Goal: Transaction & Acquisition: Book appointment/travel/reservation

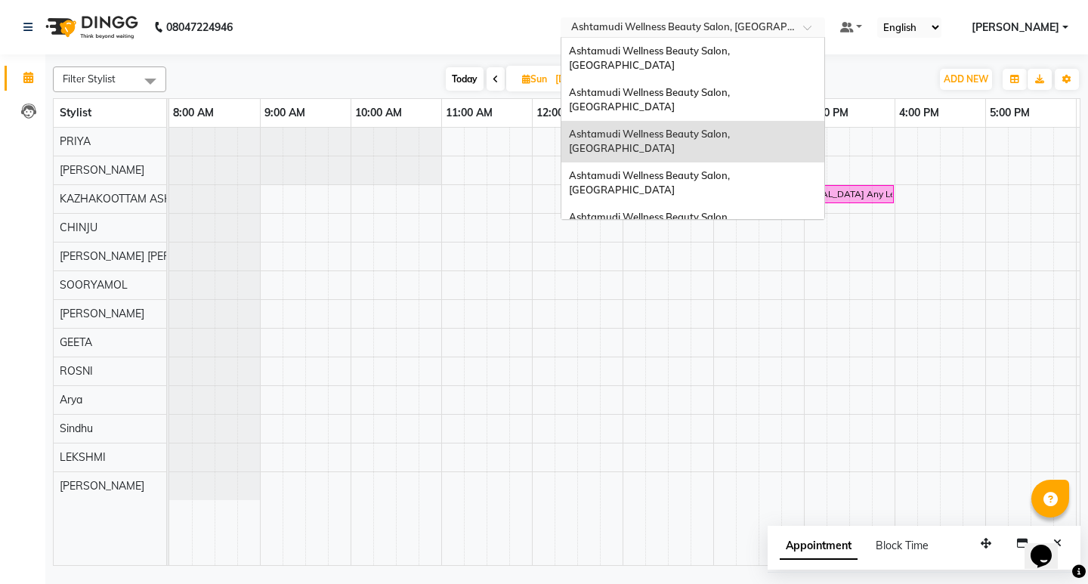
click at [822, 29] on span at bounding box center [812, 31] width 19 height 15
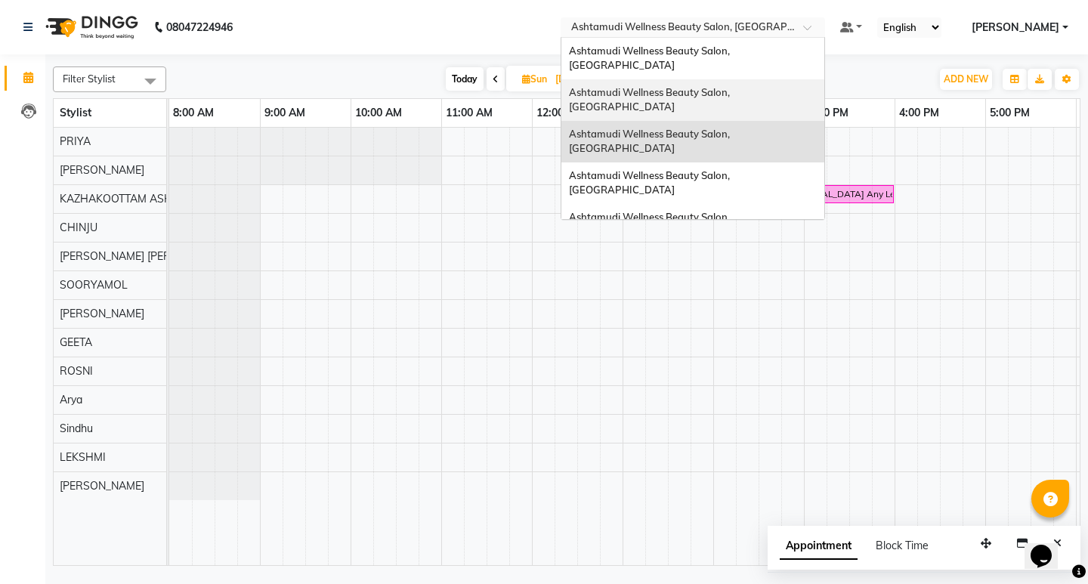
click at [578, 75] on input "07-09-2025" at bounding box center [589, 79] width 76 height 23
select select "9"
select select "2025"
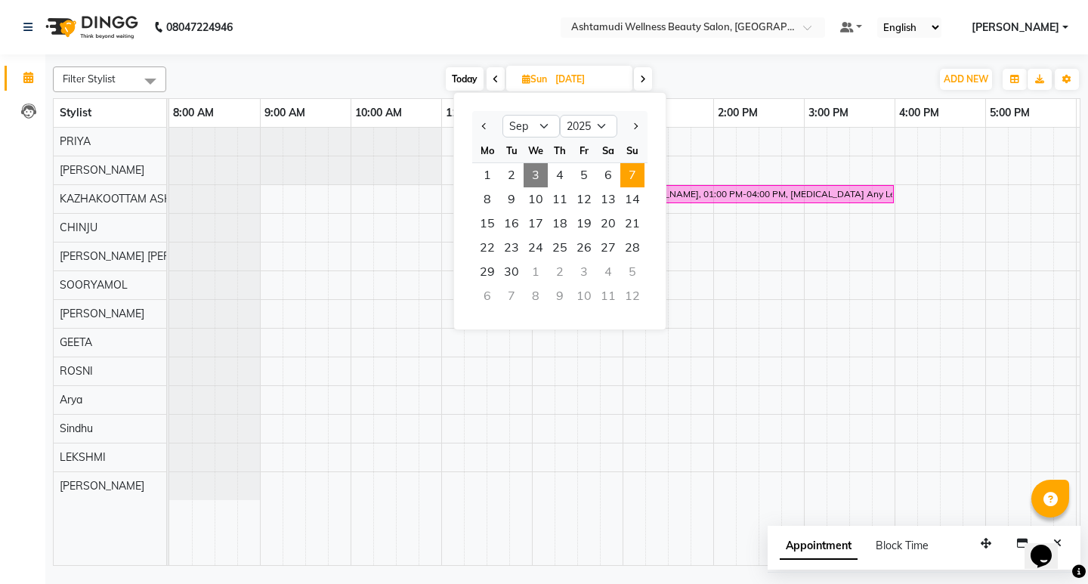
click at [530, 176] on span "3" at bounding box center [536, 175] width 24 height 24
type input "03-09-2025"
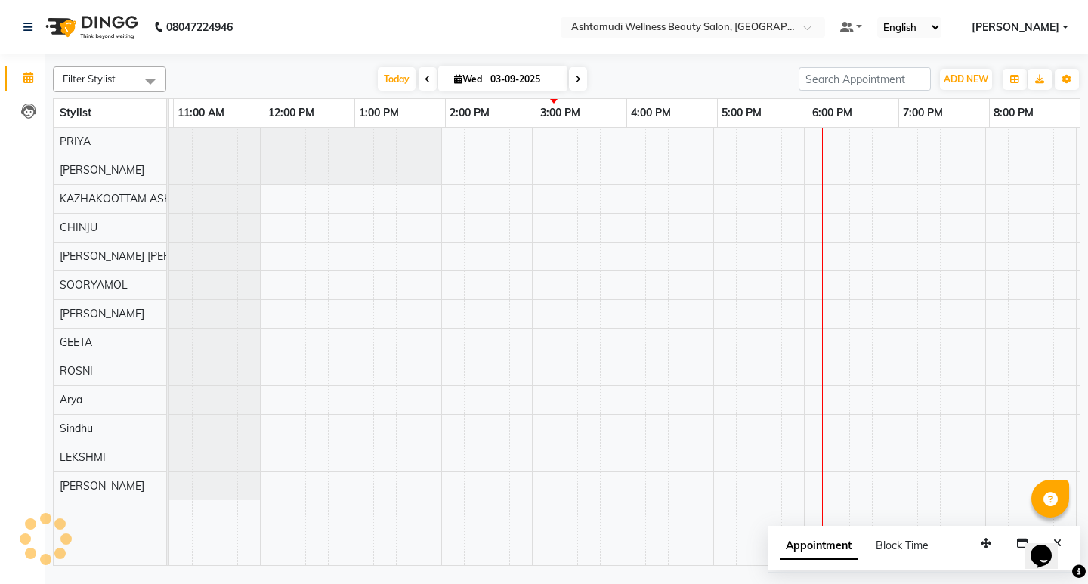
scroll to position [0, 268]
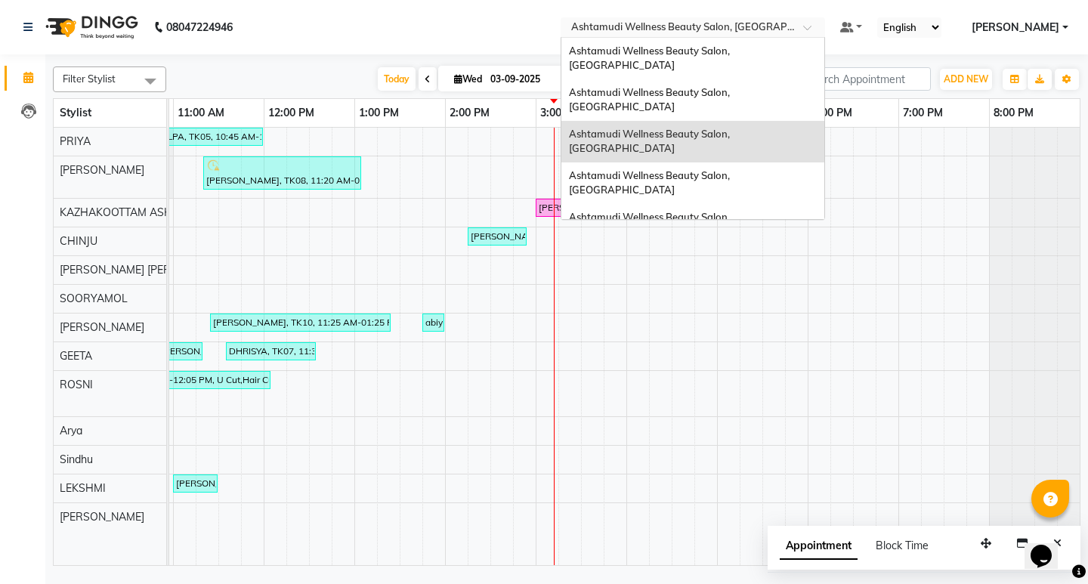
click at [771, 26] on input "text" at bounding box center [677, 28] width 219 height 15
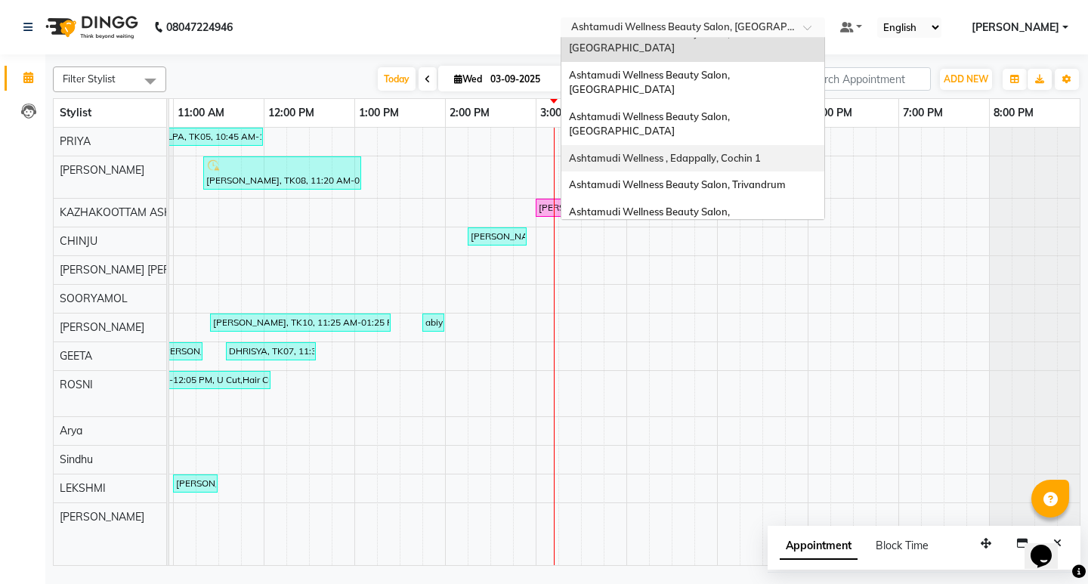
scroll to position [151, 0]
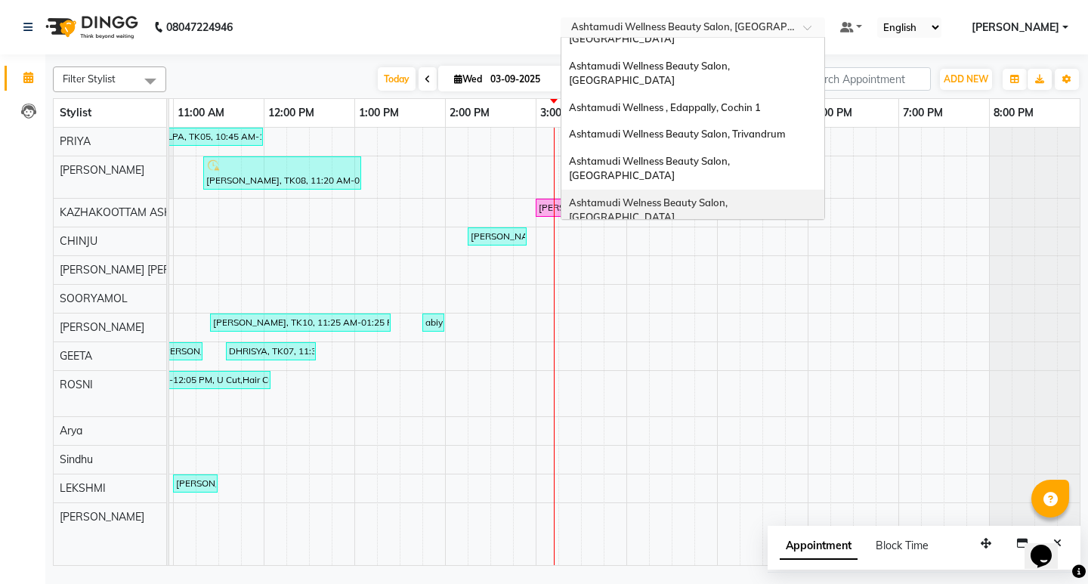
click at [783, 190] on div "Ashtamudi Welness Beauty Salon, [GEOGRAPHIC_DATA]" at bounding box center [692, 211] width 263 height 42
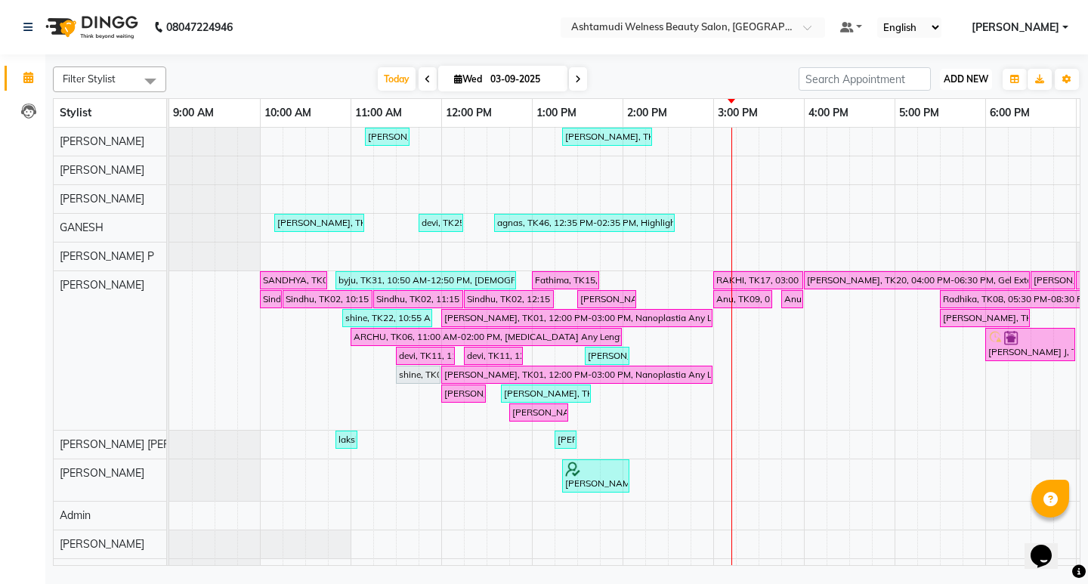
click at [960, 73] on span "ADD NEW" at bounding box center [966, 78] width 45 height 11
click at [941, 107] on button "Add Appointment" at bounding box center [931, 108] width 119 height 20
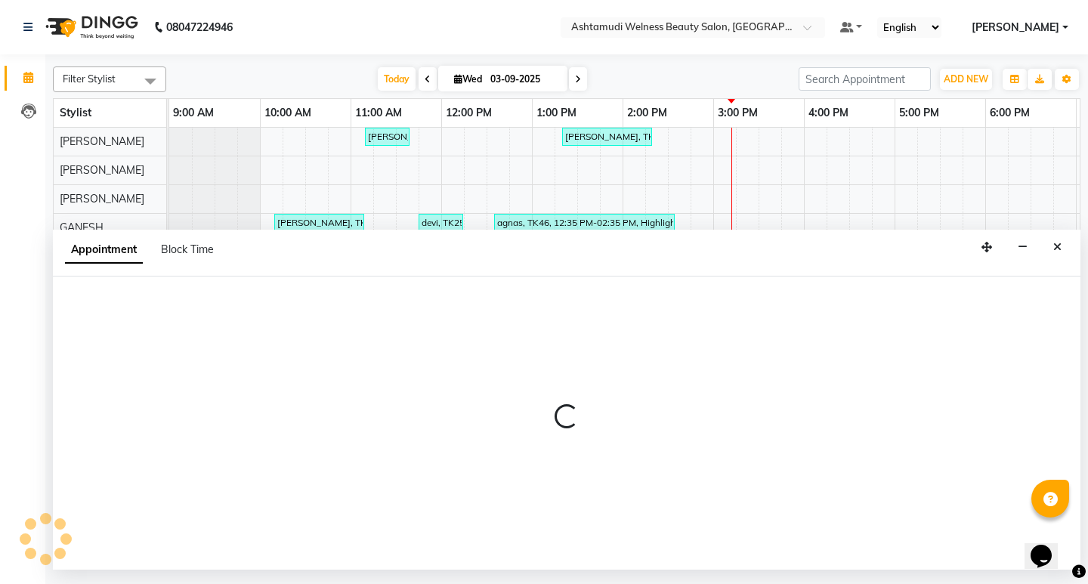
select select "600"
select select "tentative"
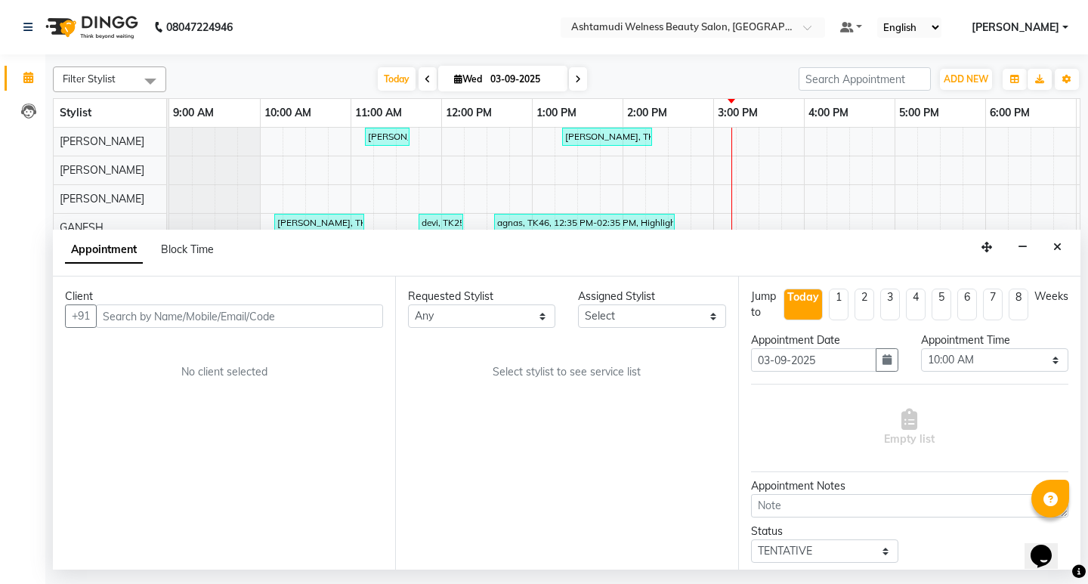
click at [156, 315] on input "text" at bounding box center [239, 315] width 287 height 23
click at [116, 316] on input "917306389670" at bounding box center [208, 315] width 224 height 23
type input "7306389670"
click at [330, 313] on span "Add Client" at bounding box center [351, 316] width 51 height 14
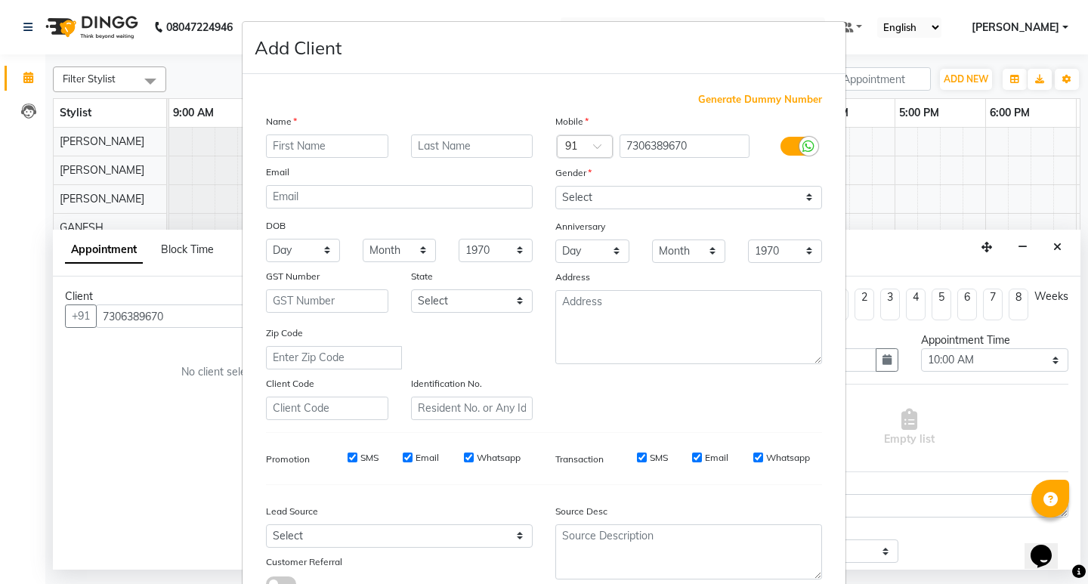
click at [306, 145] on input "text" at bounding box center [327, 145] width 122 height 23
type input "AMRUTHA"
click at [631, 202] on select "Select Male Female Other Prefer Not To Say" at bounding box center [688, 197] width 267 height 23
select select "female"
click at [555, 186] on select "Select Male Female Other Prefer Not To Say" at bounding box center [688, 197] width 267 height 23
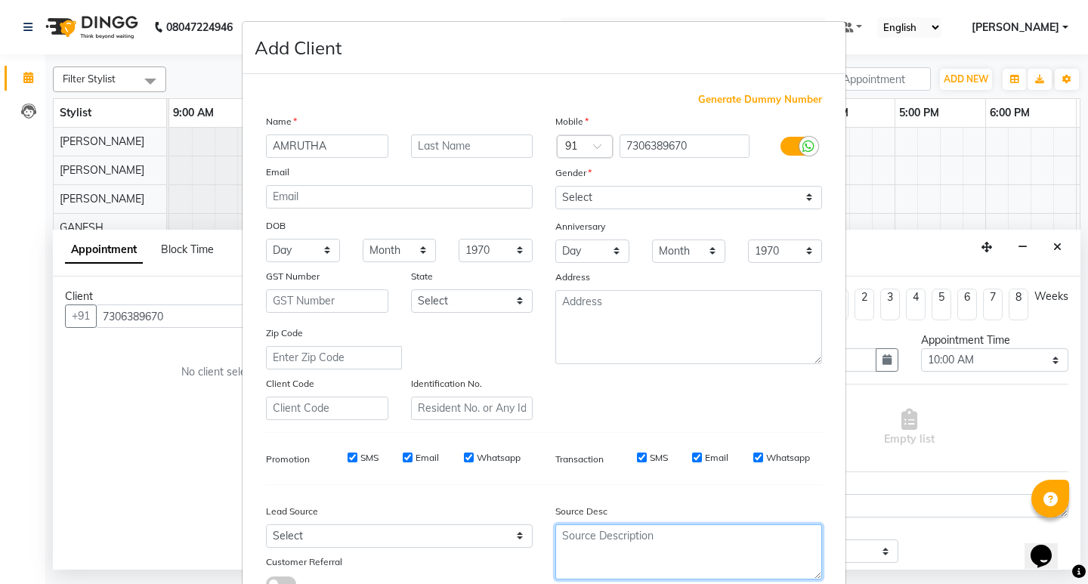
click at [609, 543] on textarea at bounding box center [688, 551] width 267 height 55
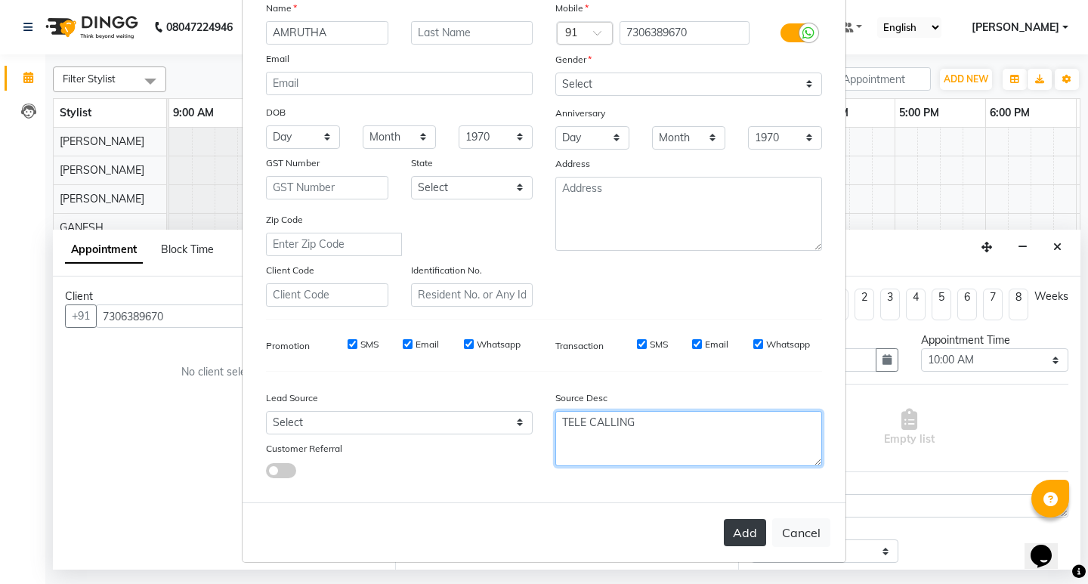
type textarea "TELE CALLING"
click at [752, 540] on button "Add" at bounding box center [745, 532] width 42 height 27
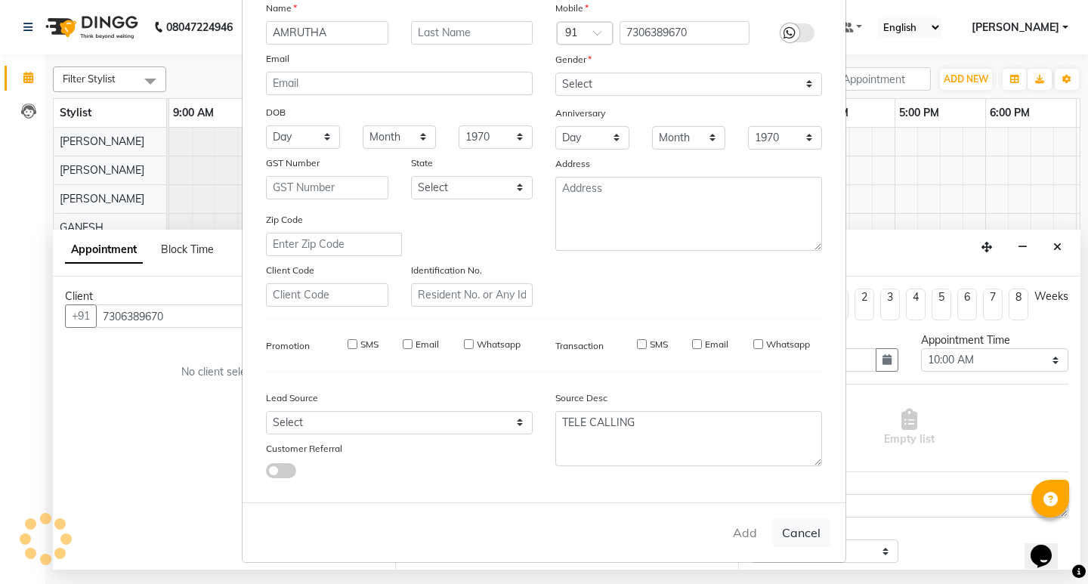
type input "73******70"
select select
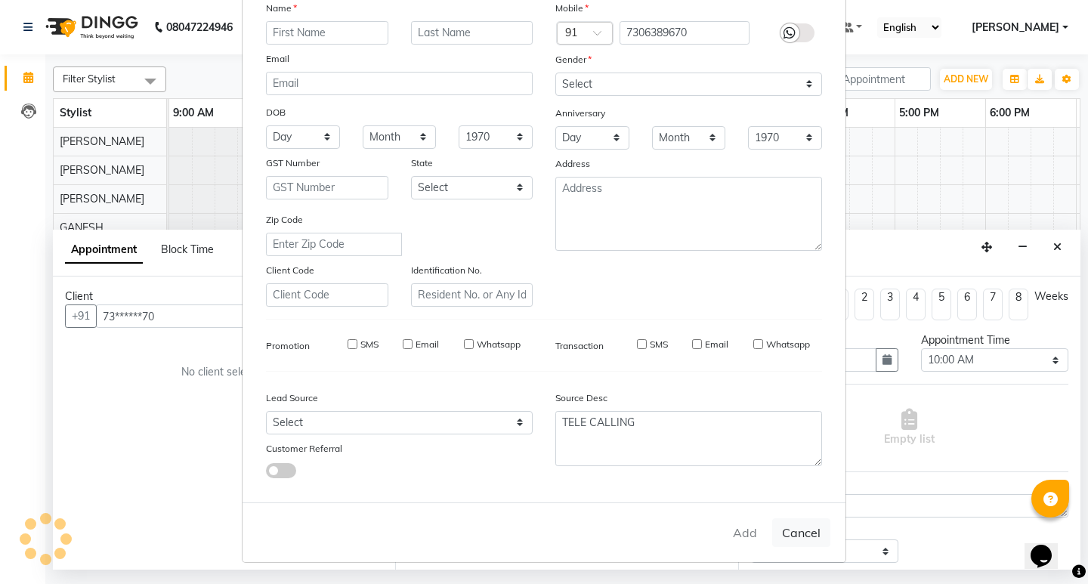
select select
checkbox input "false"
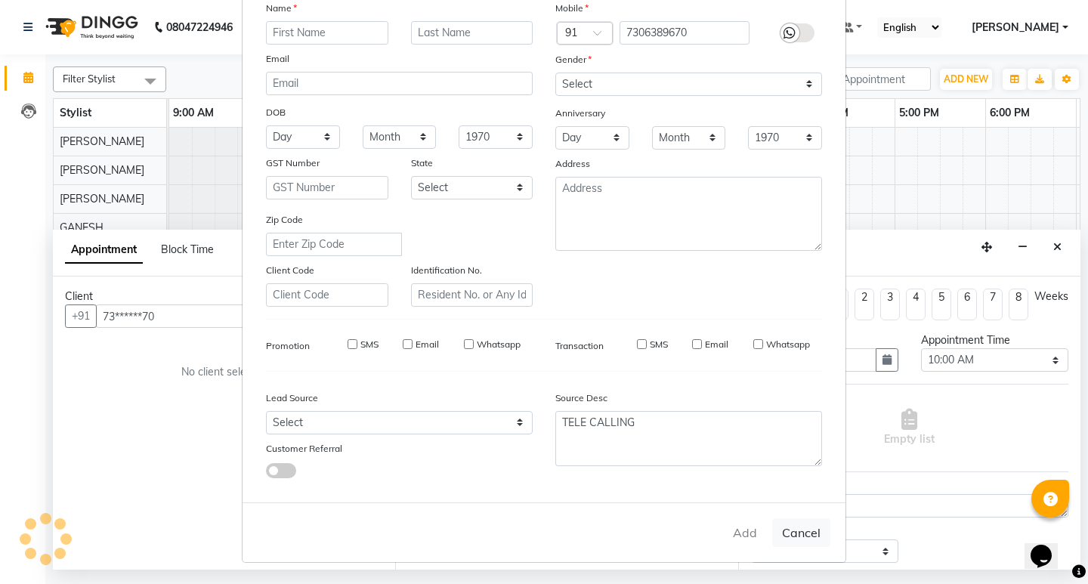
checkbox input "false"
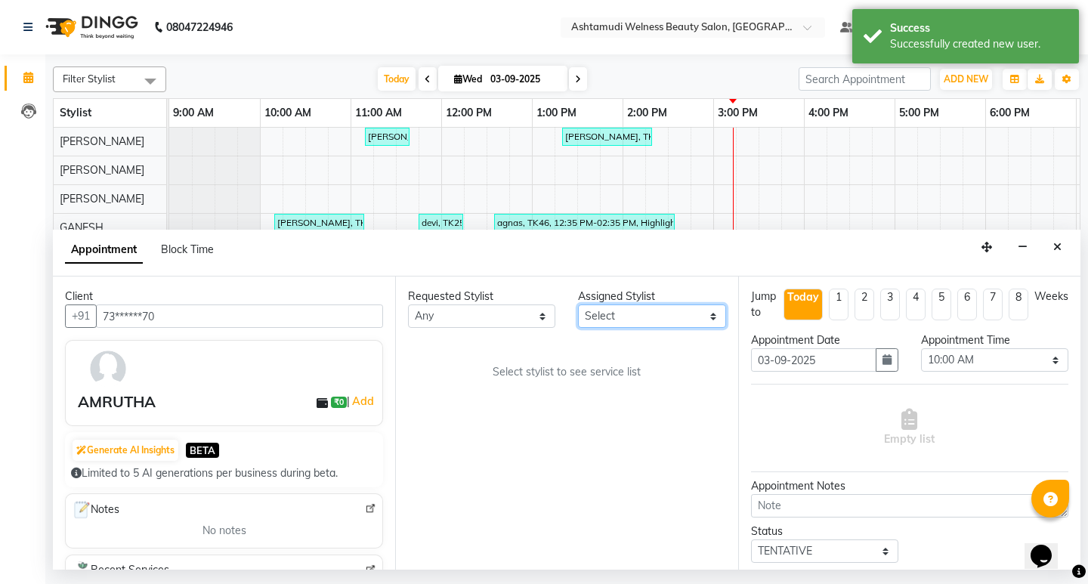
click at [695, 313] on select "Select [PERSON_NAME] Admin [PERSON_NAME] [PERSON_NAME] [PERSON_NAME] M [PERSON_…" at bounding box center [651, 315] width 147 height 23
select select "25976"
click at [578, 304] on select "Select [PERSON_NAME] Admin [PERSON_NAME] [PERSON_NAME] [PERSON_NAME] M [PERSON_…" at bounding box center [651, 315] width 147 height 23
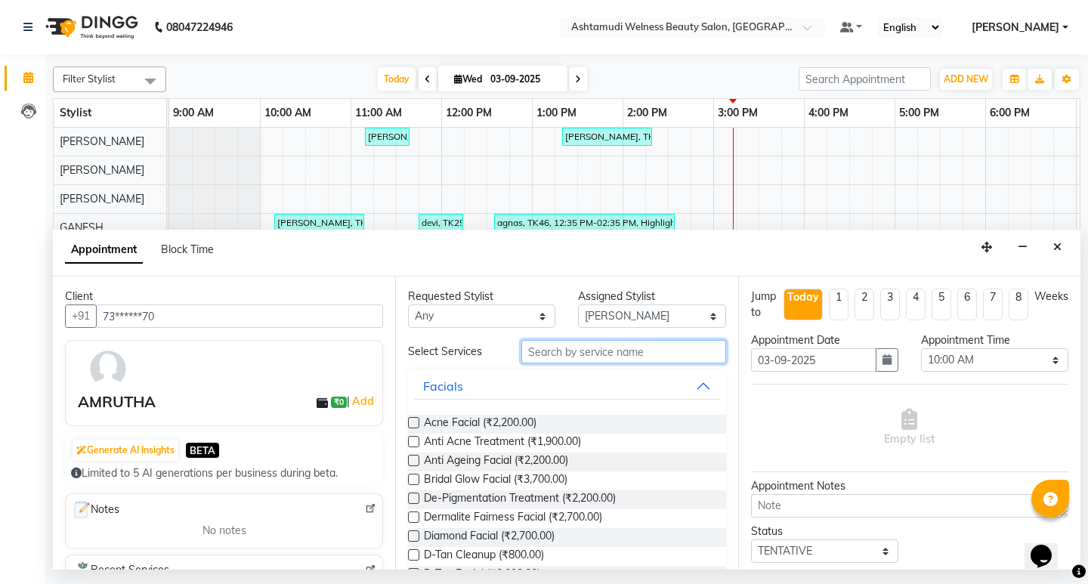
click at [536, 353] on input "text" at bounding box center [623, 351] width 204 height 23
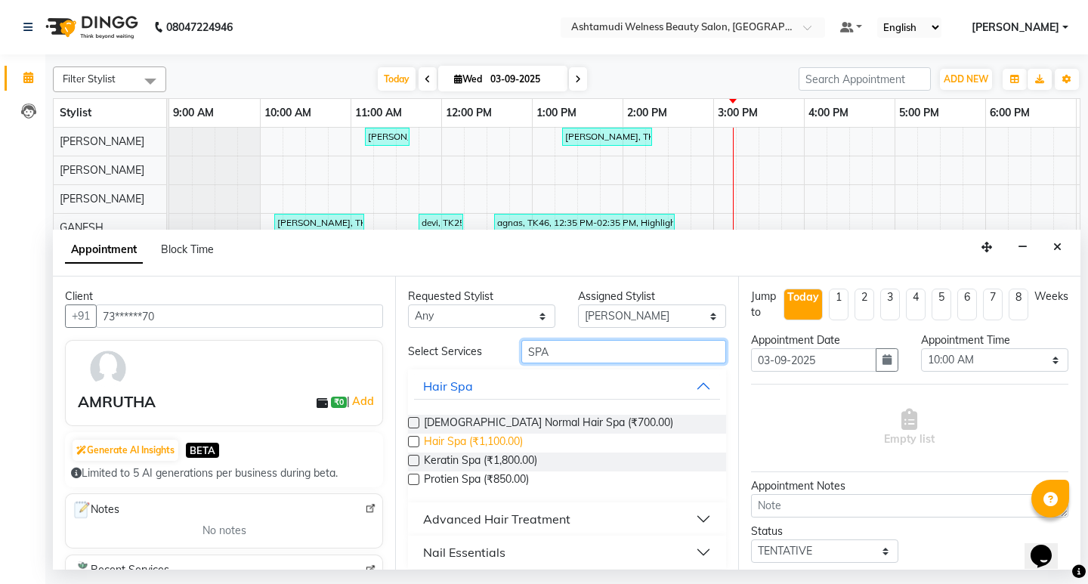
type input "SPA"
click at [514, 443] on span "Hair Spa (₹1,100.00)" at bounding box center [473, 443] width 99 height 19
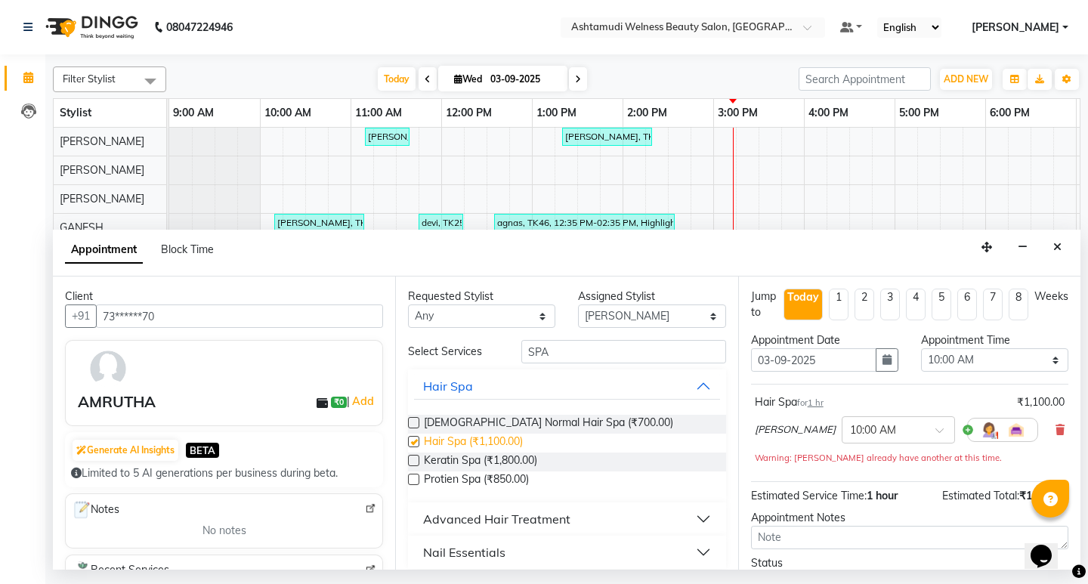
checkbox input "false"
click at [976, 354] on select "Select 10:00 AM 10:15 AM 10:30 AM 10:45 AM 11:00 AM 11:15 AM 11:30 AM 11:45 AM …" at bounding box center [994, 359] width 147 height 23
click at [836, 239] on div "Appointment Block Time" at bounding box center [566, 253] width 1027 height 47
click at [975, 361] on select "Select 10:00 AM 10:15 AM 10:30 AM 10:45 AM 11:00 AM 11:15 AM 11:30 AM 11:45 AM …" at bounding box center [994, 359] width 147 height 23
click at [1006, 355] on select "Select 10:00 AM 10:15 AM 10:30 AM 10:45 AM 11:00 AM 11:15 AM 11:30 AM 11:45 AM …" at bounding box center [994, 359] width 147 height 23
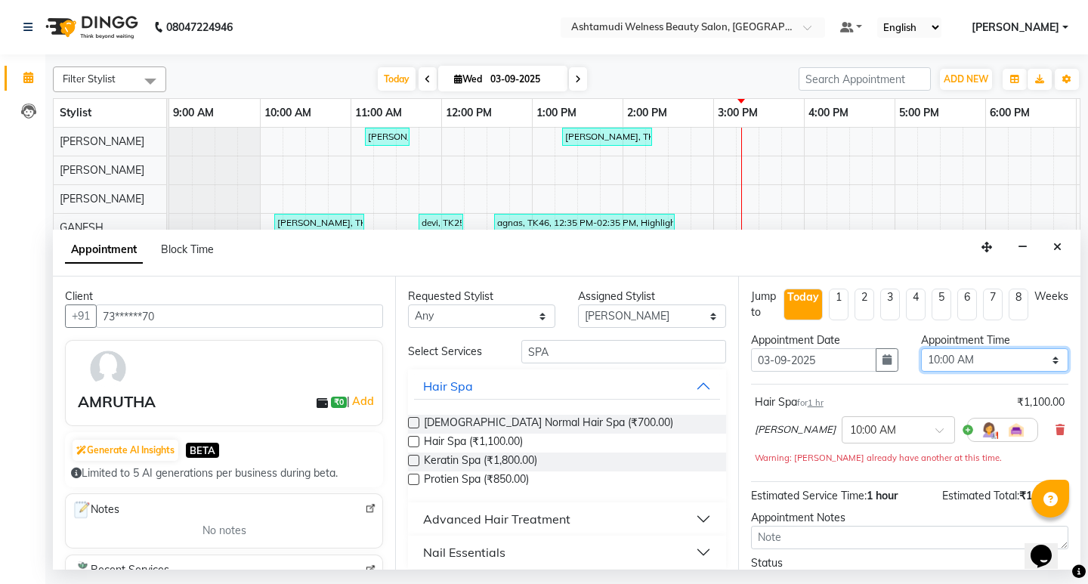
select select "930"
click at [921, 348] on select "Select 10:00 AM 10:15 AM 10:30 AM 10:45 AM 11:00 AM 11:15 AM 11:30 AM 11:45 AM …" at bounding box center [994, 359] width 147 height 23
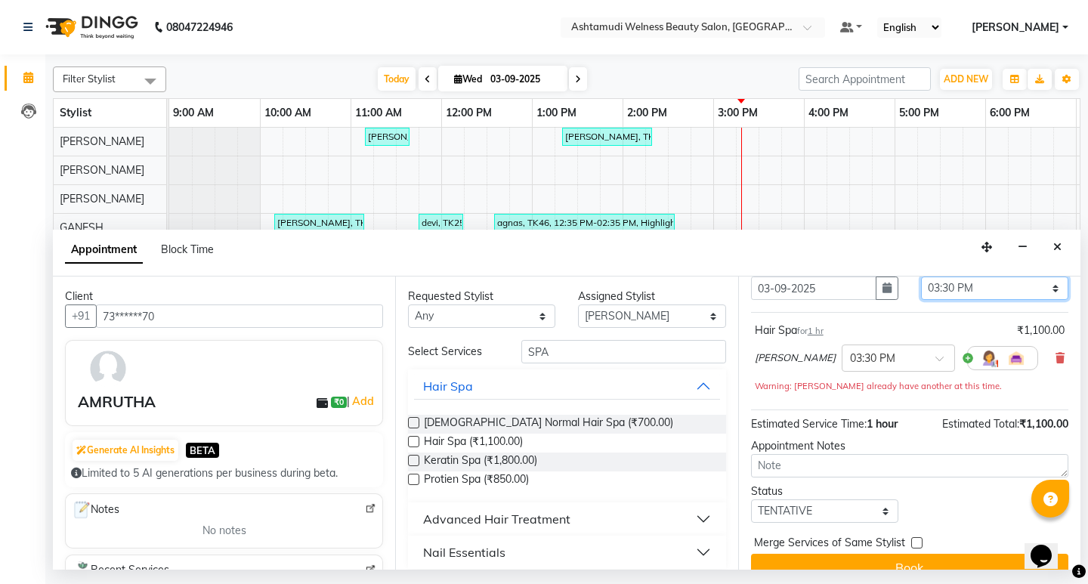
scroll to position [76, 0]
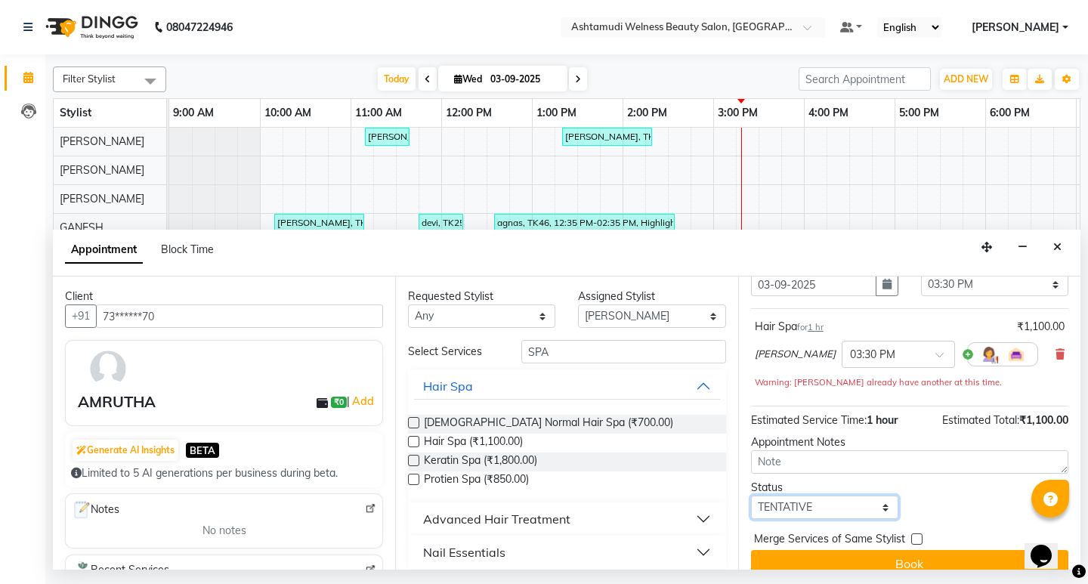
click at [823, 511] on select "Select TENTATIVE CONFIRM CHECK-IN UPCOMING" at bounding box center [824, 507] width 147 height 23
select select "confirm booking"
click at [751, 498] on select "Select TENTATIVE CONFIRM CHECK-IN UPCOMING" at bounding box center [824, 507] width 147 height 23
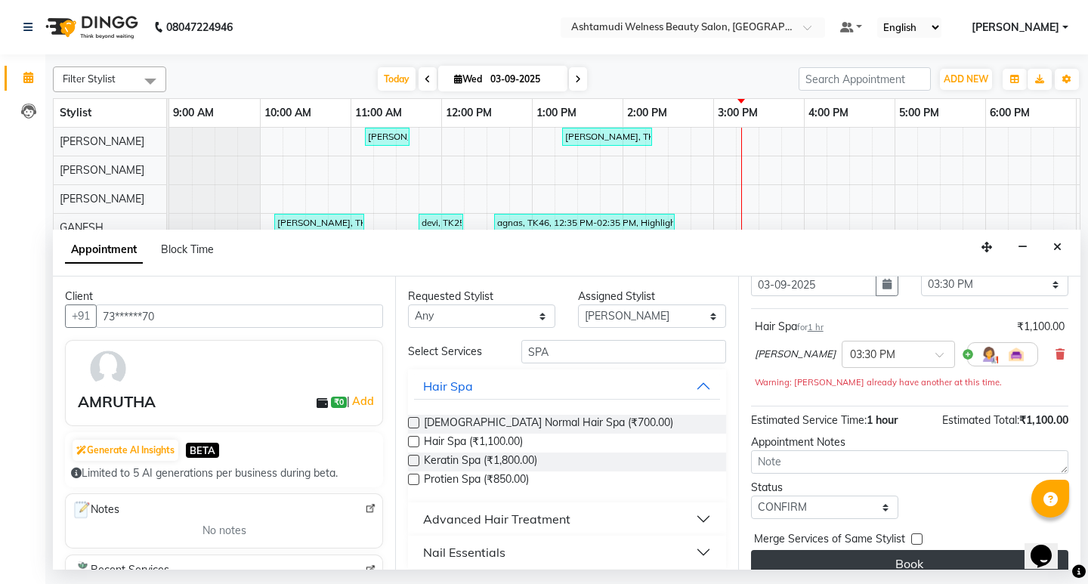
click at [954, 561] on button "Book" at bounding box center [909, 563] width 317 height 27
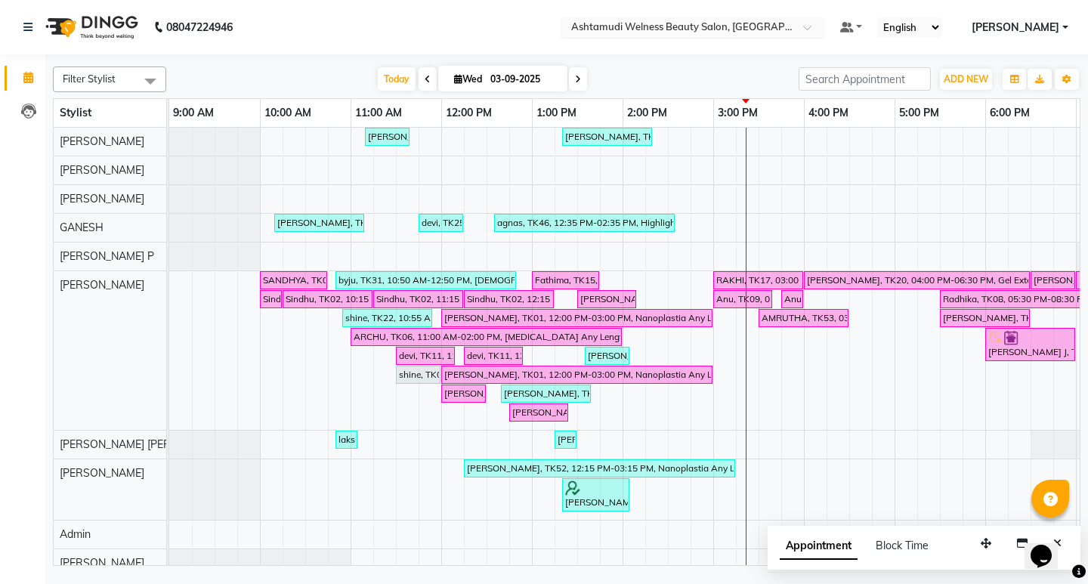
click at [822, 32] on span at bounding box center [812, 31] width 19 height 15
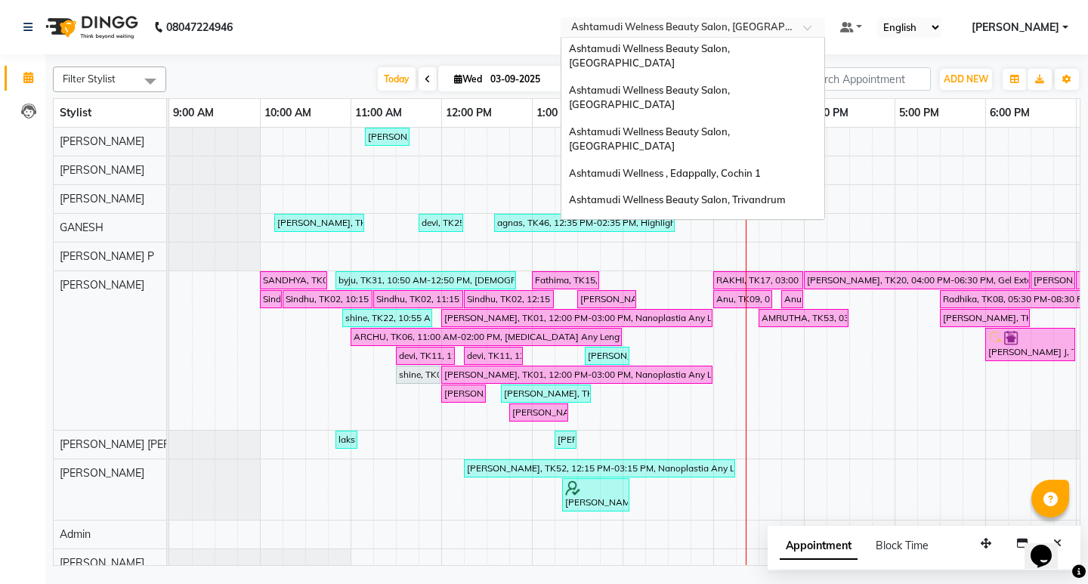
scroll to position [85, 0]
click at [786, 194] on span "Ashtamudi Wellness Beauty Salon, Trivandrum" at bounding box center [677, 200] width 217 height 12
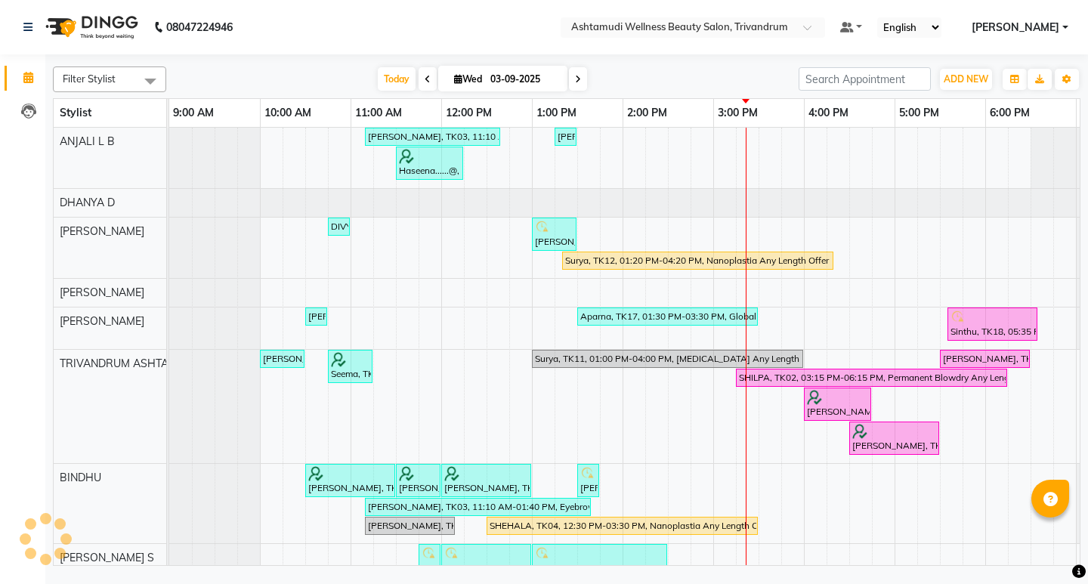
click at [579, 80] on span at bounding box center [578, 78] width 18 height 23
type input "[DATE]"
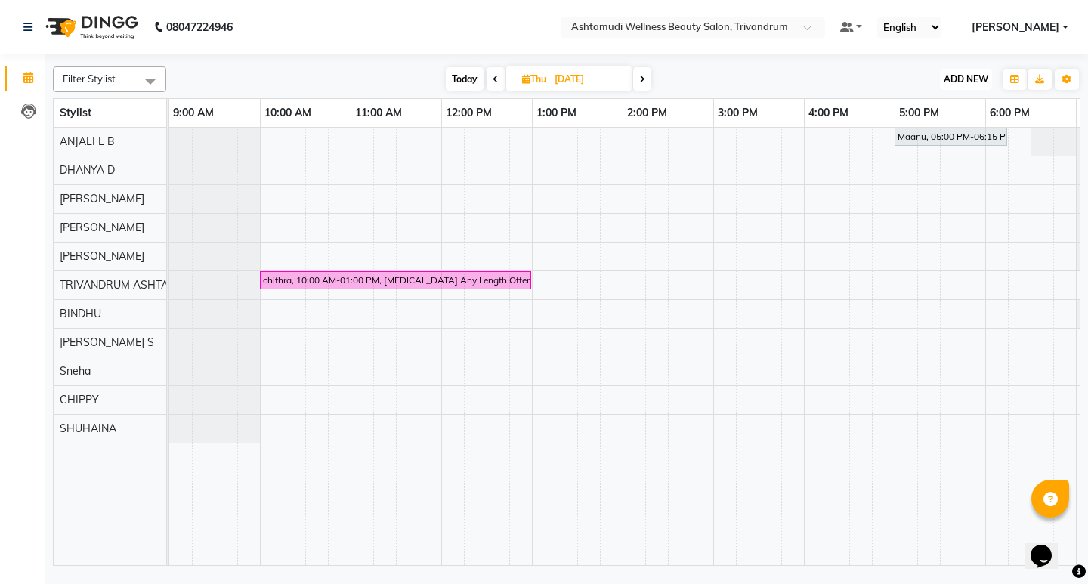
click at [953, 75] on span "ADD NEW" at bounding box center [966, 78] width 45 height 11
click at [938, 114] on button "Add Appointment" at bounding box center [931, 108] width 119 height 20
select select "tentative"
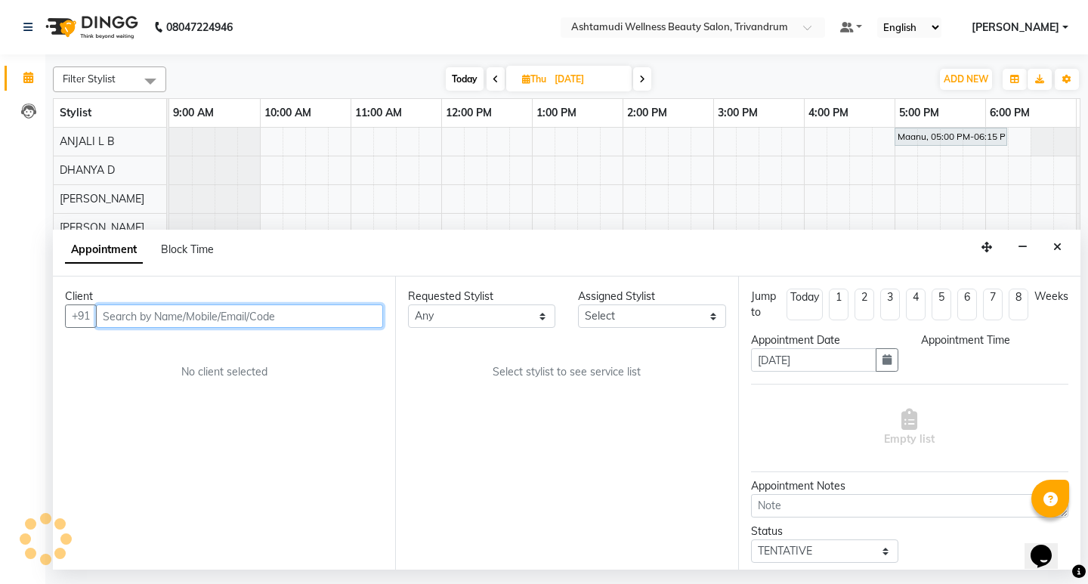
select select "600"
click at [292, 317] on input "text" at bounding box center [239, 315] width 287 height 23
paste input "918075580087"
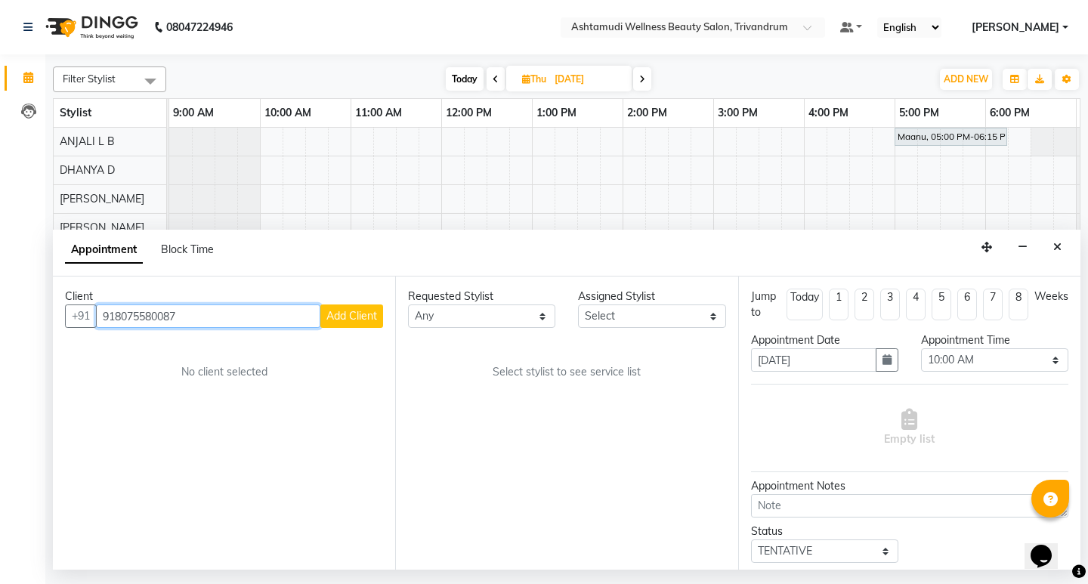
click at [118, 317] on input "918075580087" at bounding box center [208, 315] width 224 height 23
type input "8075580087"
click at [354, 320] on span "Add Client" at bounding box center [351, 316] width 51 height 14
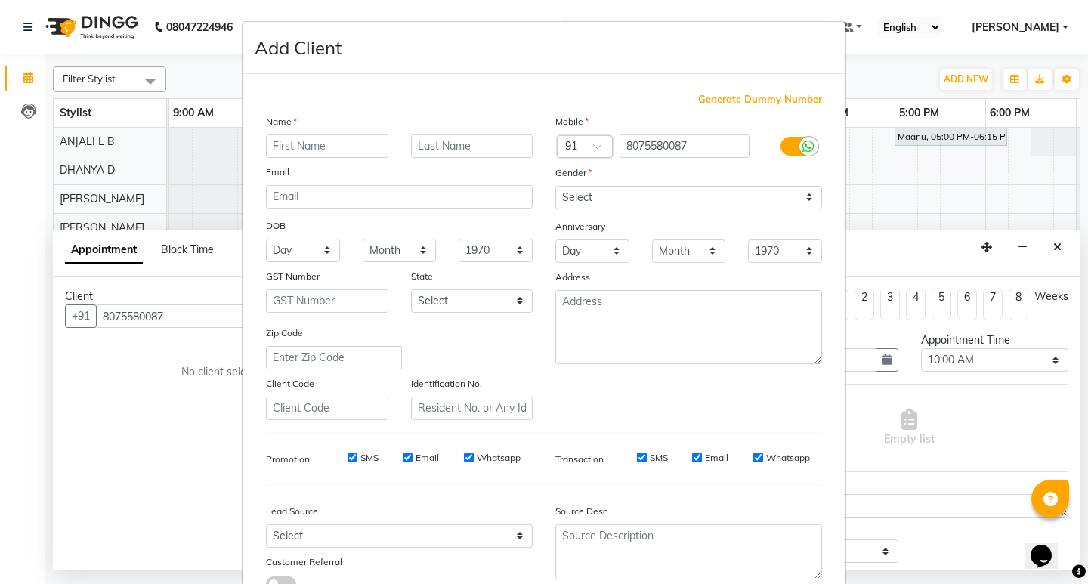
click at [332, 141] on input "text" at bounding box center [327, 145] width 122 height 23
type input "VISHNUPRIYA"
click at [633, 194] on select "Select Male Female Other Prefer Not To Say" at bounding box center [688, 197] width 267 height 23
select select "female"
click at [555, 186] on select "Select Male Female Other Prefer Not To Say" at bounding box center [688, 197] width 267 height 23
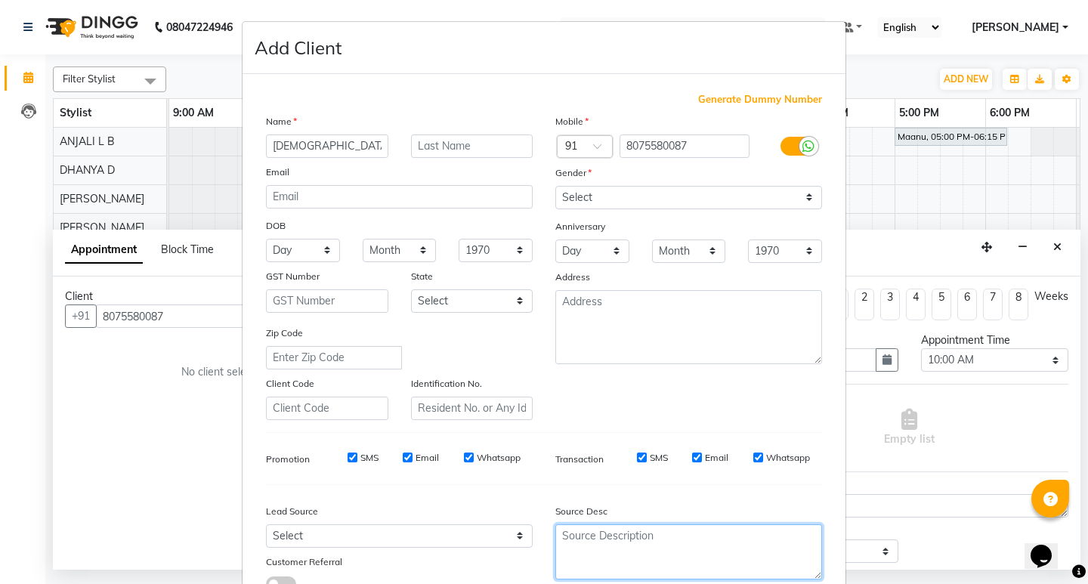
click at [599, 555] on textarea at bounding box center [688, 551] width 267 height 55
type textarea "R"
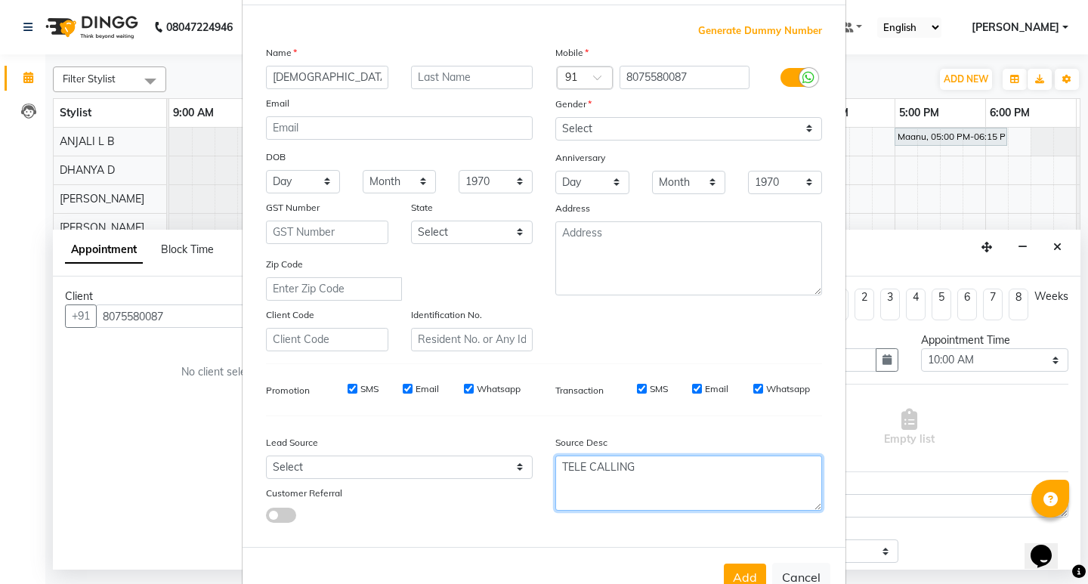
scroll to position [113, 0]
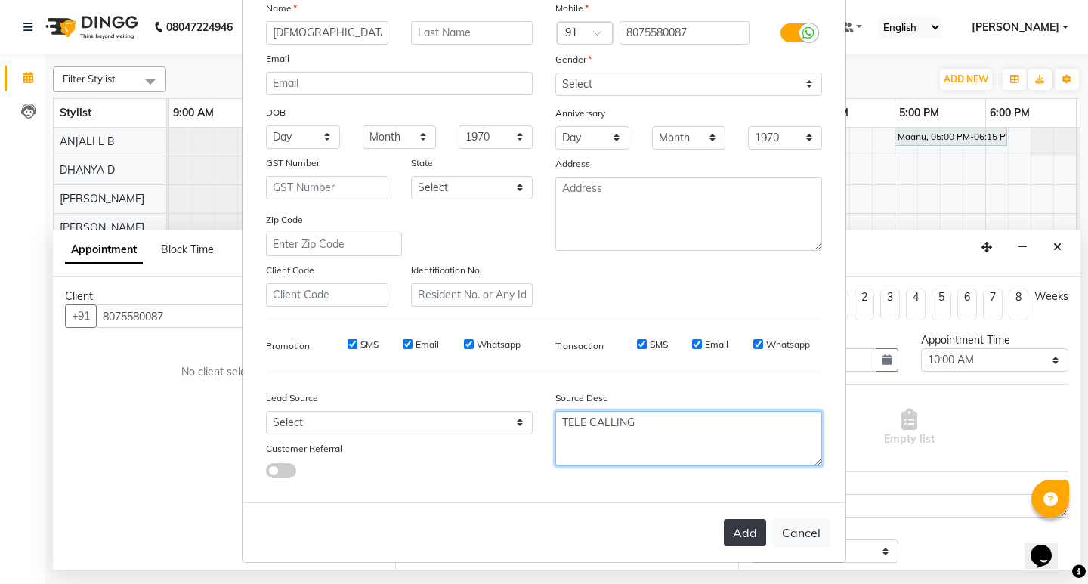
type textarea "TELE CALLING"
click at [734, 536] on button "Add" at bounding box center [745, 532] width 42 height 27
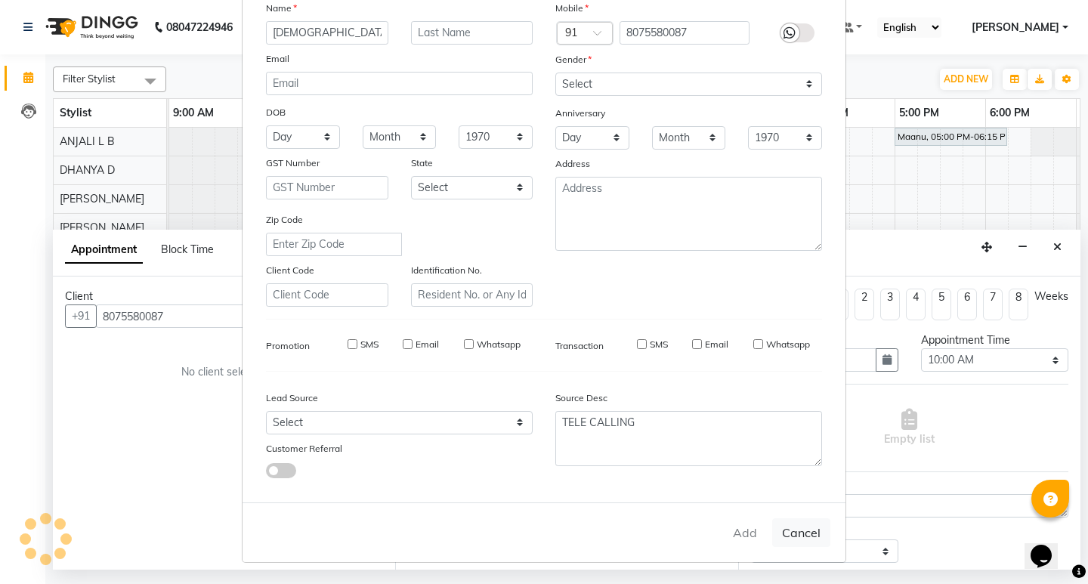
type input "80******87"
select select
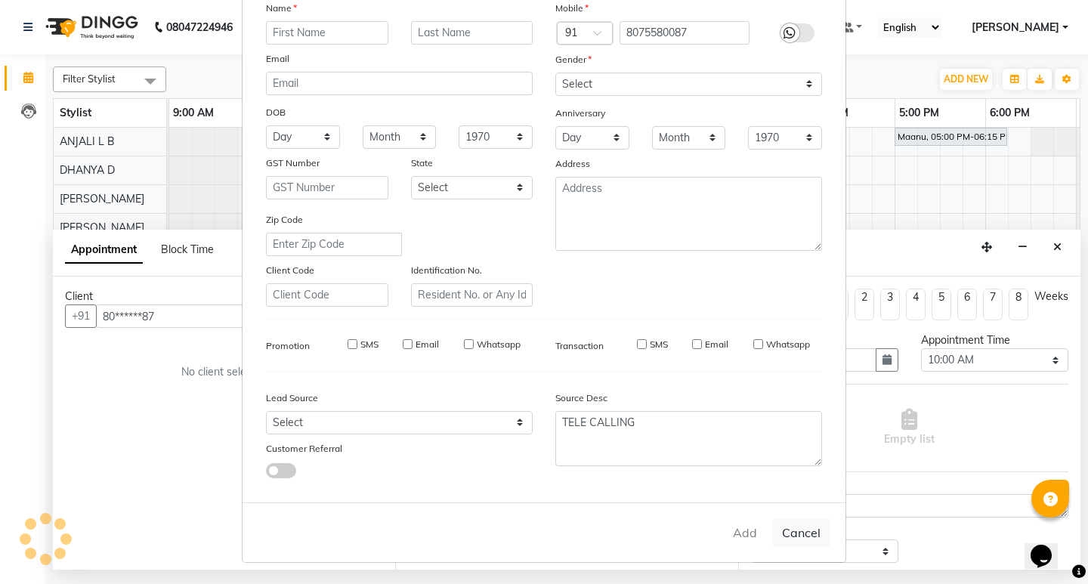
select select
checkbox input "false"
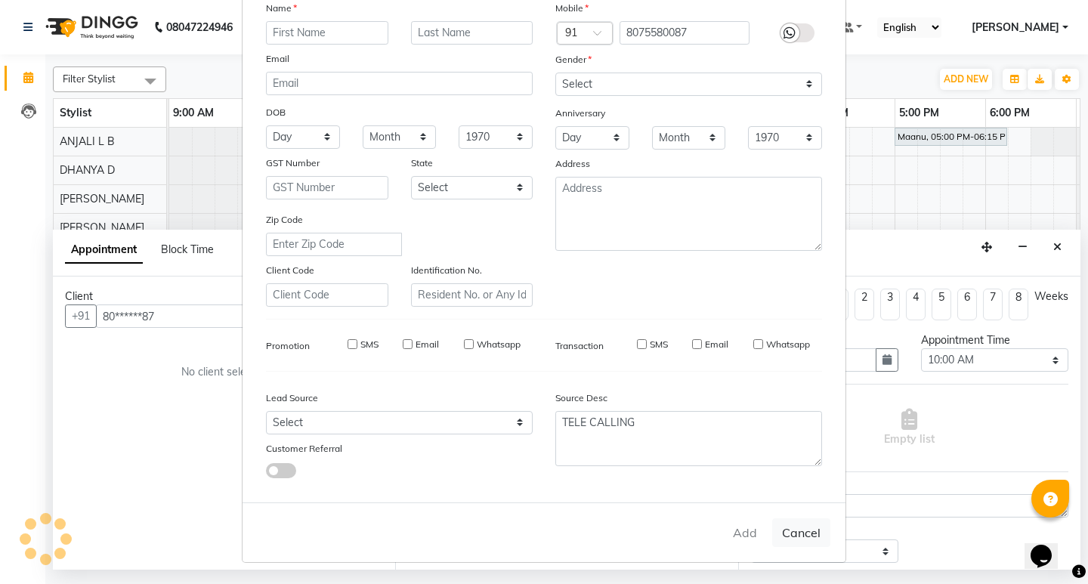
checkbox input "false"
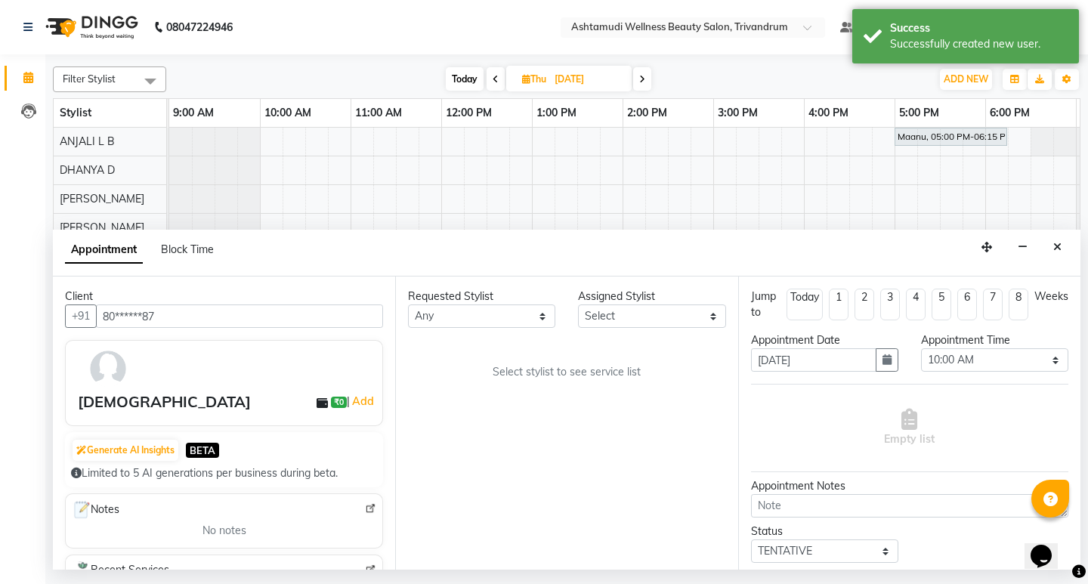
click at [664, 304] on div "Assigned Stylist" at bounding box center [651, 297] width 147 height 16
click at [663, 314] on select "Select ANJALI L B BINDHU CHIPPY DHANYA D KARTHIKA MANJUSHA SARITHA SHUHAINA Sne…" at bounding box center [651, 315] width 147 height 23
select select "27312"
click at [578, 304] on select "Select ANJALI L B BINDHU CHIPPY DHANYA D KARTHIKA MANJUSHA SARITHA SHUHAINA Sne…" at bounding box center [651, 315] width 147 height 23
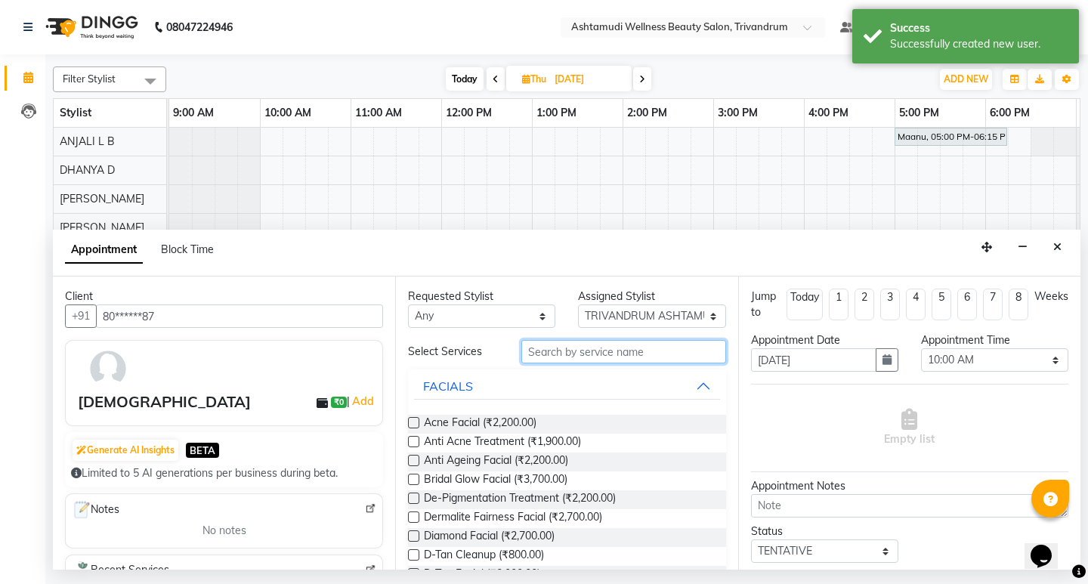
click at [558, 346] on input "text" at bounding box center [623, 351] width 204 height 23
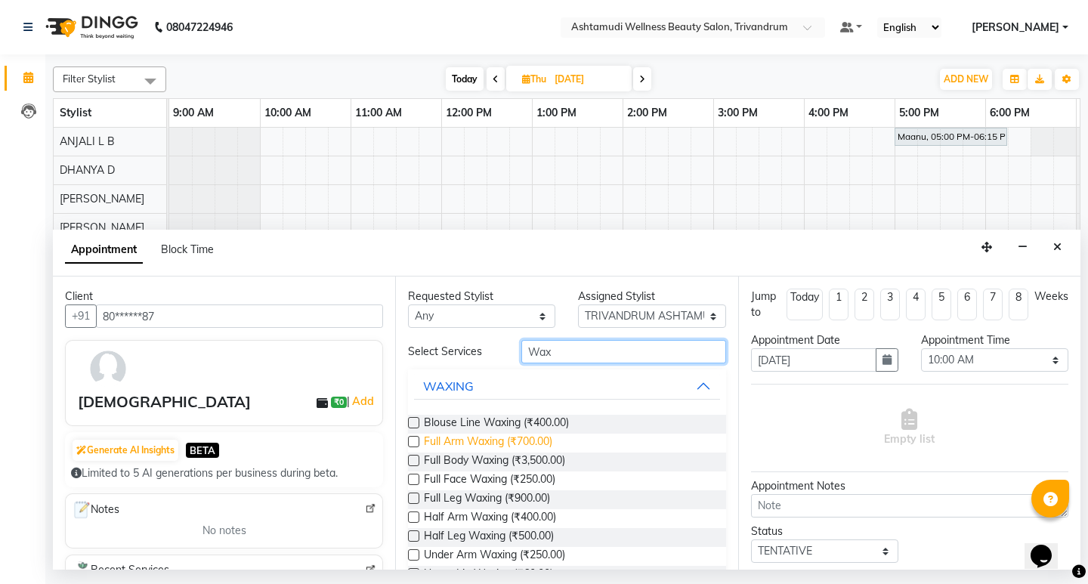
type input "Wax"
click at [493, 439] on span "Full Arm Waxing (₹700.00)" at bounding box center [488, 443] width 128 height 19
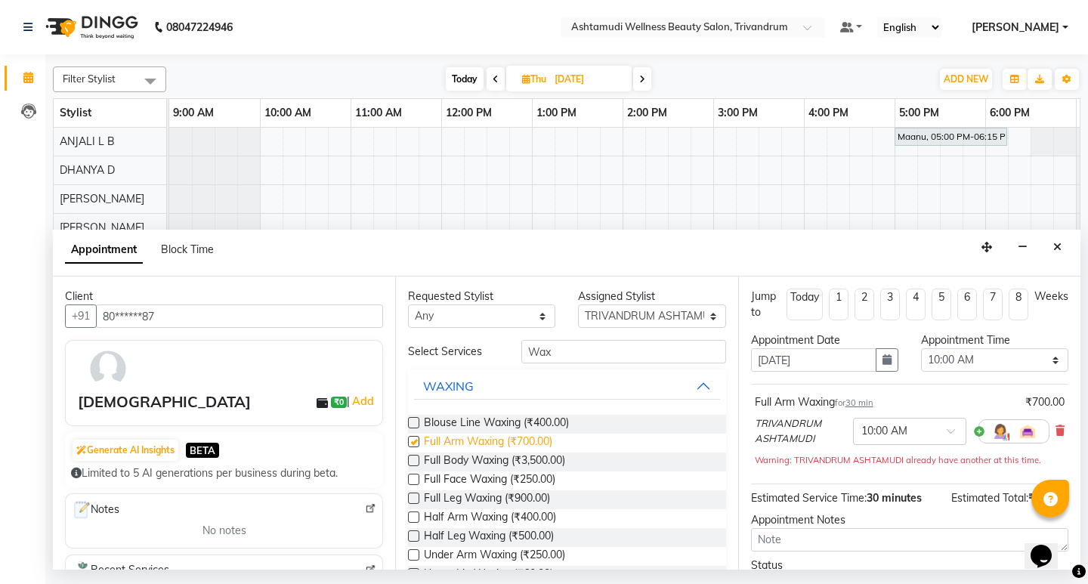
checkbox input "false"
click at [999, 364] on select "Select 10:00 AM 10:15 AM 10:30 AM 10:45 AM 11:00 AM 11:15 AM 11:30 AM 11:45 AM …" at bounding box center [994, 359] width 147 height 23
select select "660"
click at [921, 348] on select "Select 10:00 AM 10:15 AM 10:30 AM 10:45 AM 11:00 AM 11:15 AM 11:30 AM 11:45 AM …" at bounding box center [994, 359] width 147 height 23
click at [471, 450] on span "Full Arm Waxing (₹700.00)" at bounding box center [488, 443] width 128 height 19
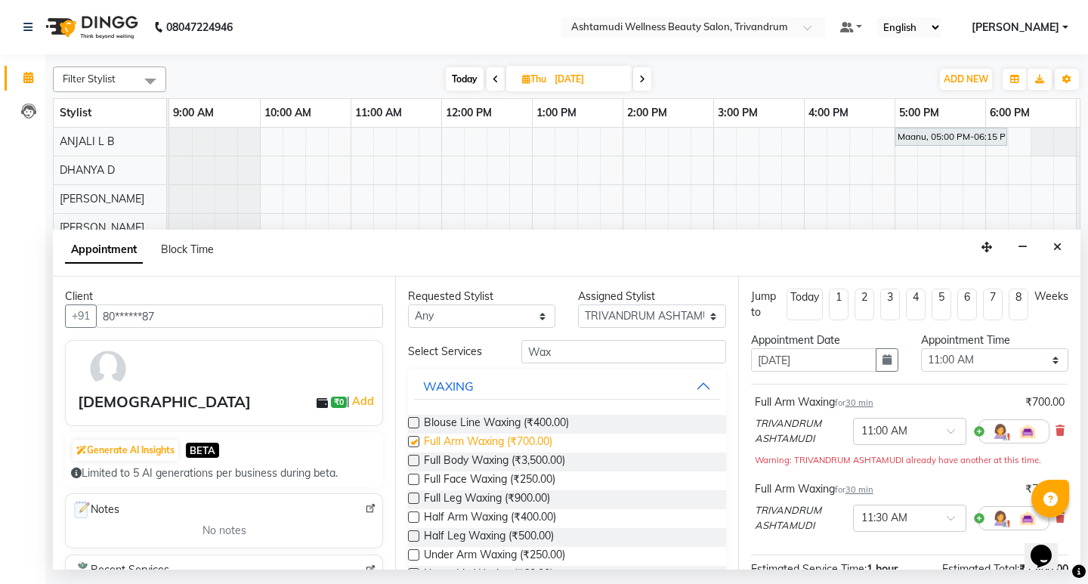
checkbox input "false"
click at [564, 352] on input "Wax" at bounding box center [623, 351] width 204 height 23
type input "W"
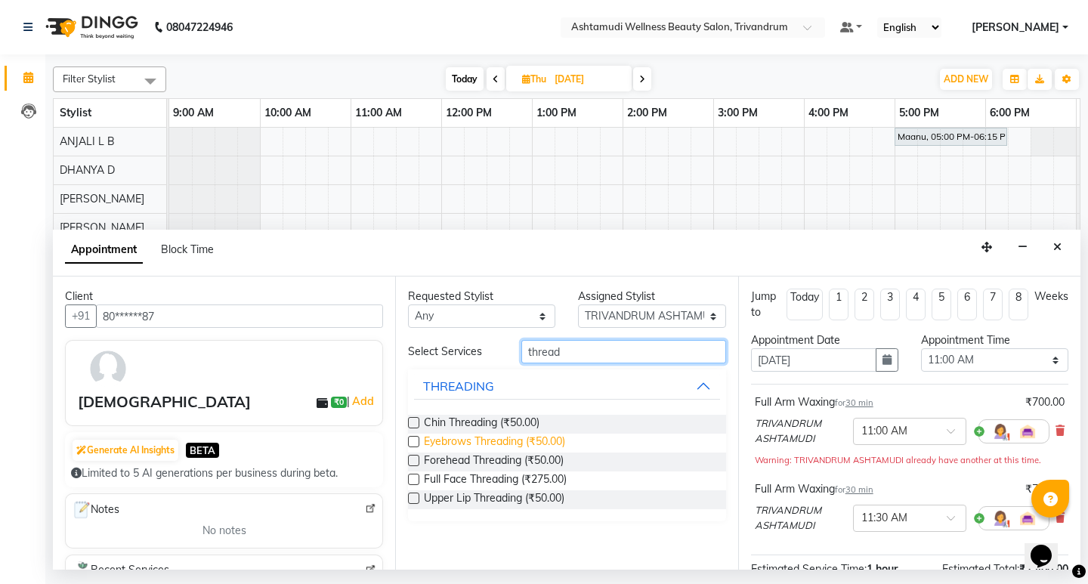
type input "thread"
click at [489, 438] on span "Eyebrows Threading (₹50.00)" at bounding box center [494, 443] width 141 height 19
click at [512, 437] on span "Eyebrows Threading (₹50.00)" at bounding box center [494, 443] width 141 height 19
checkbox input "false"
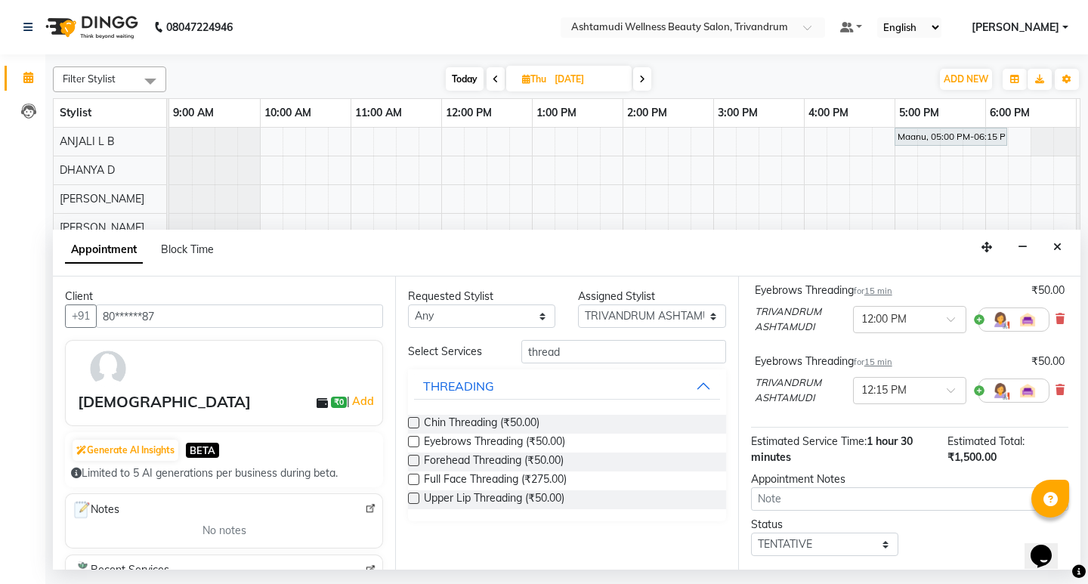
scroll to position [351, 0]
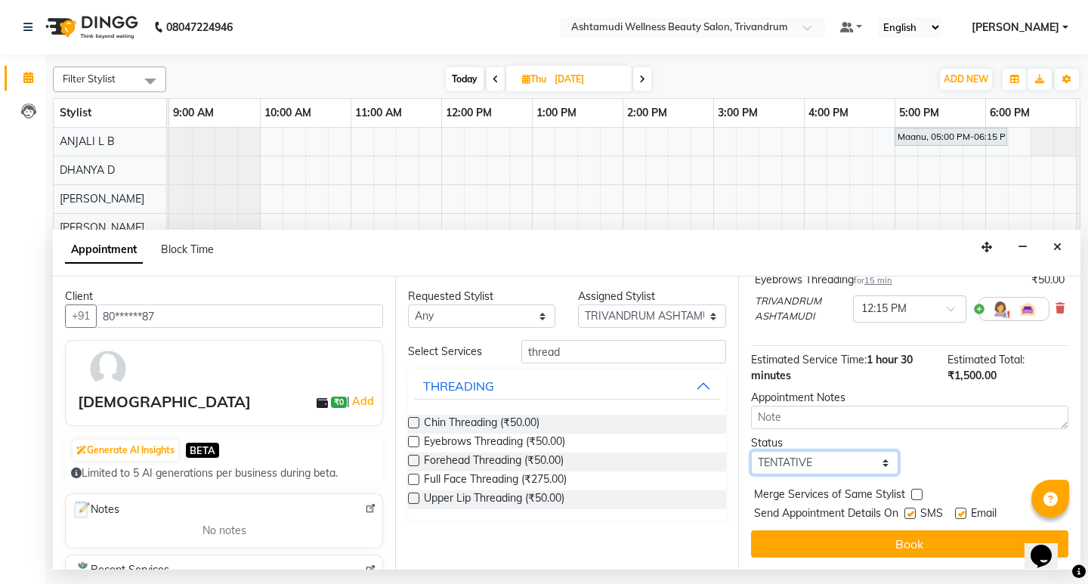
click at [831, 453] on select "Select TENTATIVE CONFIRM UPCOMING" at bounding box center [824, 462] width 147 height 23
select select "confirm booking"
click at [751, 451] on select "Select TENTATIVE CONFIRM UPCOMING" at bounding box center [824, 462] width 147 height 23
click at [908, 550] on button "Book" at bounding box center [909, 543] width 317 height 27
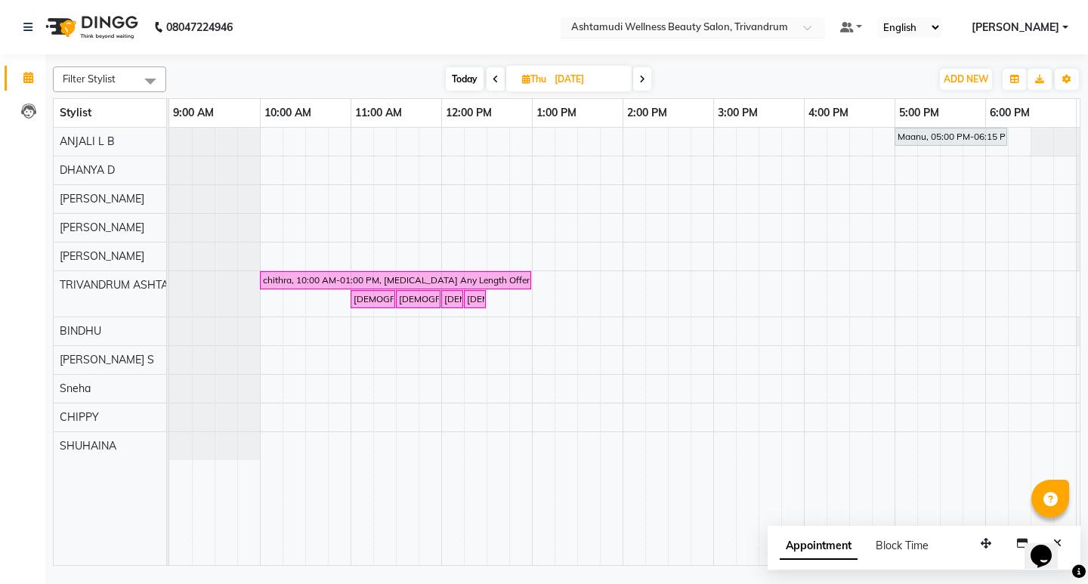
click at [825, 29] on div at bounding box center [693, 28] width 264 height 15
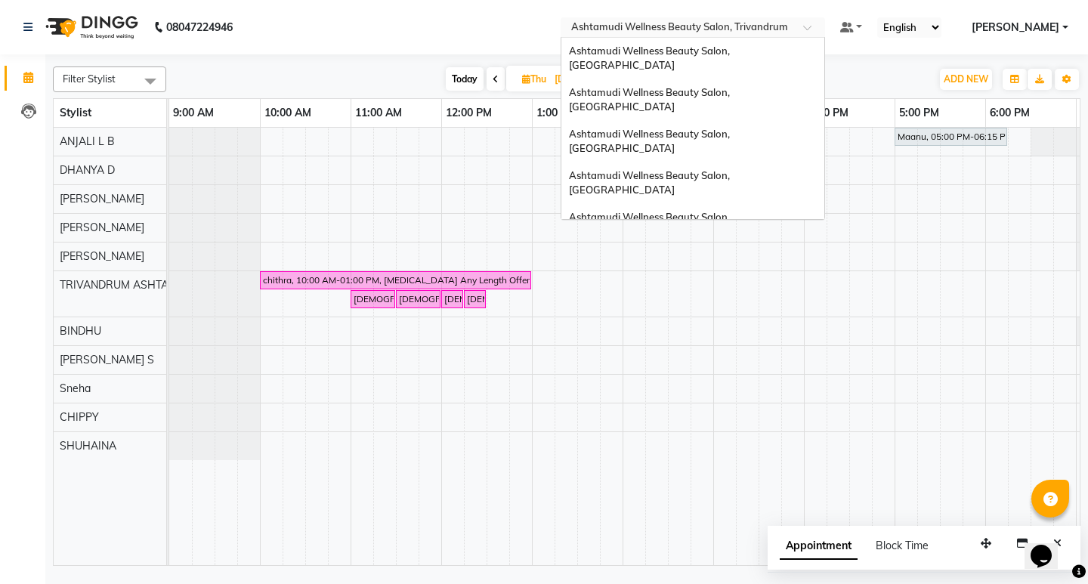
scroll to position [161, 0]
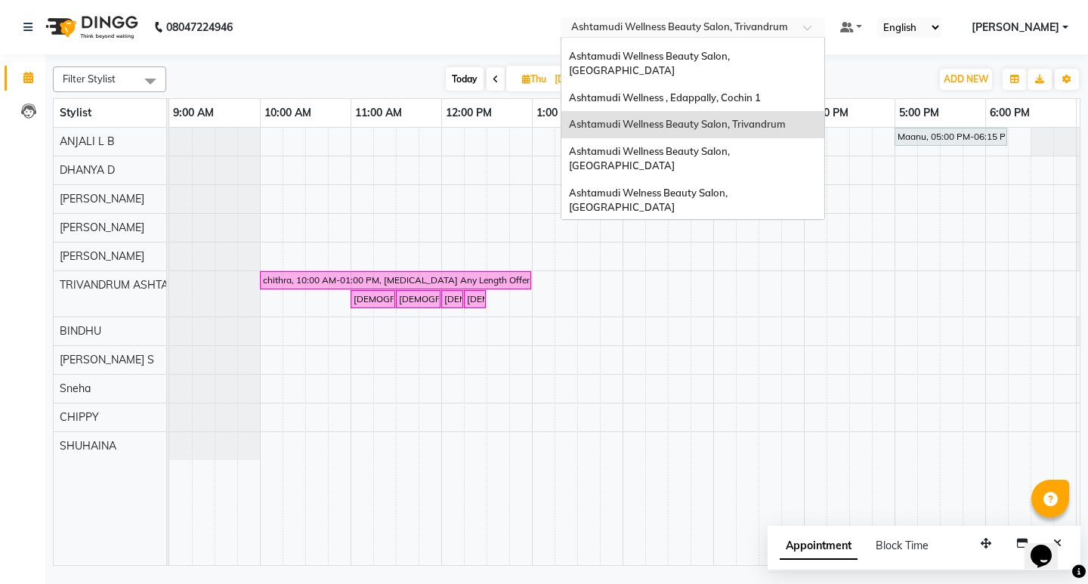
click at [732, 270] on span "Ashtamudi Wellness Beauty Salon, Cochin" at bounding box center [650, 283] width 163 height 27
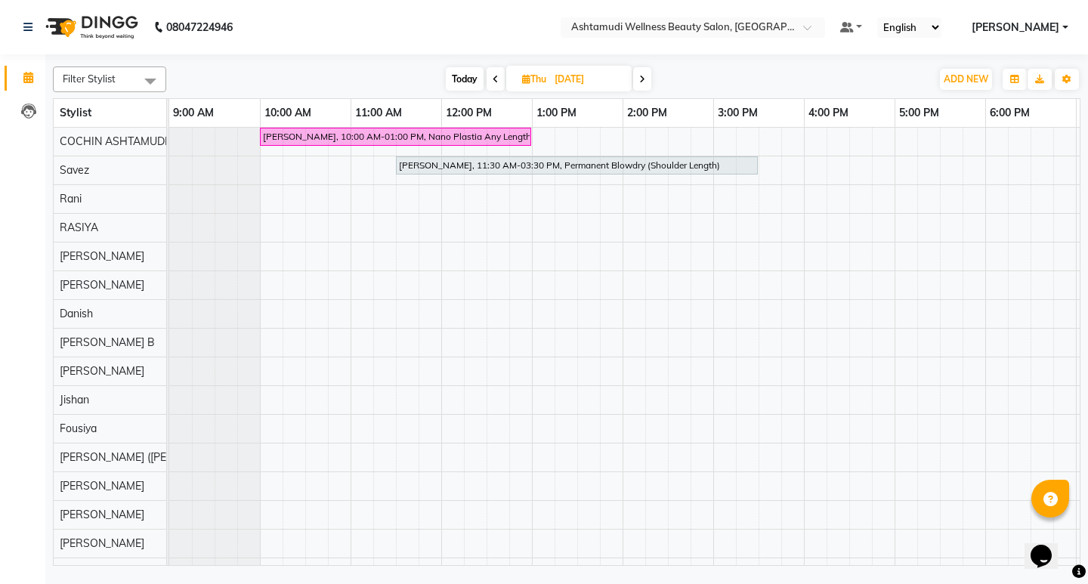
click at [498, 76] on span at bounding box center [496, 78] width 18 height 23
type input "03-09-2025"
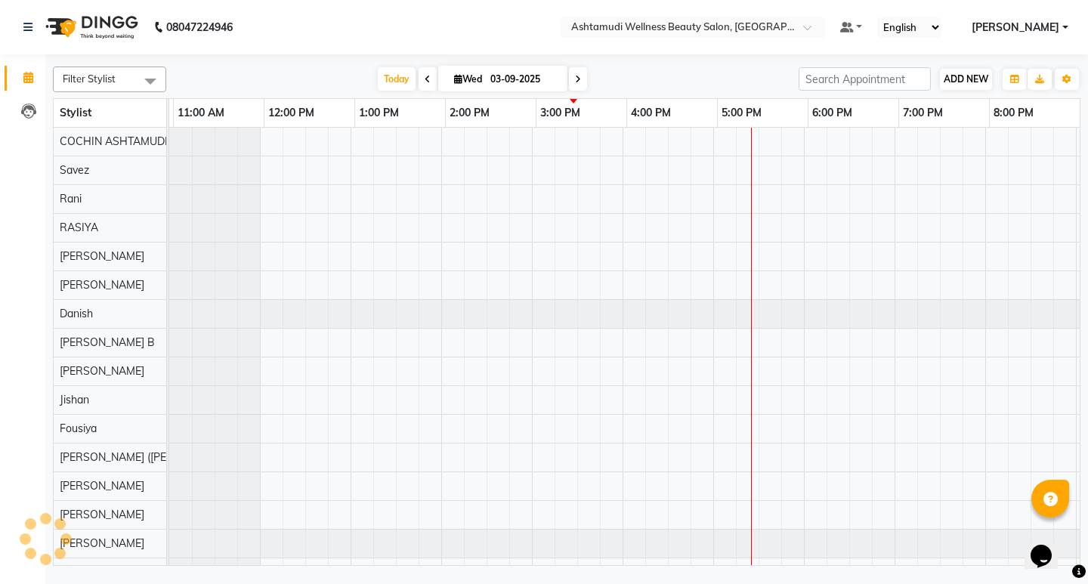
scroll to position [0, 178]
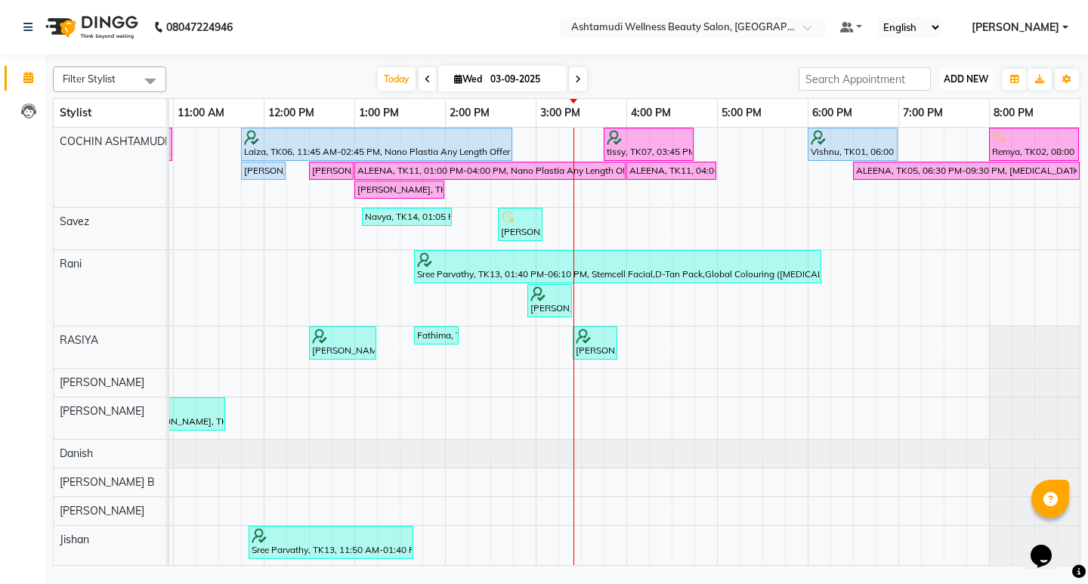
click at [960, 82] on span "ADD NEW" at bounding box center [966, 78] width 45 height 11
click at [920, 112] on button "Add Appointment" at bounding box center [931, 108] width 119 height 20
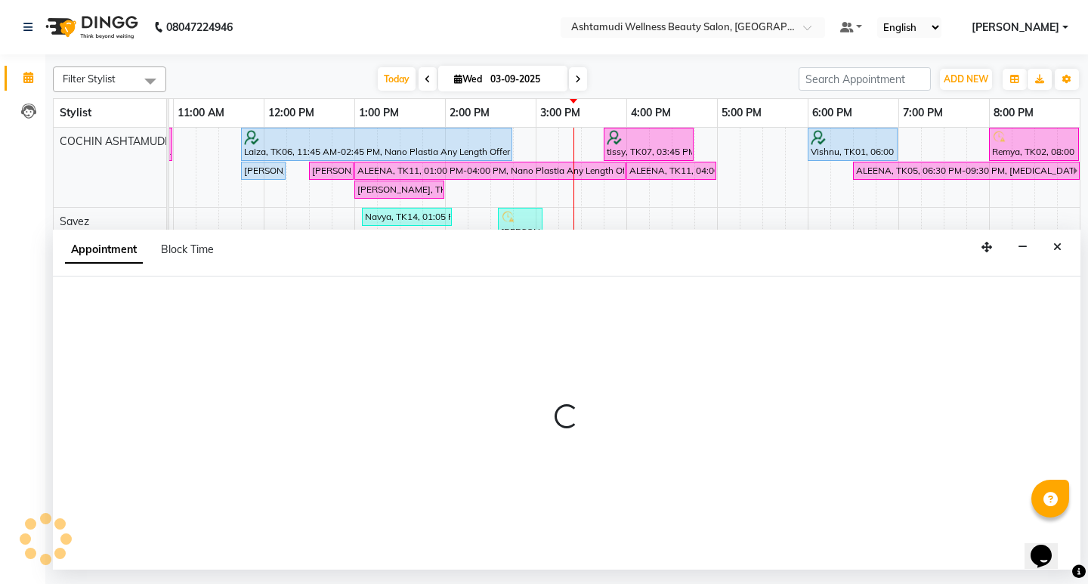
select select "600"
select select "tentative"
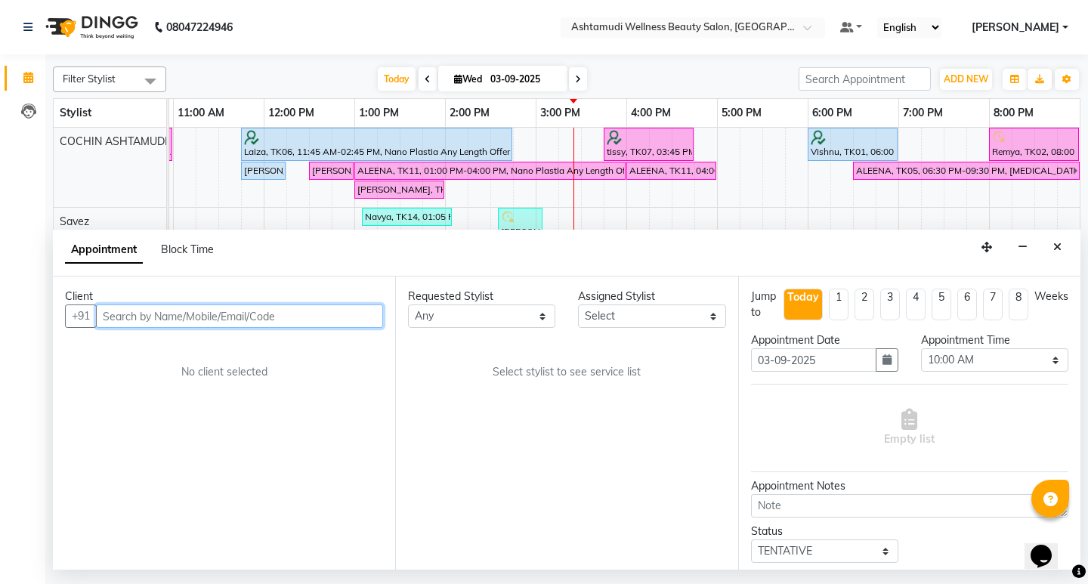
click at [291, 314] on input "text" at bounding box center [239, 315] width 287 height 23
paste input "919930850197"
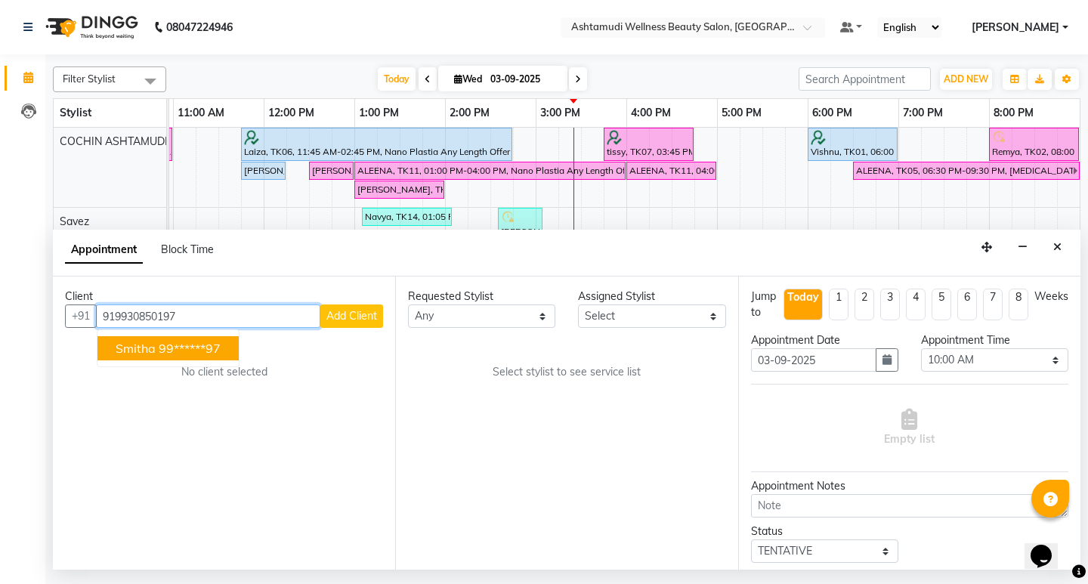
click at [230, 356] on button "Smitha 99******97" at bounding box center [167, 348] width 141 height 24
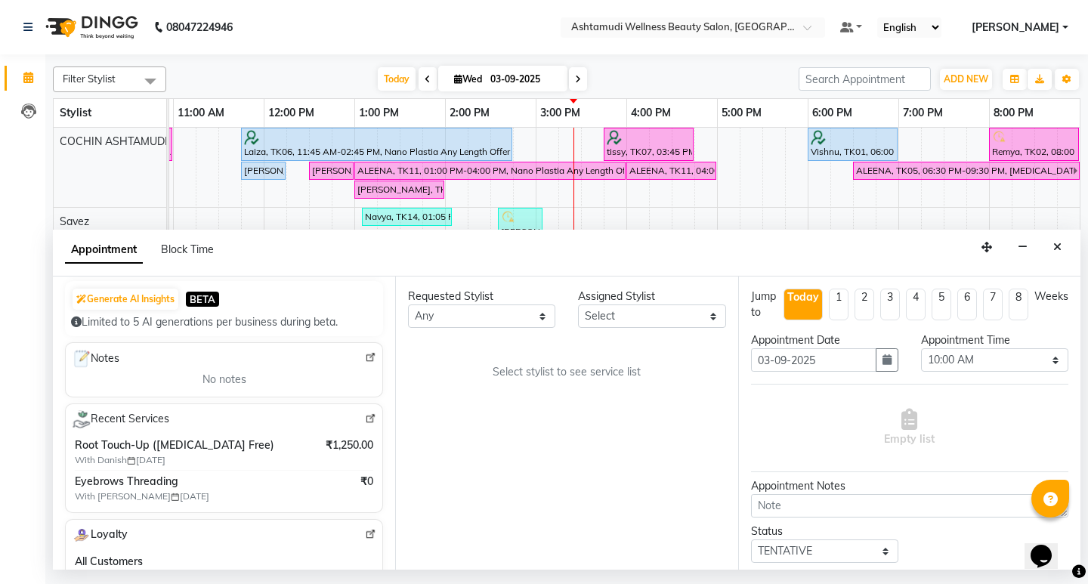
scroll to position [227, 0]
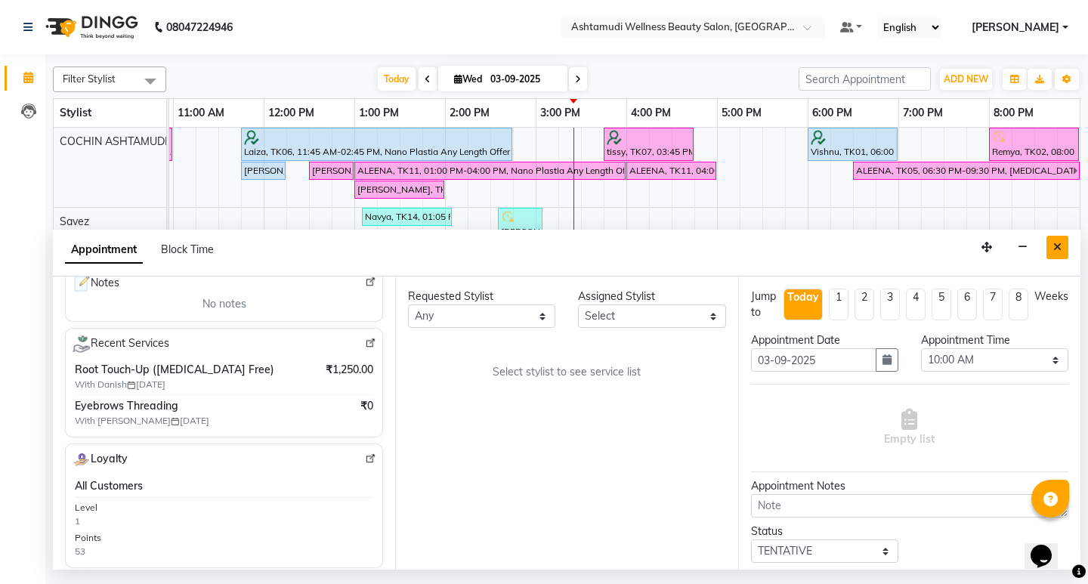
type input "99******97"
click at [1061, 248] on icon "Close" at bounding box center [1057, 247] width 8 height 11
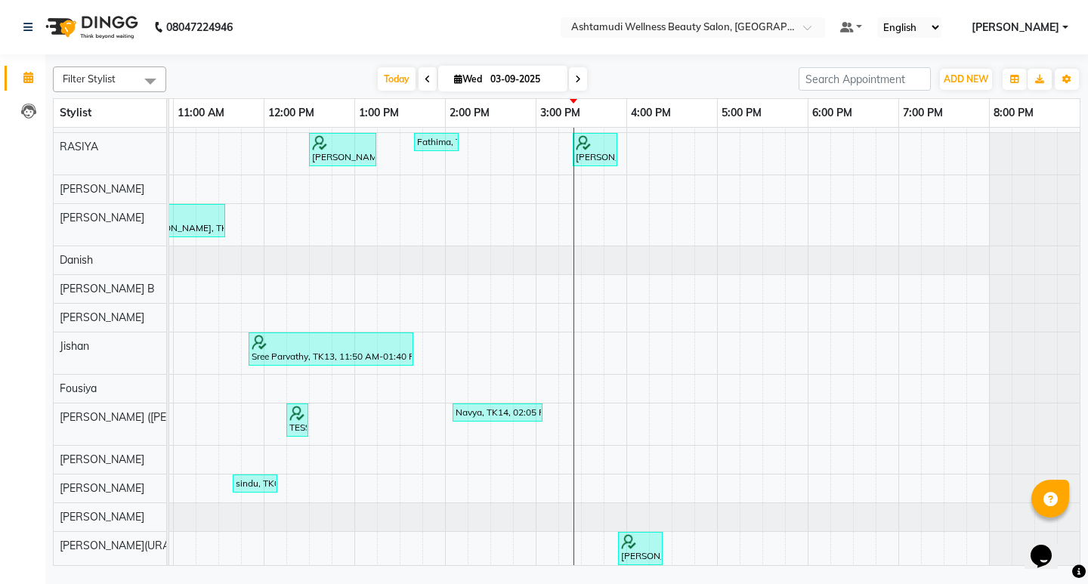
scroll to position [0, 0]
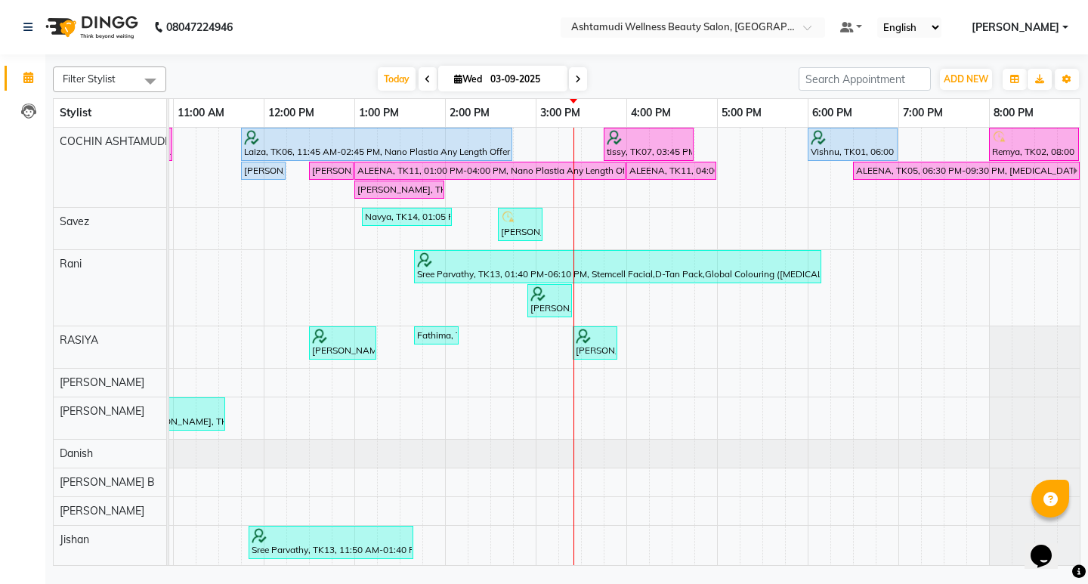
click at [575, 78] on icon at bounding box center [578, 79] width 6 height 9
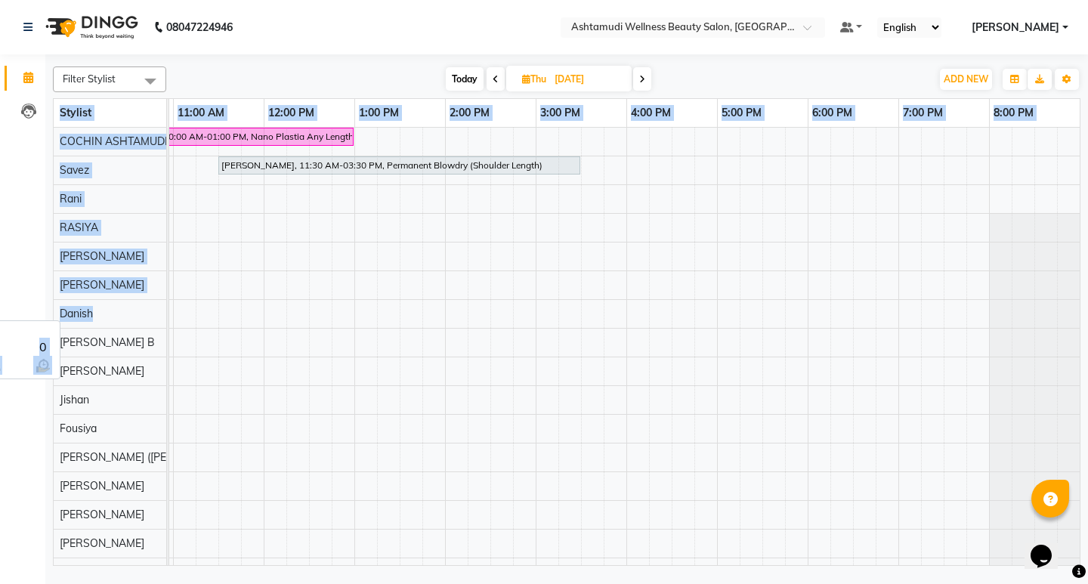
drag, startPoint x: 101, startPoint y: 311, endPoint x: 56, endPoint y: 323, distance: 46.7
click at [56, 323] on div "Danish" at bounding box center [110, 314] width 113 height 28
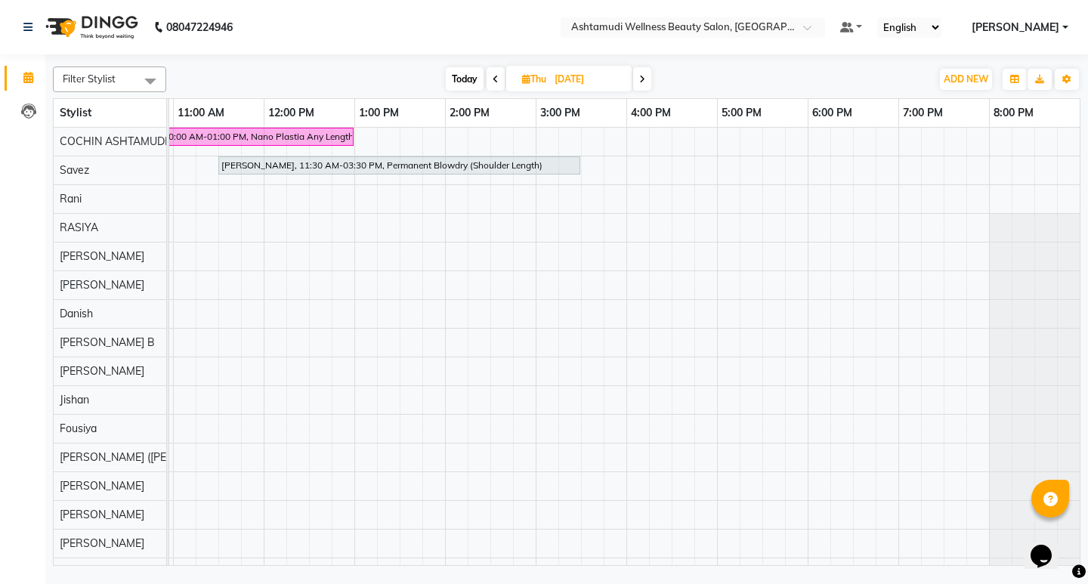
click at [166, 321] on td "COCHIN ASHTAMUDI Savez Rani RASIYA BINU MANGAR SALMAN ALI Danish Aiswarya B RAG…" at bounding box center [110, 347] width 113 height 438
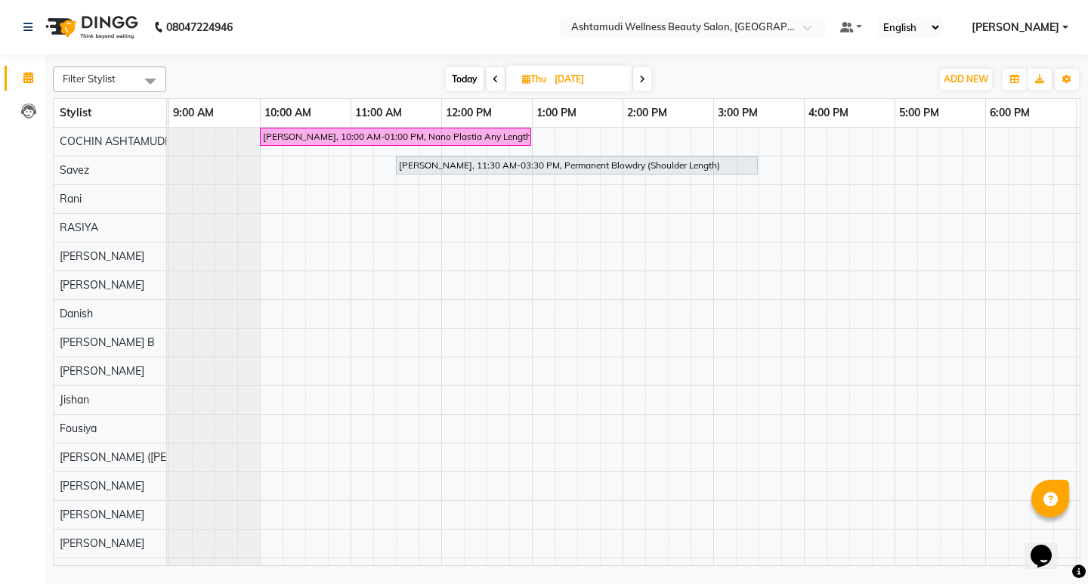
click at [495, 76] on icon at bounding box center [496, 79] width 6 height 9
type input "03-09-2025"
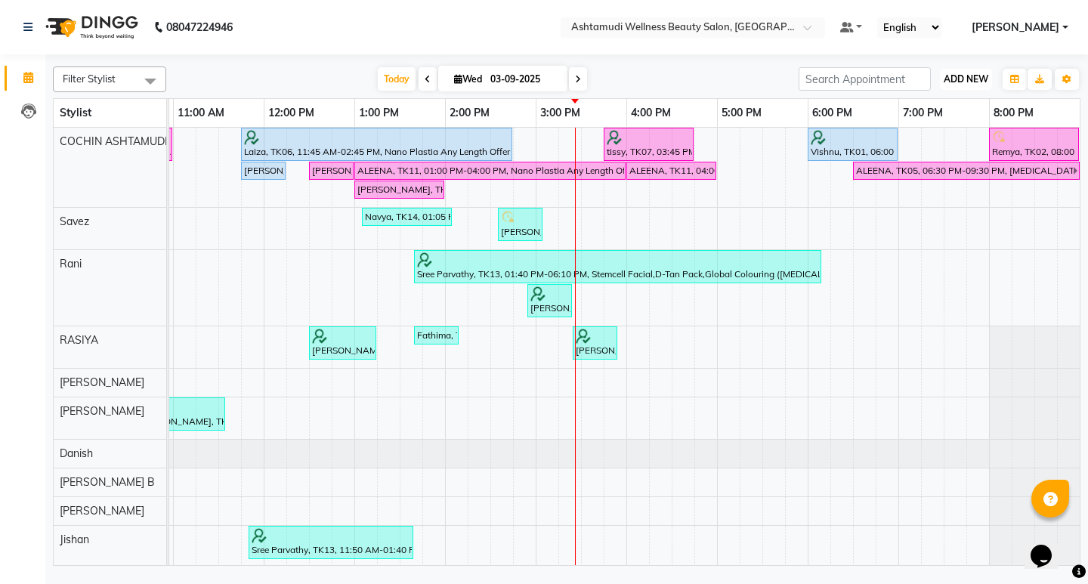
click at [956, 80] on span "ADD NEW" at bounding box center [966, 78] width 45 height 11
click at [942, 110] on button "Add Appointment" at bounding box center [931, 108] width 119 height 20
select select "tentative"
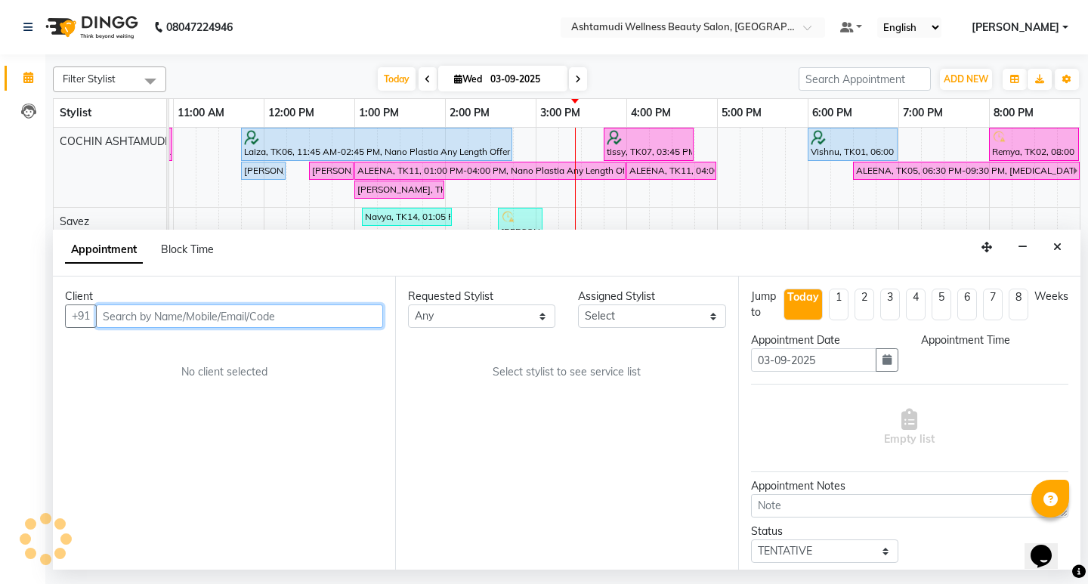
select select "600"
click at [211, 323] on input "text" at bounding box center [239, 315] width 287 height 23
paste input "919930850197"
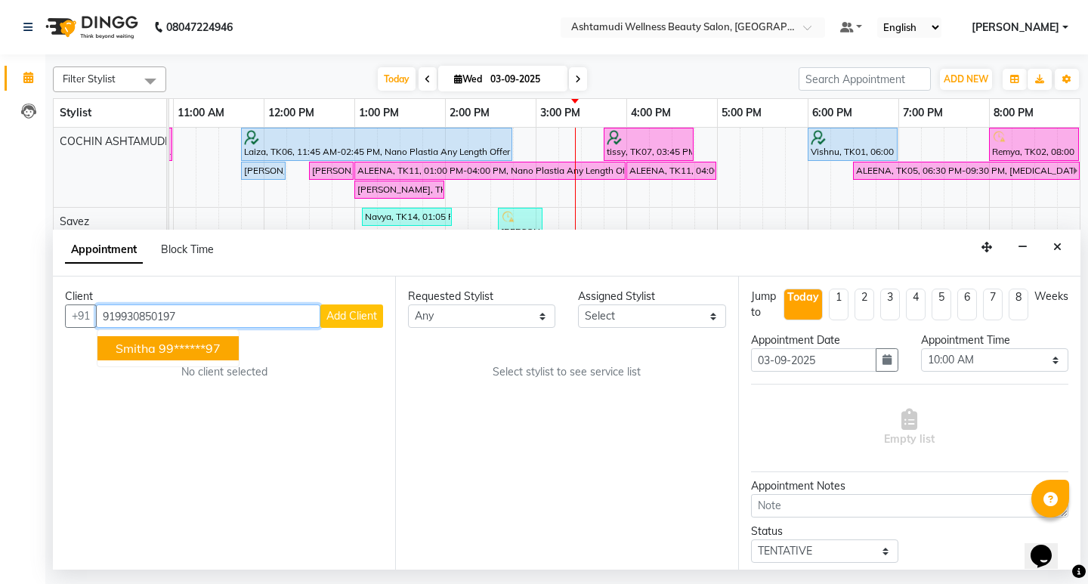
click at [157, 344] on button "Smitha 99******97" at bounding box center [167, 348] width 141 height 24
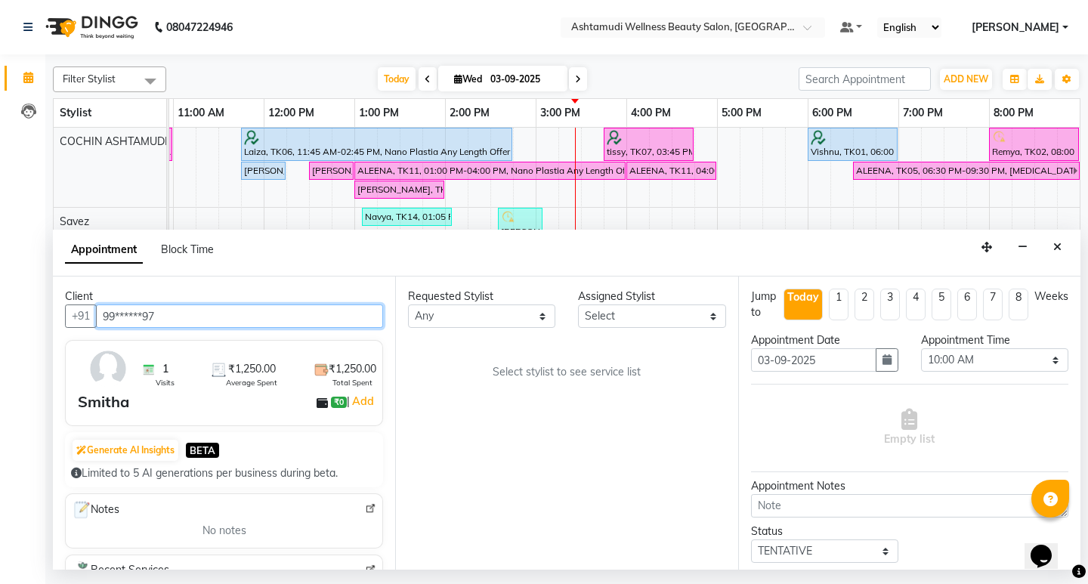
type input "99******97"
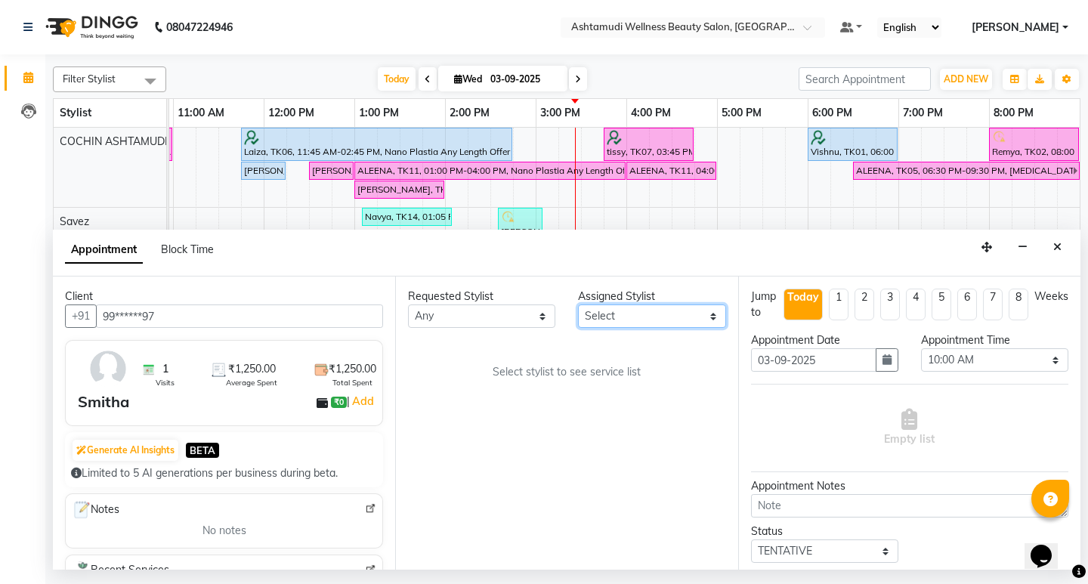
click at [654, 322] on select "Select Aiswarya B Ankith(URAJ) BINU MANGAR COCHIN ASHTAMUDI Danish Diksha Thapa…" at bounding box center [651, 315] width 147 height 23
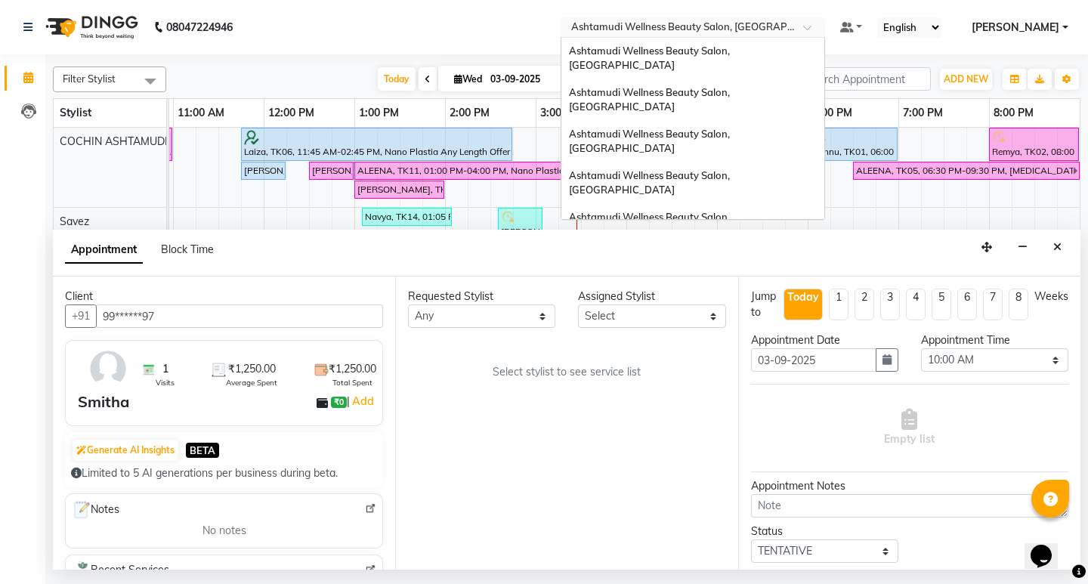
click at [787, 22] on input "text" at bounding box center [677, 28] width 219 height 15
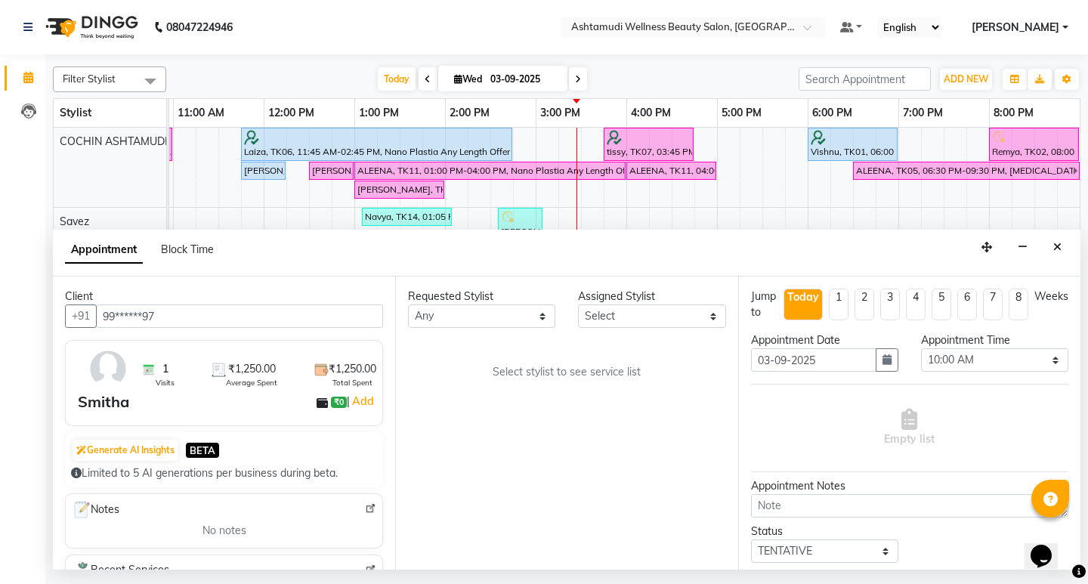
click at [589, 261] on div "Appointment Block Time" at bounding box center [566, 253] width 1027 height 47
click at [688, 313] on select "Select Aiswarya B Ankith(URAJ) BINU MANGAR COCHIN ASHTAMUDI Danish Diksha Thapa…" at bounding box center [651, 315] width 147 height 23
select select "27313"
click at [578, 304] on select "Select Aiswarya B Ankith(URAJ) BINU MANGAR COCHIN ASHTAMUDI Danish Diksha Thapa…" at bounding box center [651, 315] width 147 height 23
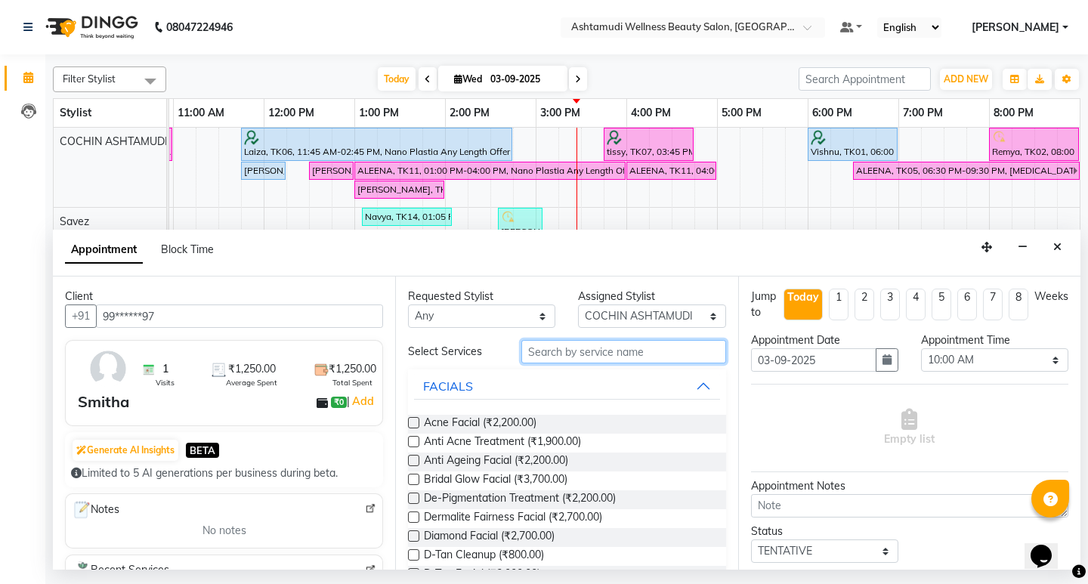
click at [629, 352] on input "text" at bounding box center [623, 351] width 204 height 23
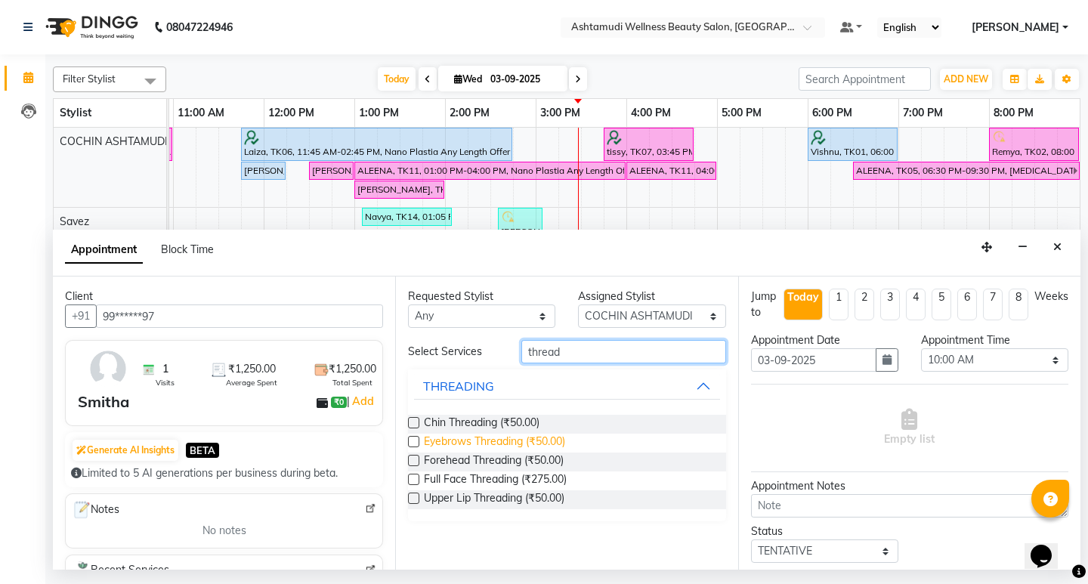
type input "thread"
click at [522, 436] on span "Eyebrows Threading (₹50.00)" at bounding box center [494, 443] width 141 height 19
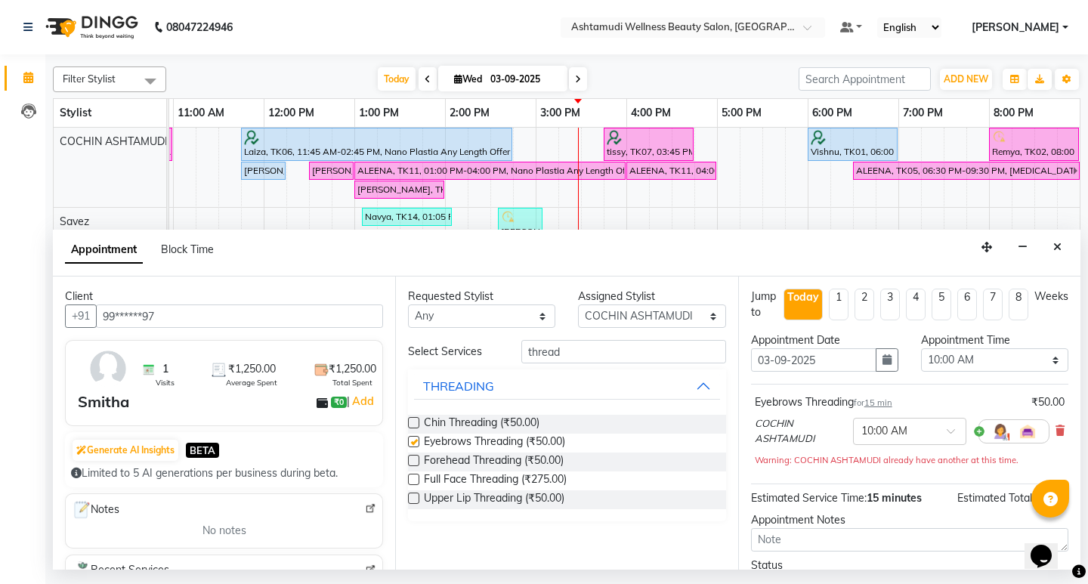
checkbox input "false"
click at [990, 355] on select "Select 10:00 AM 10:15 AM 10:30 AM 10:45 AM 11:00 AM 11:15 AM 11:30 AM 11:45 AM …" at bounding box center [994, 359] width 147 height 23
select select "1035"
click at [921, 348] on select "Select 10:00 AM 10:15 AM 10:30 AM 10:45 AM 11:00 AM 11:15 AM 11:30 AM 11:45 AM …" at bounding box center [994, 359] width 147 height 23
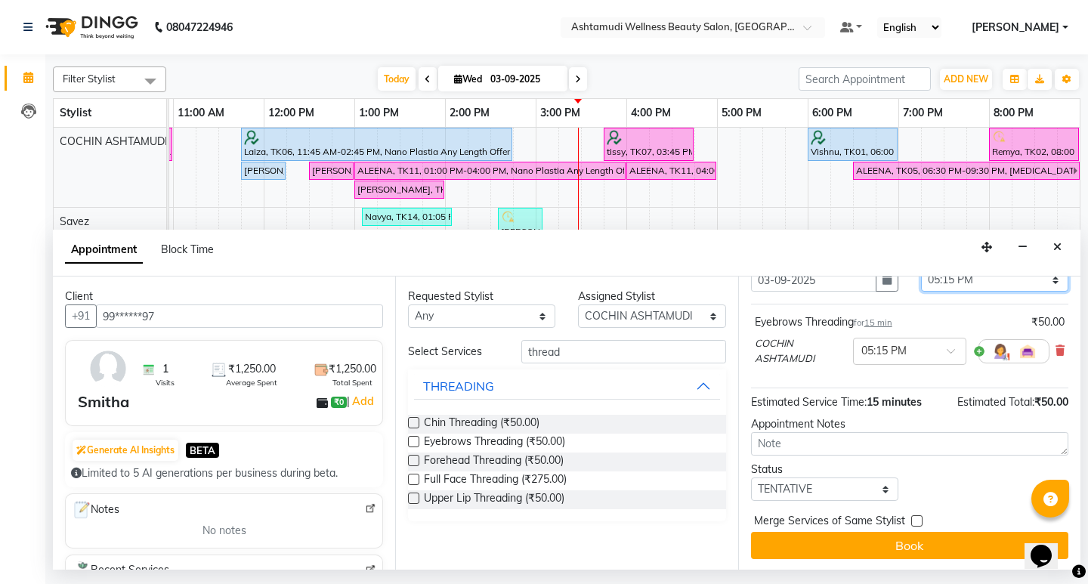
scroll to position [82, 0]
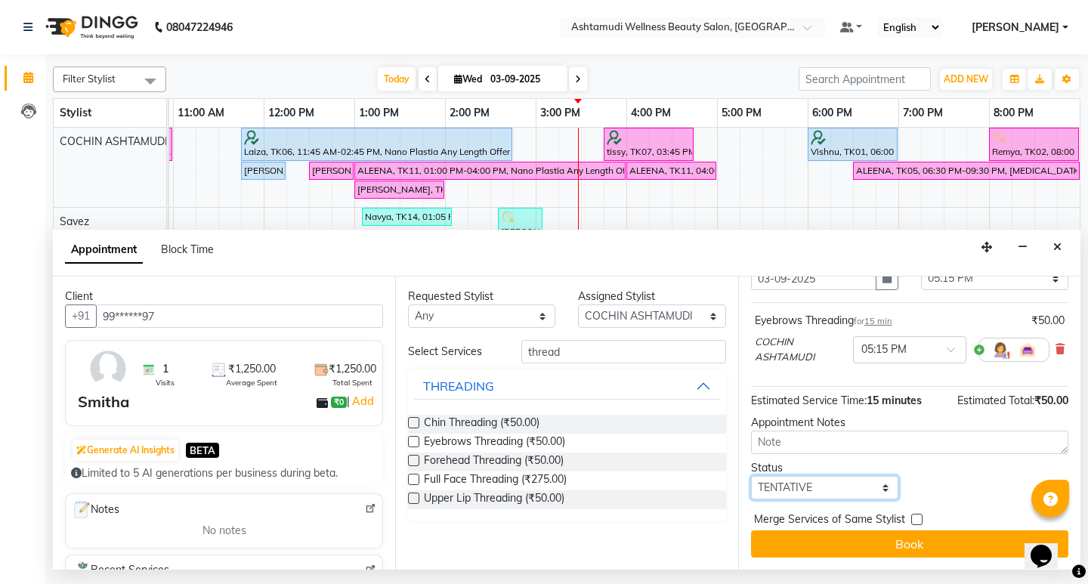
click at [852, 487] on select "Select TENTATIVE CONFIRM CHECK-IN UPCOMING" at bounding box center [824, 487] width 147 height 23
select select "confirm booking"
click at [751, 476] on select "Select TENTATIVE CONFIRM CHECK-IN UPCOMING" at bounding box center [824, 487] width 147 height 23
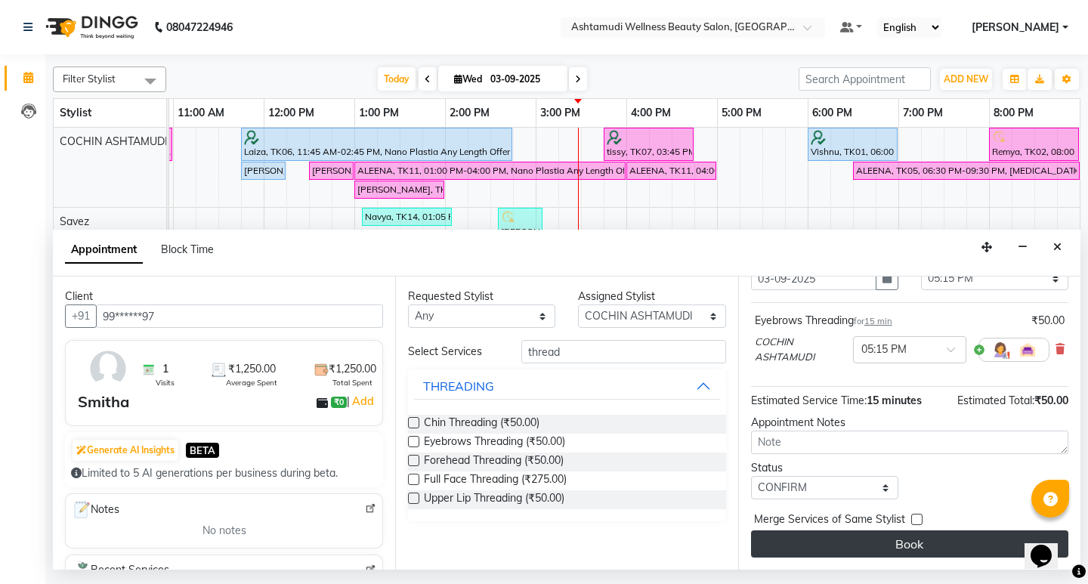
click at [950, 536] on button "Book" at bounding box center [909, 543] width 317 height 27
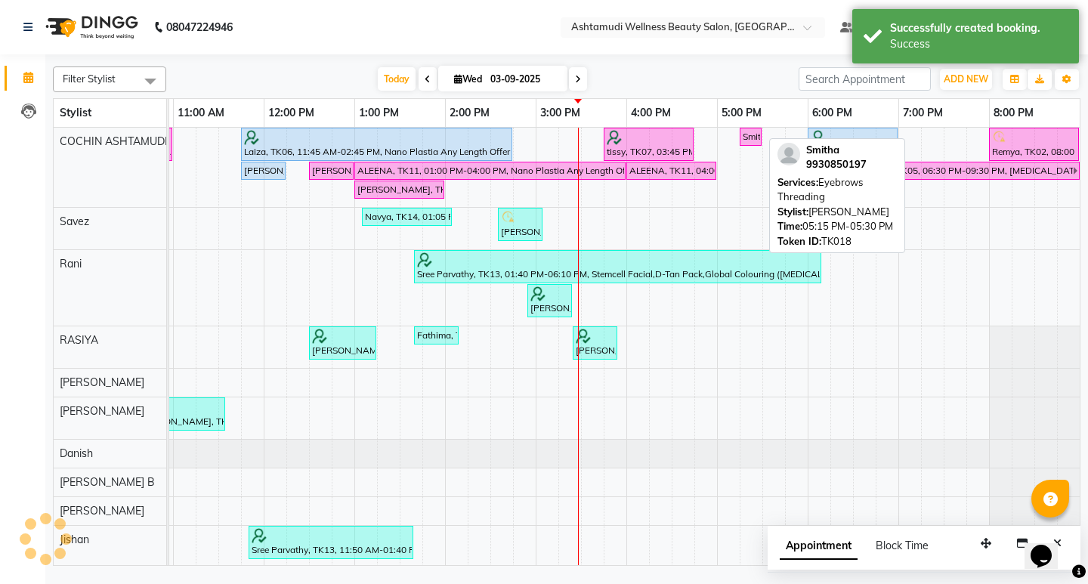
click at [752, 137] on div "Smitha, TK18, 05:15 PM-05:30 PM, Eyebrows Threading" at bounding box center [750, 137] width 19 height 14
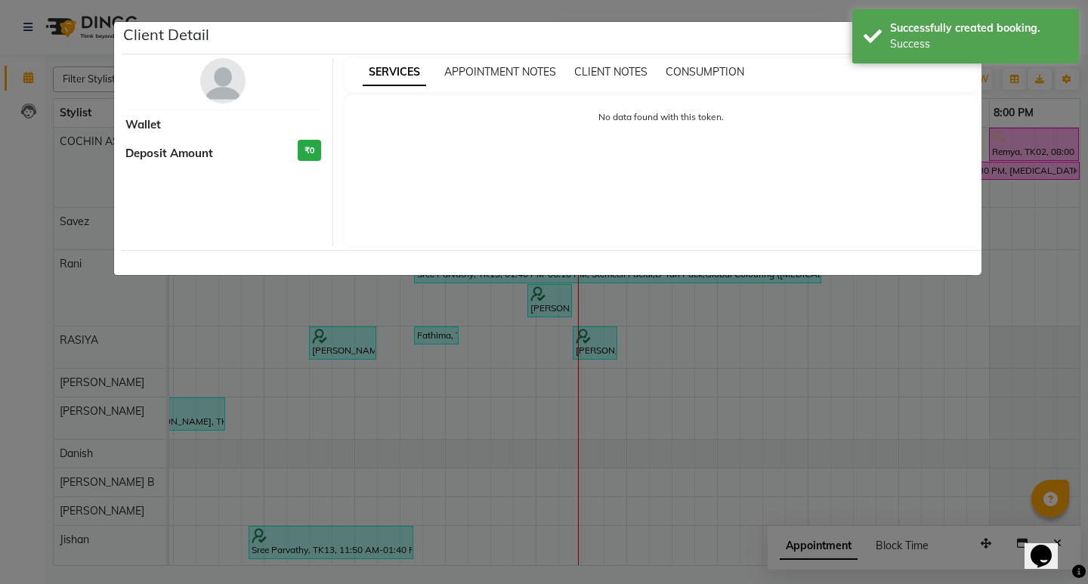
select select "6"
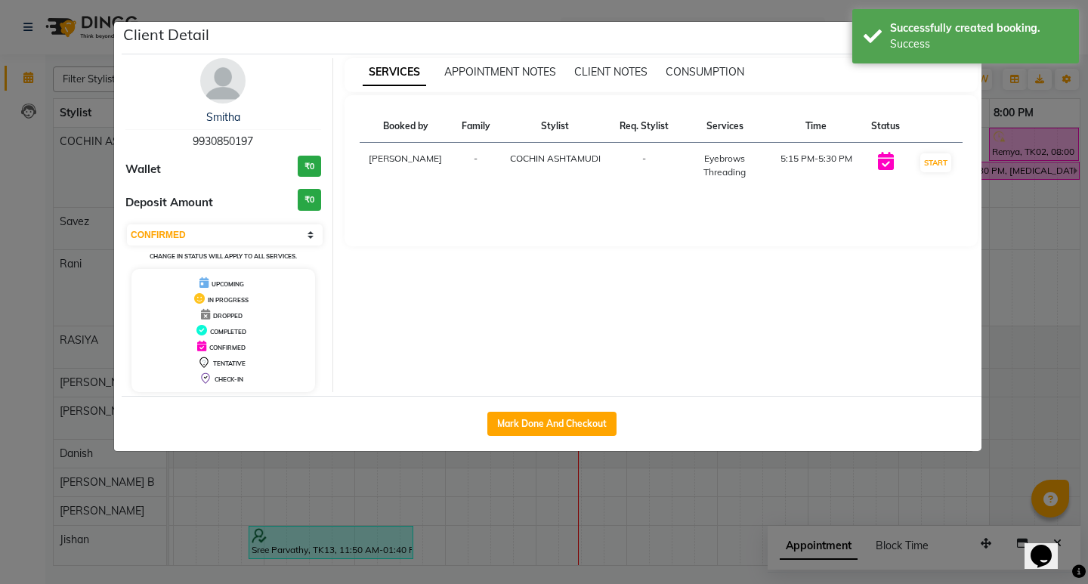
click at [227, 137] on span "9930850197" at bounding box center [223, 141] width 60 height 14
copy span "9930850197"
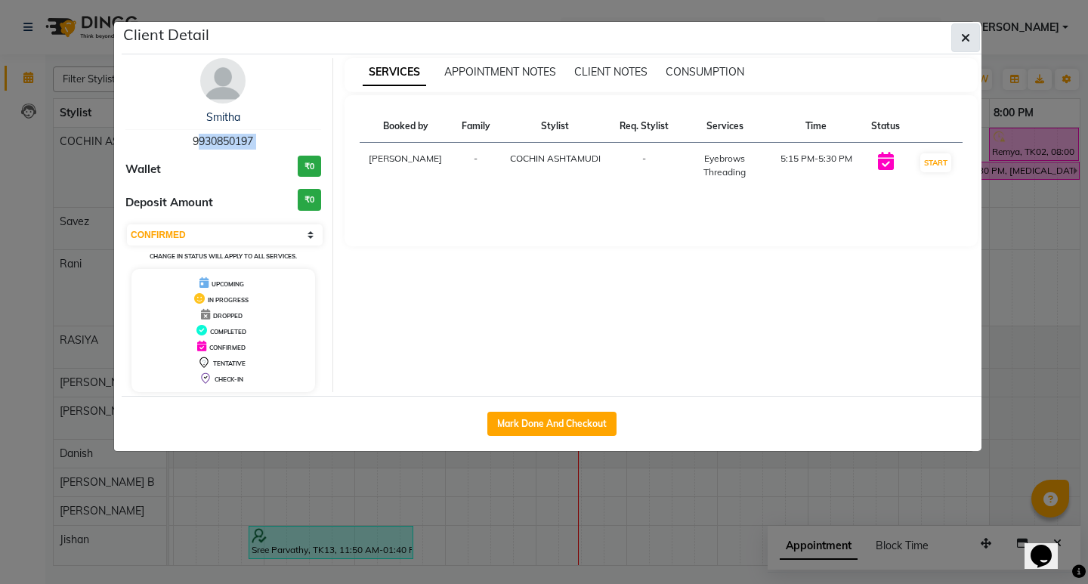
click at [975, 32] on button "button" at bounding box center [965, 37] width 29 height 29
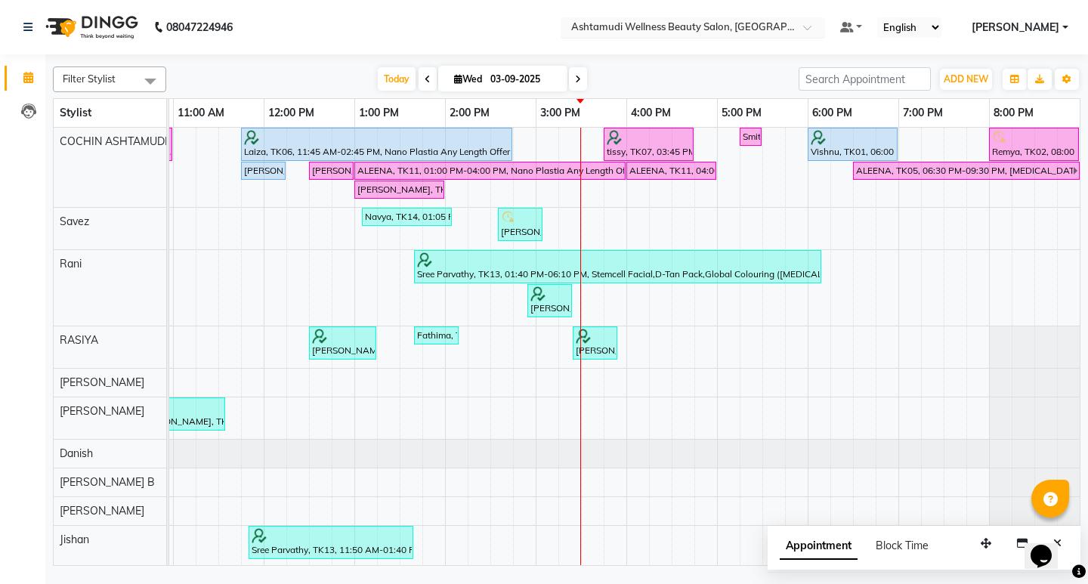
click at [787, 32] on input "text" at bounding box center [677, 28] width 219 height 15
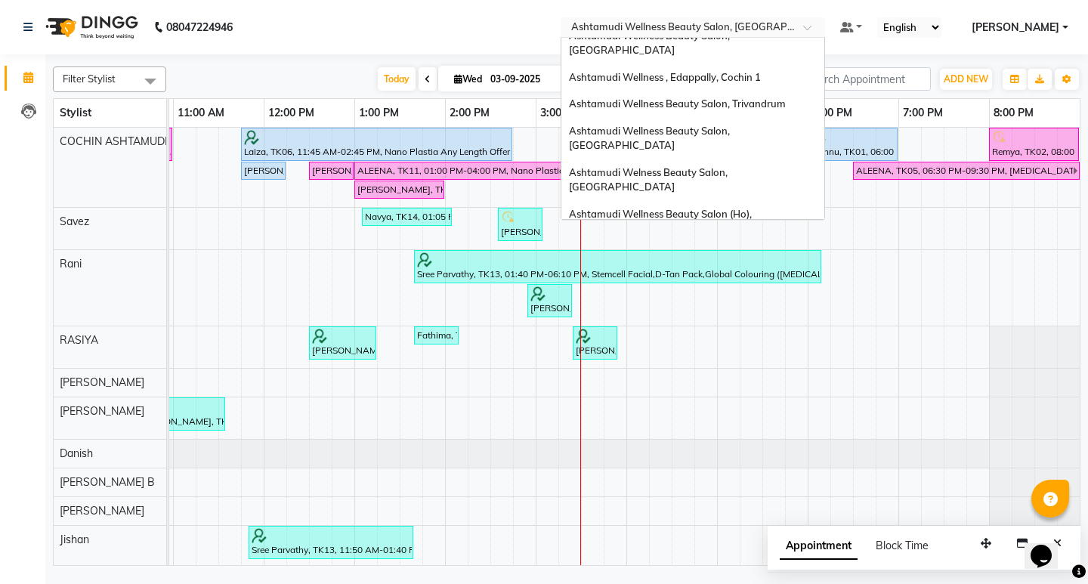
scroll to position [160, 0]
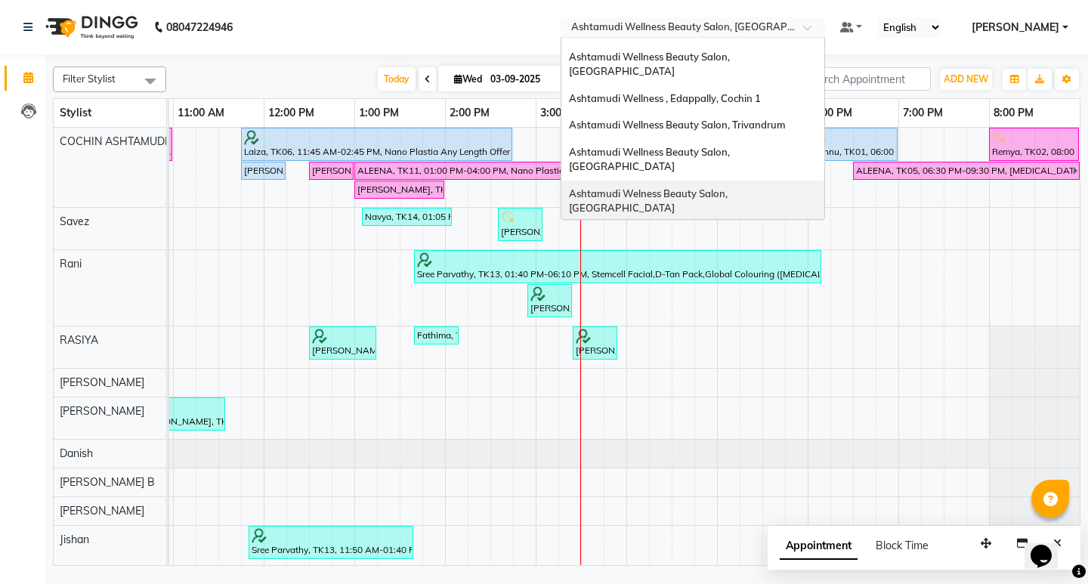
click at [780, 181] on div "Ashtamudi Welness Beauty Salon, [GEOGRAPHIC_DATA]" at bounding box center [692, 202] width 263 height 42
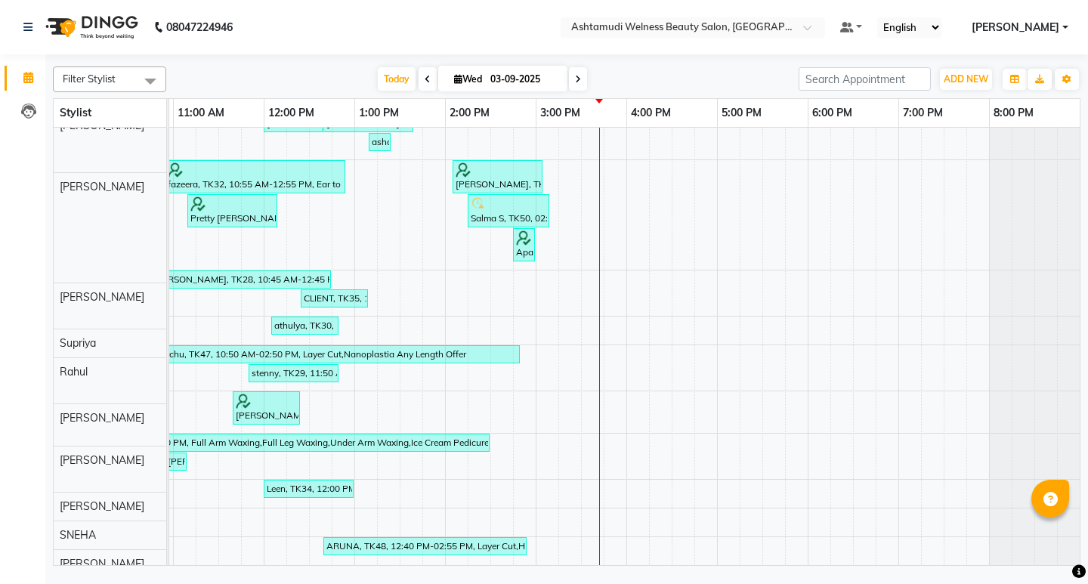
scroll to position [810, 0]
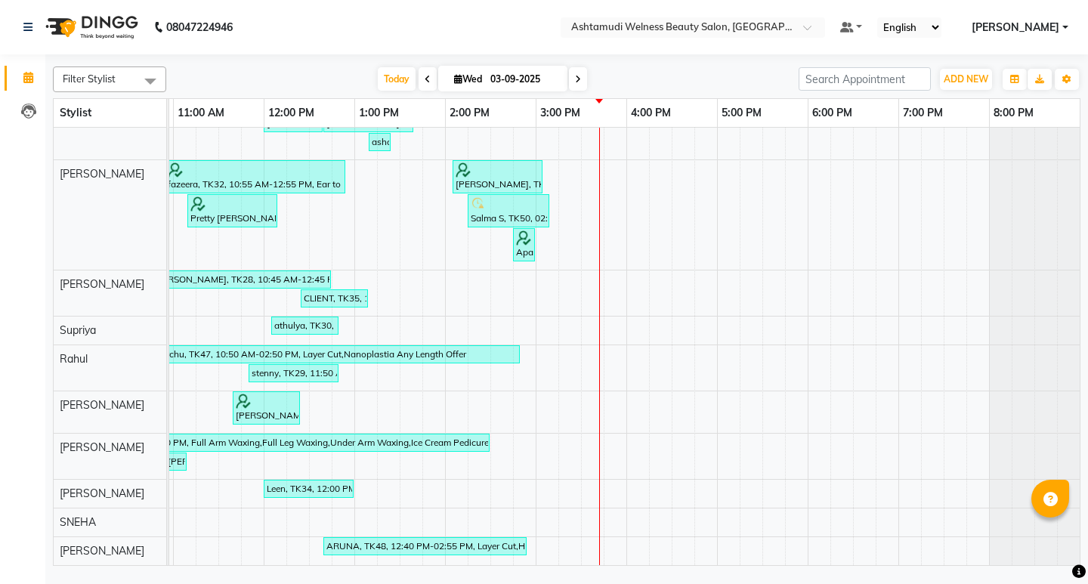
click at [580, 80] on span at bounding box center [578, 78] width 18 height 23
type input "[DATE]"
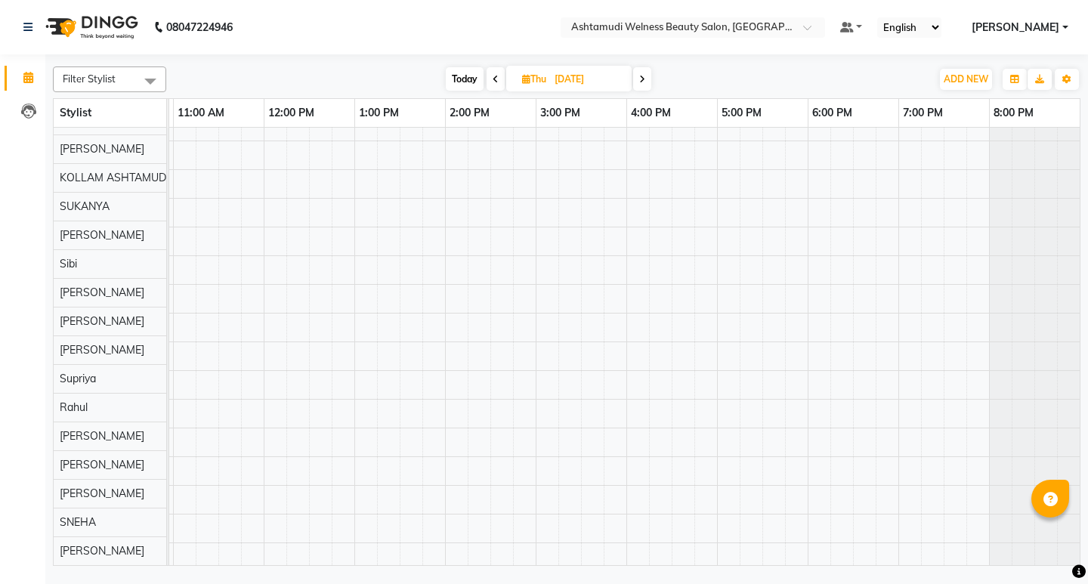
scroll to position [0, 0]
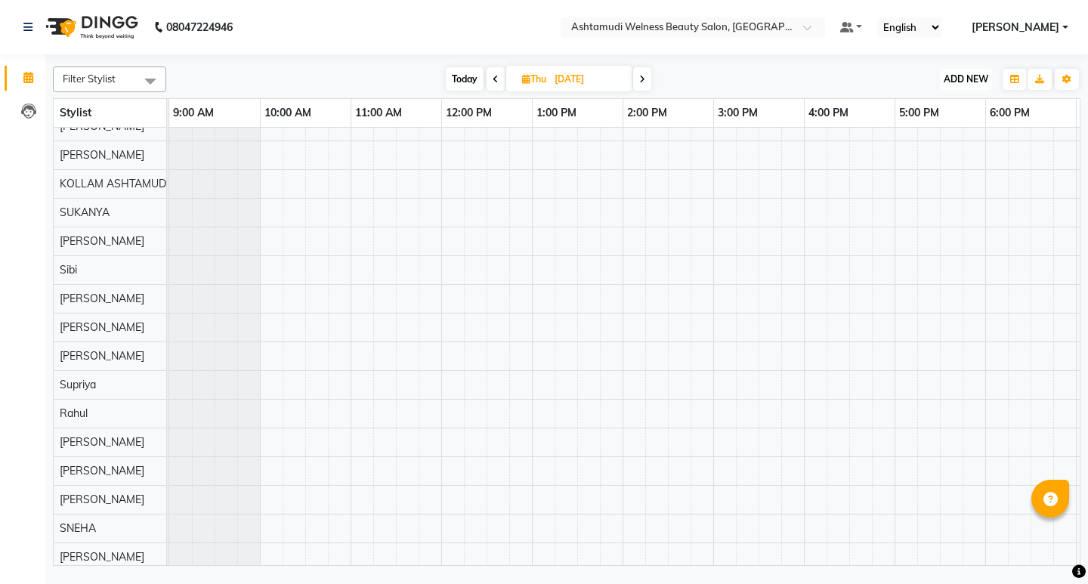
click at [962, 84] on span "ADD NEW" at bounding box center [966, 78] width 45 height 11
click at [926, 114] on button "Add Appointment" at bounding box center [931, 108] width 119 height 20
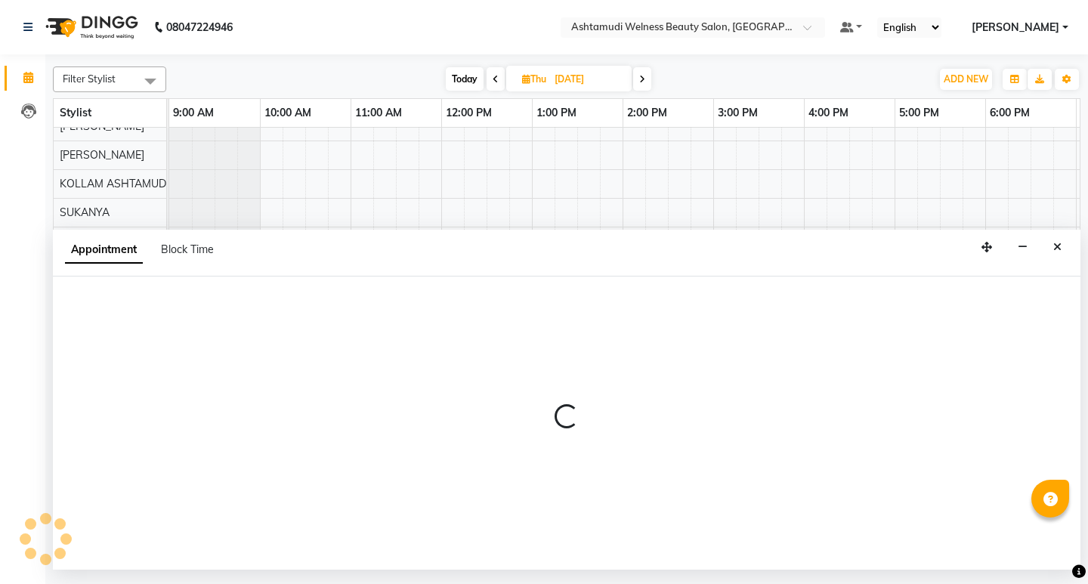
select select "tentative"
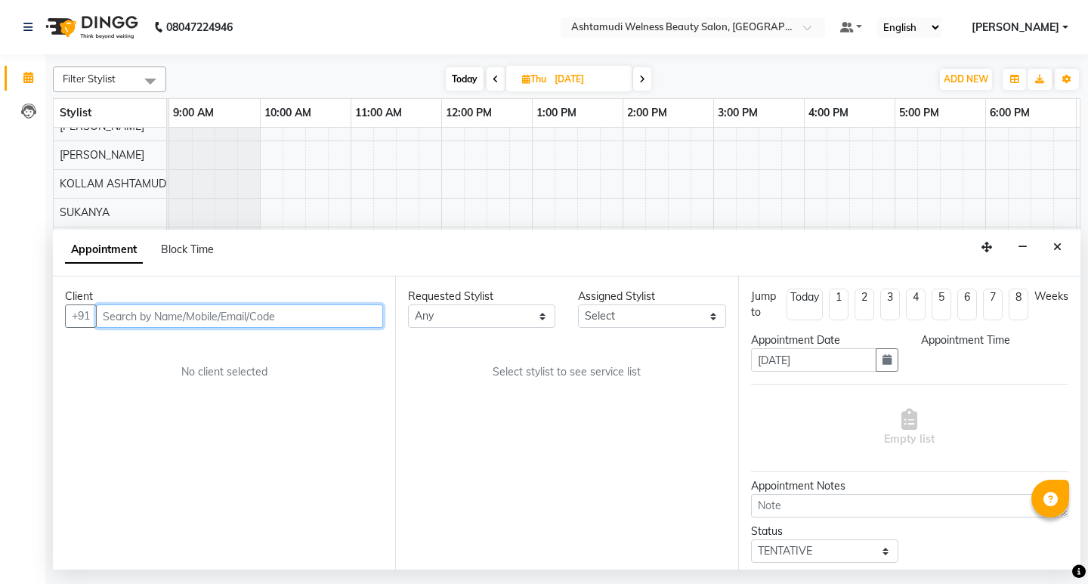
select select "600"
click at [193, 320] on input "text" at bounding box center [239, 315] width 287 height 23
paste input "+919605488722"
click at [122, 316] on input "+919605488722" at bounding box center [208, 315] width 224 height 23
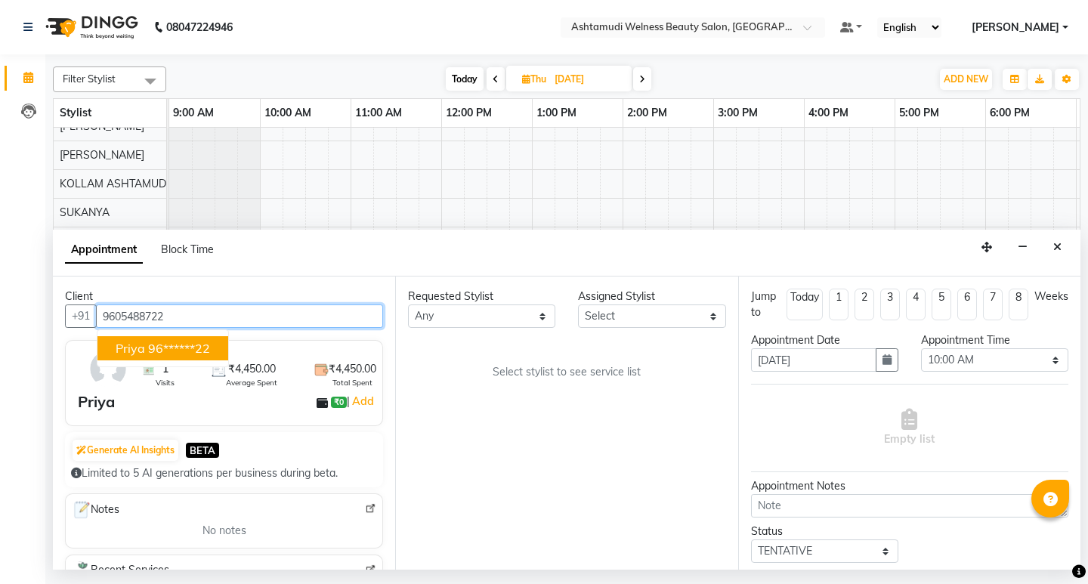
type input "9605488722"
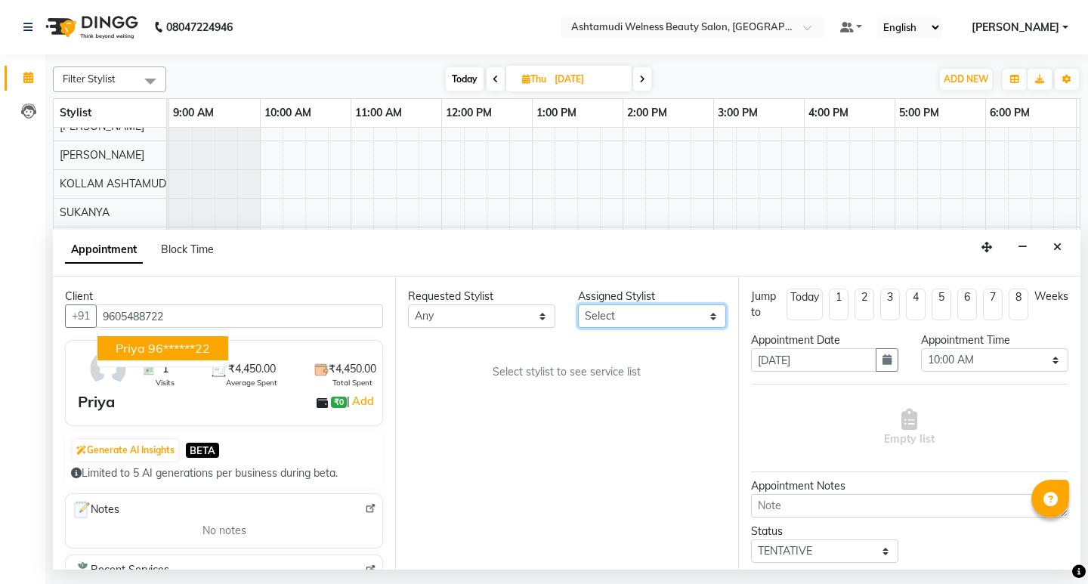
click at [647, 317] on select "Select [PERSON_NAME] Admin [PERSON_NAME] [PERSON_NAME] [PERSON_NAME] M [PERSON_…" at bounding box center [651, 315] width 147 height 23
select select "25976"
click at [578, 304] on select "Select [PERSON_NAME] Admin [PERSON_NAME] [PERSON_NAME] [PERSON_NAME] M [PERSON_…" at bounding box center [651, 315] width 147 height 23
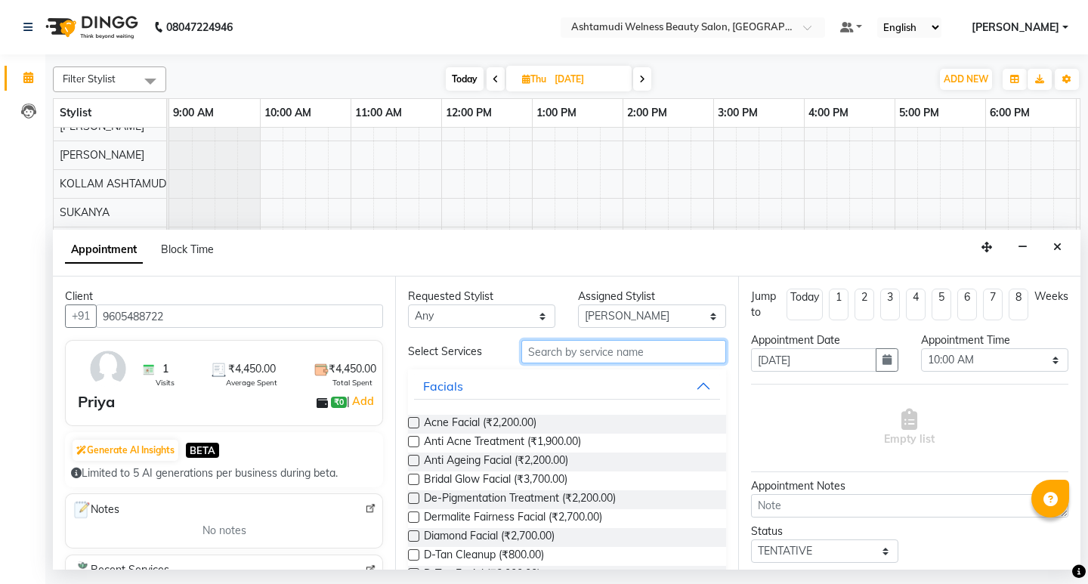
drag, startPoint x: 576, startPoint y: 356, endPoint x: 568, endPoint y: 348, distance: 11.2
click at [576, 355] on input "text" at bounding box center [623, 351] width 204 height 23
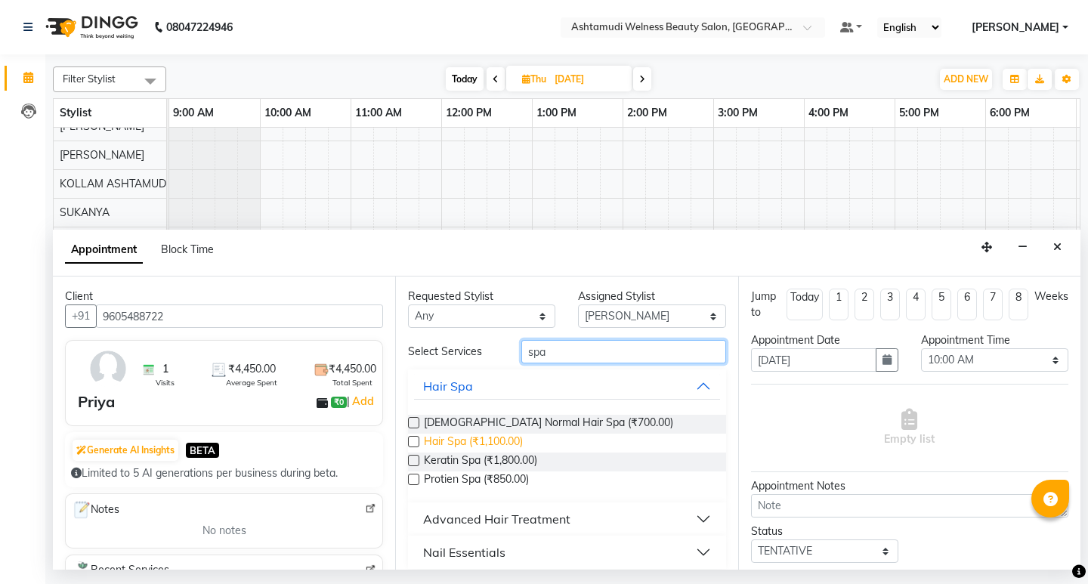
type input "spa"
click at [518, 441] on span "Hair Spa (₹1,100.00)" at bounding box center [473, 443] width 99 height 19
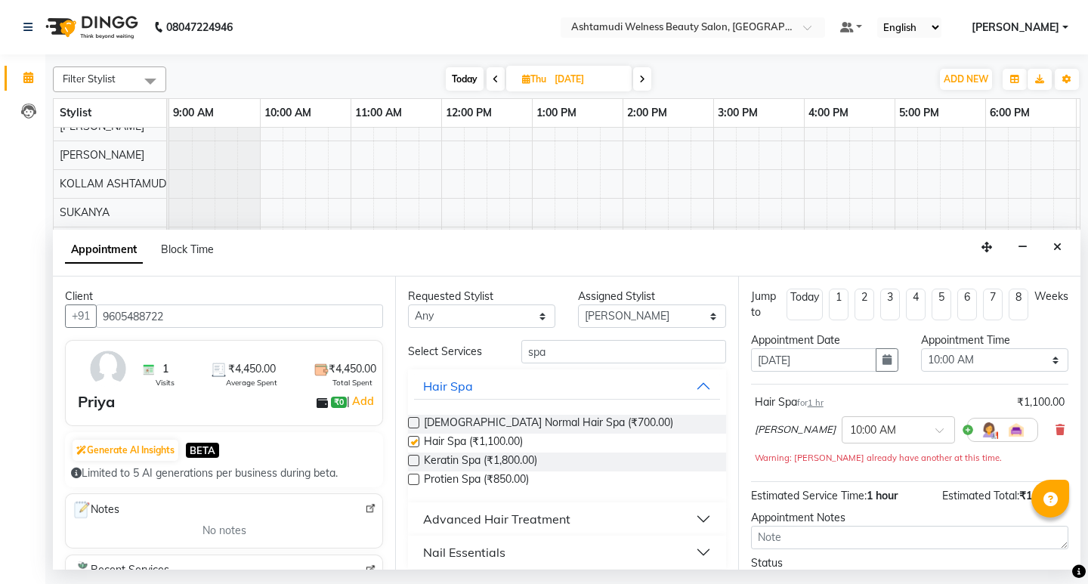
checkbox input "false"
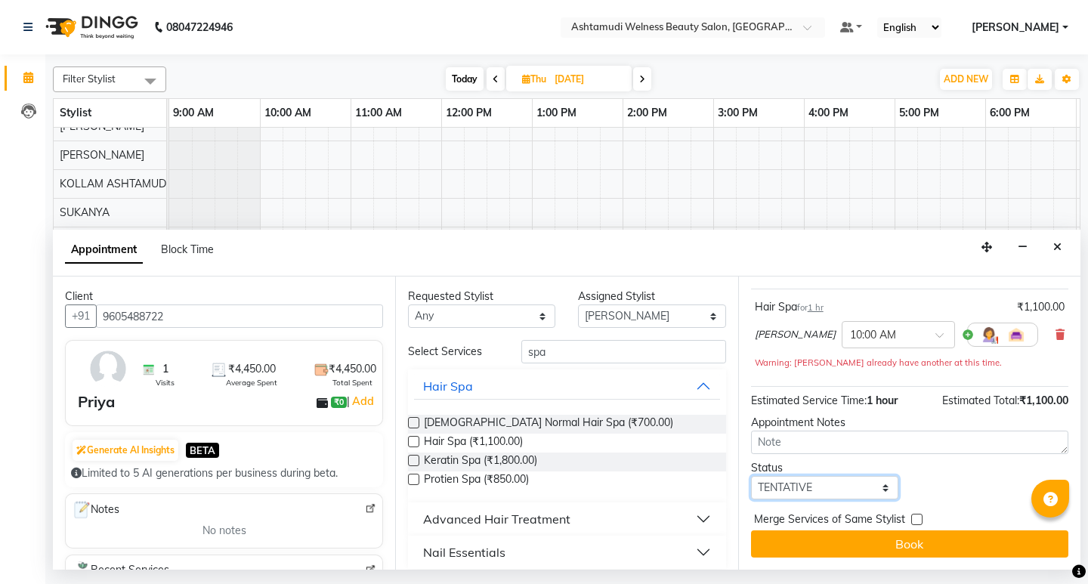
click at [873, 482] on select "Select TENTATIVE CONFIRM UPCOMING" at bounding box center [824, 487] width 147 height 23
click at [751, 476] on select "Select TENTATIVE CONFIRM UPCOMING" at bounding box center [824, 487] width 147 height 23
click at [848, 493] on select "Select TENTATIVE CONFIRM UPCOMING" at bounding box center [824, 487] width 147 height 23
select select "confirm booking"
click at [751, 476] on select "Select TENTATIVE CONFIRM UPCOMING" at bounding box center [824, 487] width 147 height 23
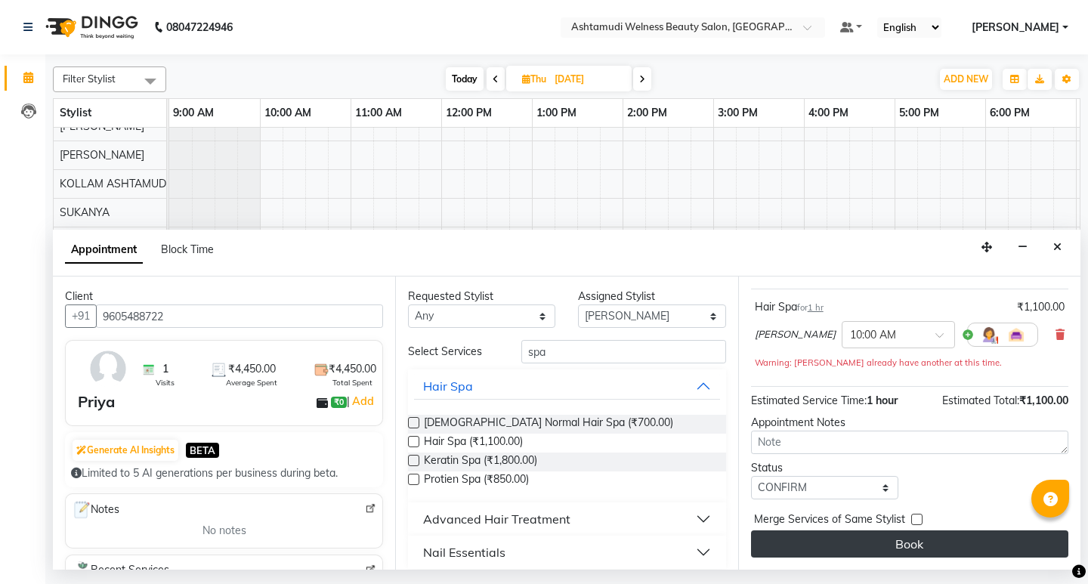
click at [914, 549] on button "Book" at bounding box center [909, 543] width 317 height 27
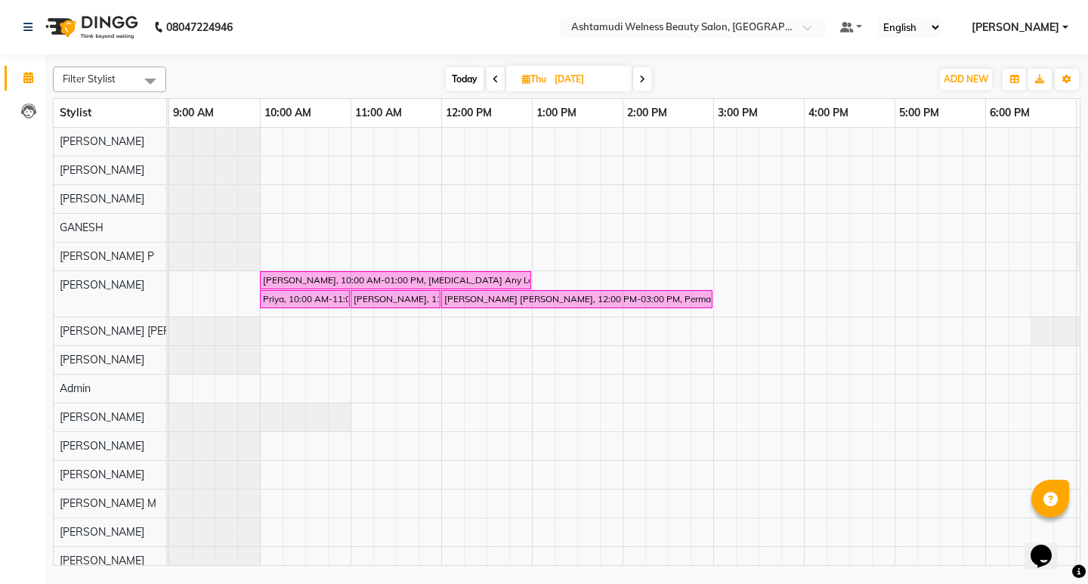
click at [495, 76] on icon at bounding box center [496, 79] width 6 height 9
type input "03-09-2025"
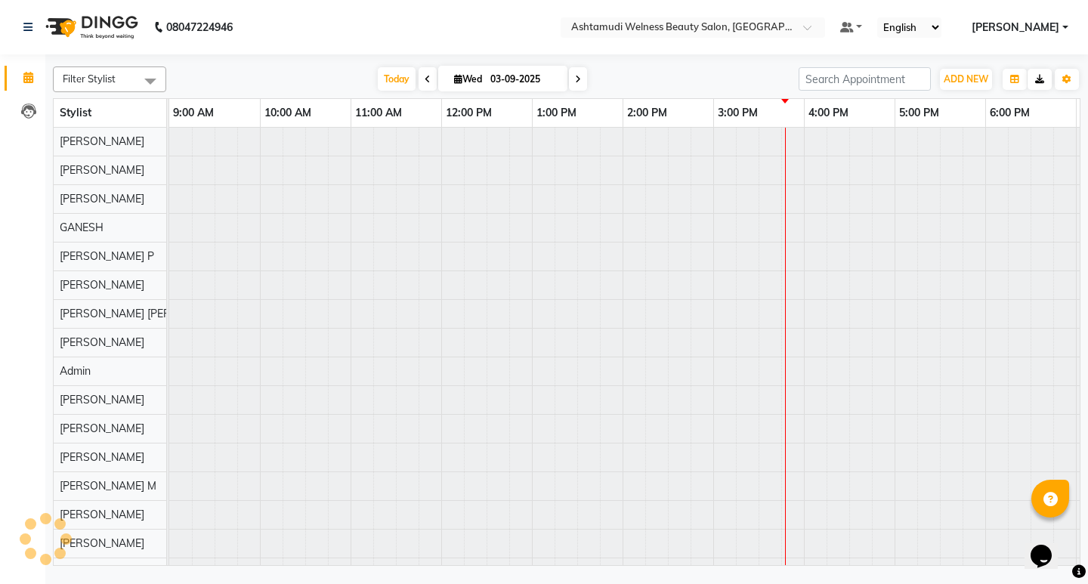
scroll to position [0, 178]
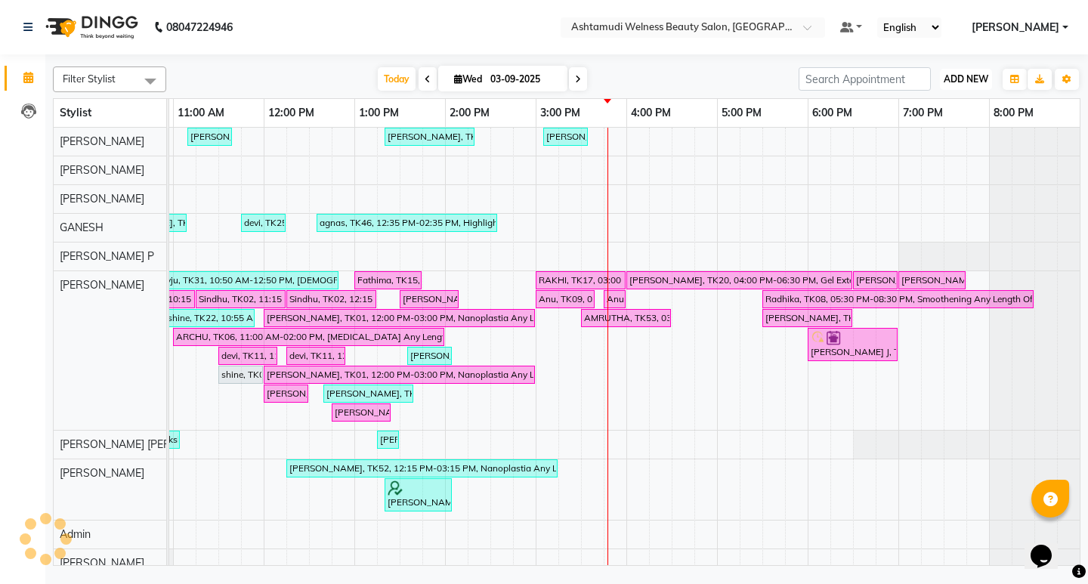
click at [971, 76] on span "ADD NEW" at bounding box center [966, 78] width 45 height 11
click at [868, 84] on input "search" at bounding box center [865, 78] width 132 height 23
paste input "7736843790"
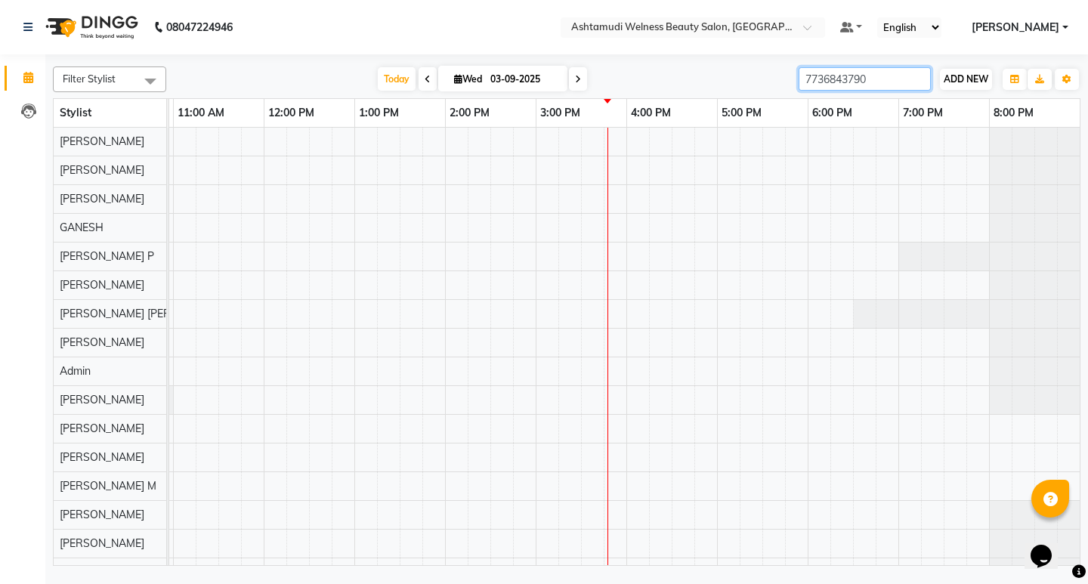
type input "7736843790"
click at [958, 80] on span "ADD NEW" at bounding box center [966, 78] width 45 height 11
click at [951, 107] on button "Add Appointment" at bounding box center [931, 108] width 119 height 20
select select "tentative"
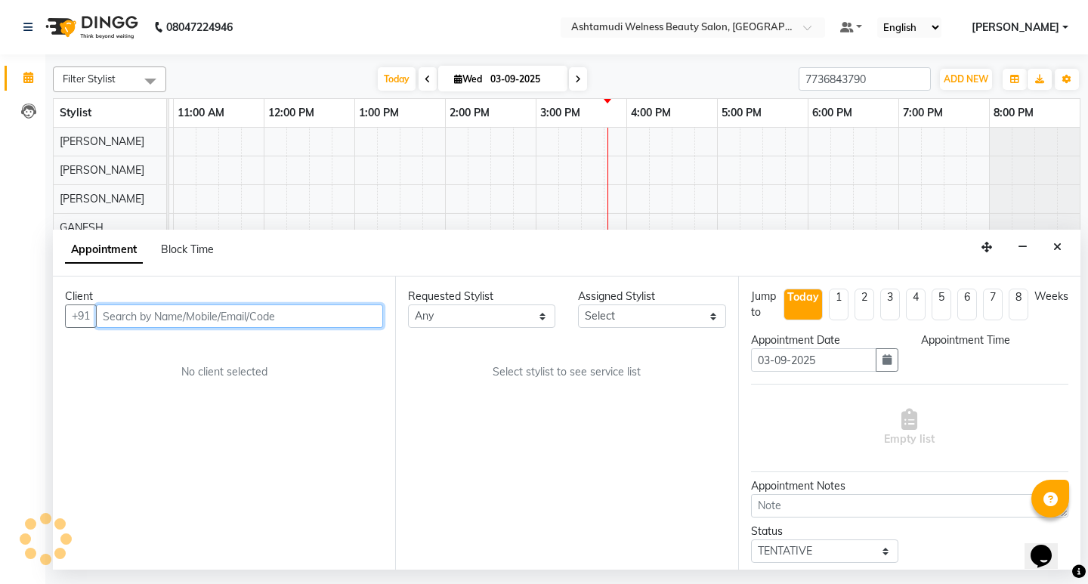
select select "600"
click at [281, 314] on input "text" at bounding box center [239, 315] width 287 height 23
paste input "7736843790"
type input "7736843790"
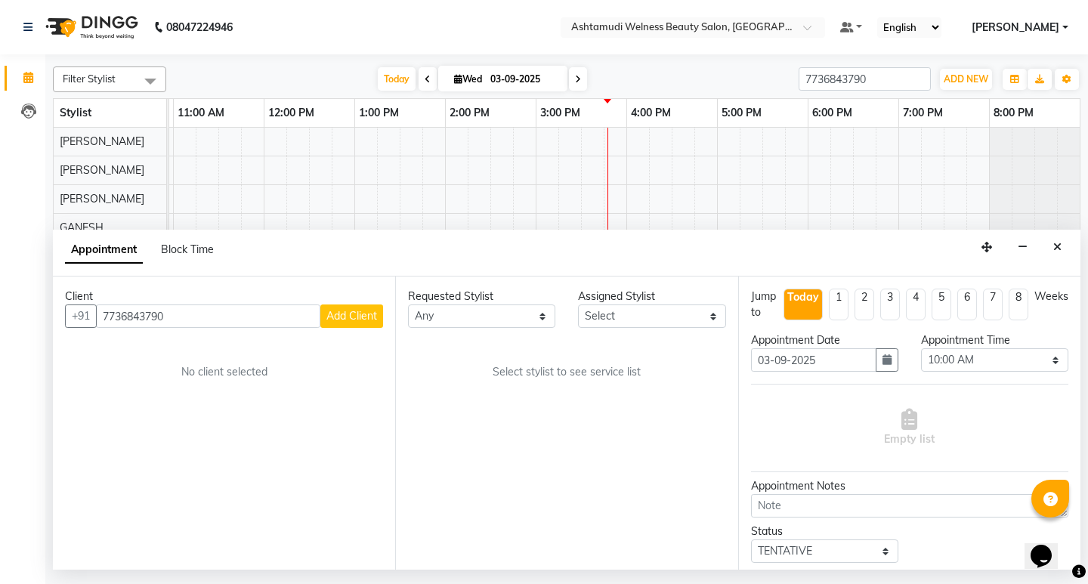
click at [354, 307] on button "Add Client" at bounding box center [351, 315] width 63 height 23
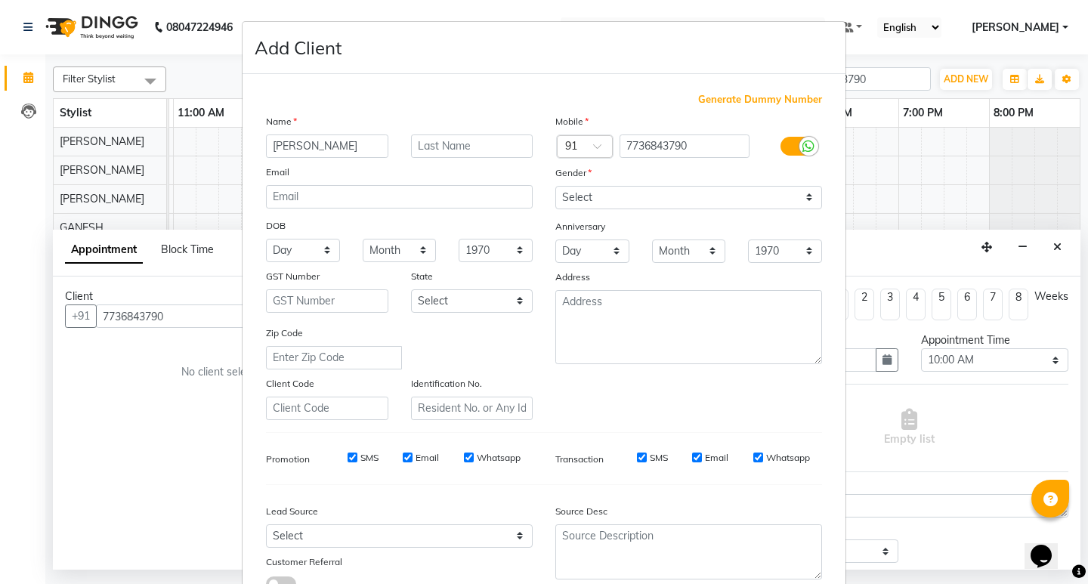
type input "MAHIMA"
drag, startPoint x: 612, startPoint y: 188, endPoint x: 616, endPoint y: 209, distance: 20.9
click at [611, 191] on select "Select Male Female Other Prefer Not To Say" at bounding box center [688, 197] width 267 height 23
select select "female"
click at [555, 186] on select "Select Male Female Other Prefer Not To Say" at bounding box center [688, 197] width 267 height 23
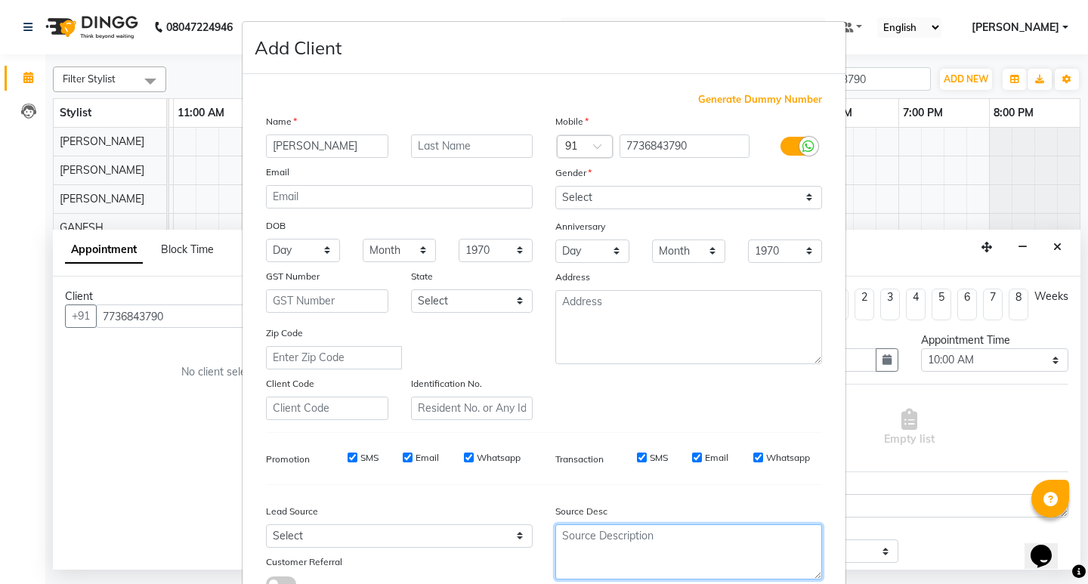
click at [601, 542] on textarea at bounding box center [688, 551] width 267 height 55
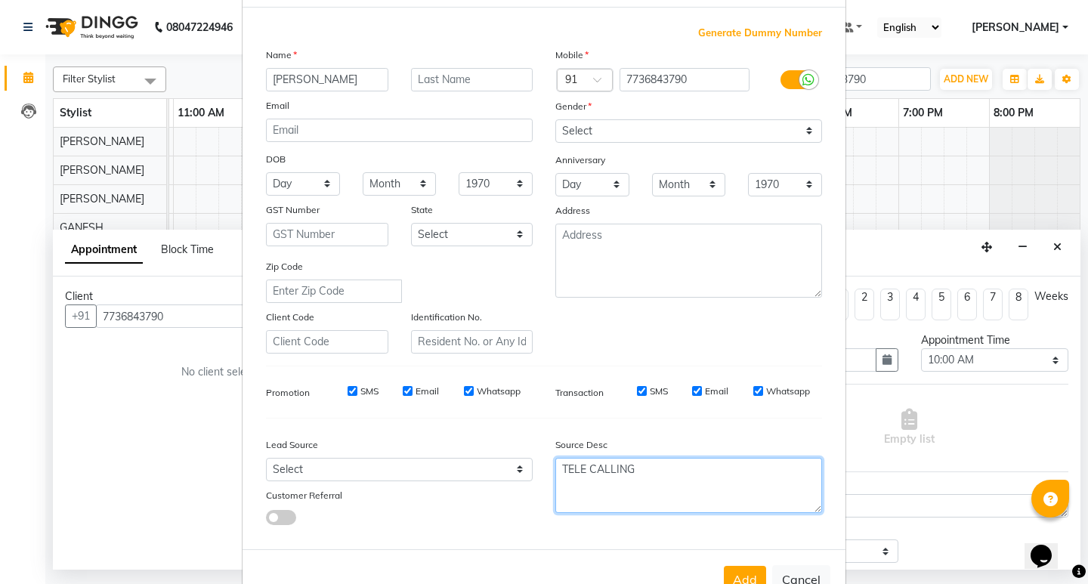
scroll to position [113, 0]
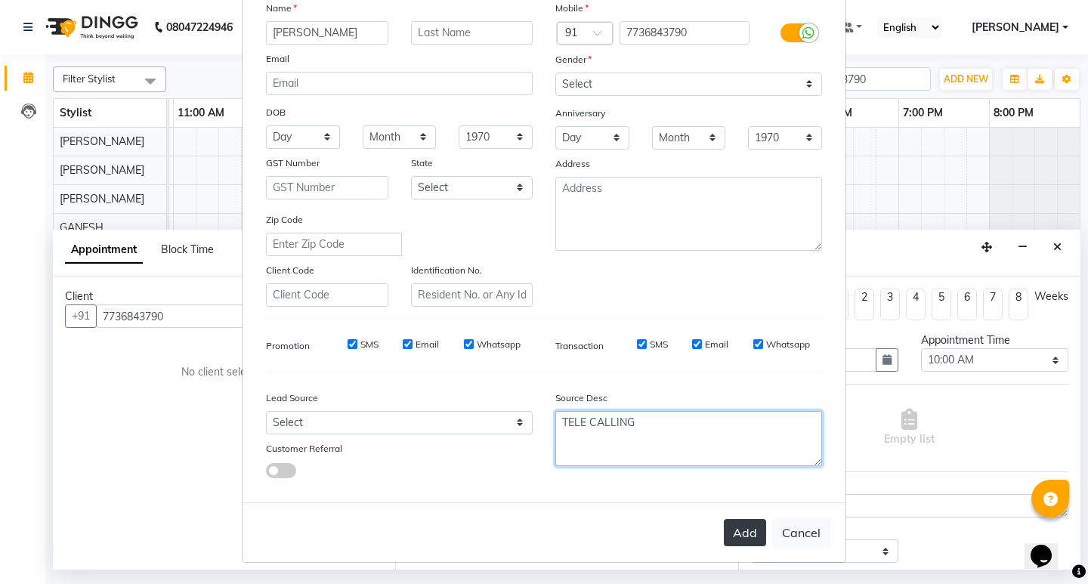
type textarea "TELE CALLING"
click at [725, 533] on button "Add" at bounding box center [745, 532] width 42 height 27
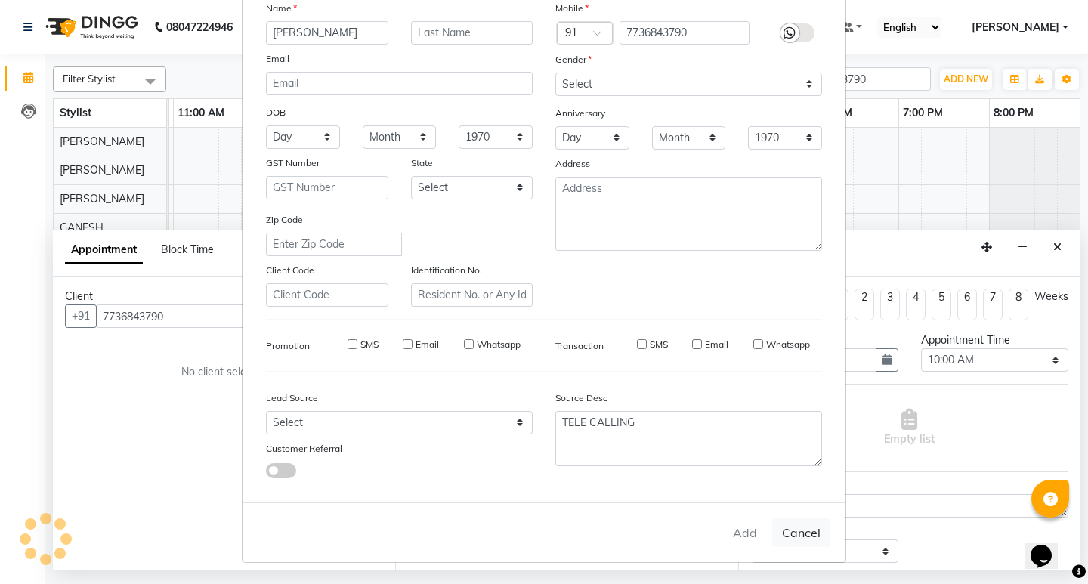
type input "77******90"
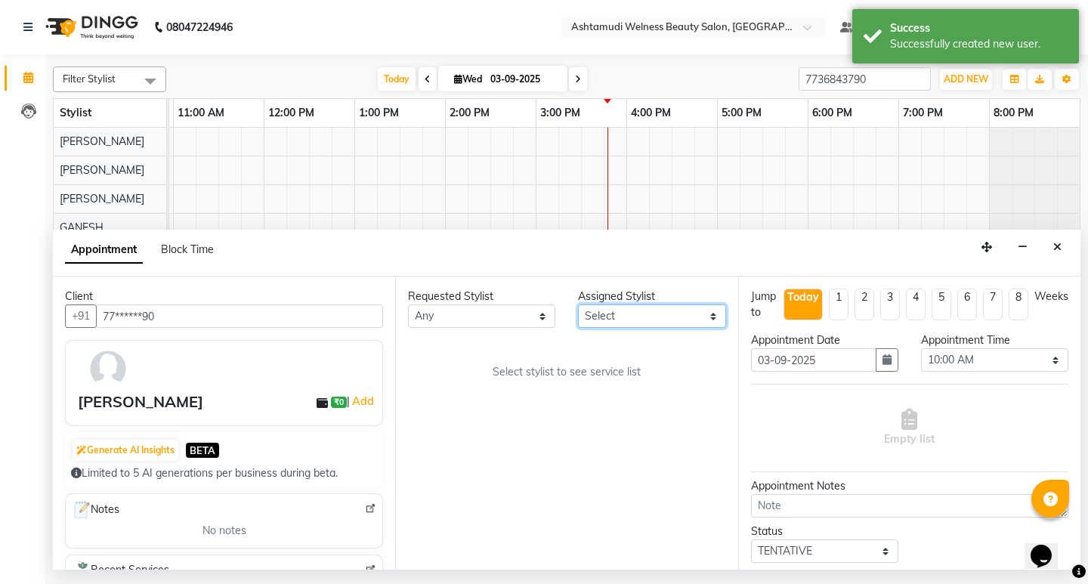
click at [661, 319] on select "Select ADITHYA TAMANG Admin ALTHAF Anitha ATHIRA SANAL BETZA M BINU DEVIKA GANE…" at bounding box center [651, 315] width 147 height 23
select select "25976"
click at [578, 304] on select "Select ADITHYA TAMANG Admin ALTHAF Anitha ATHIRA SANAL BETZA M BINU DEVIKA GANE…" at bounding box center [651, 315] width 147 height 23
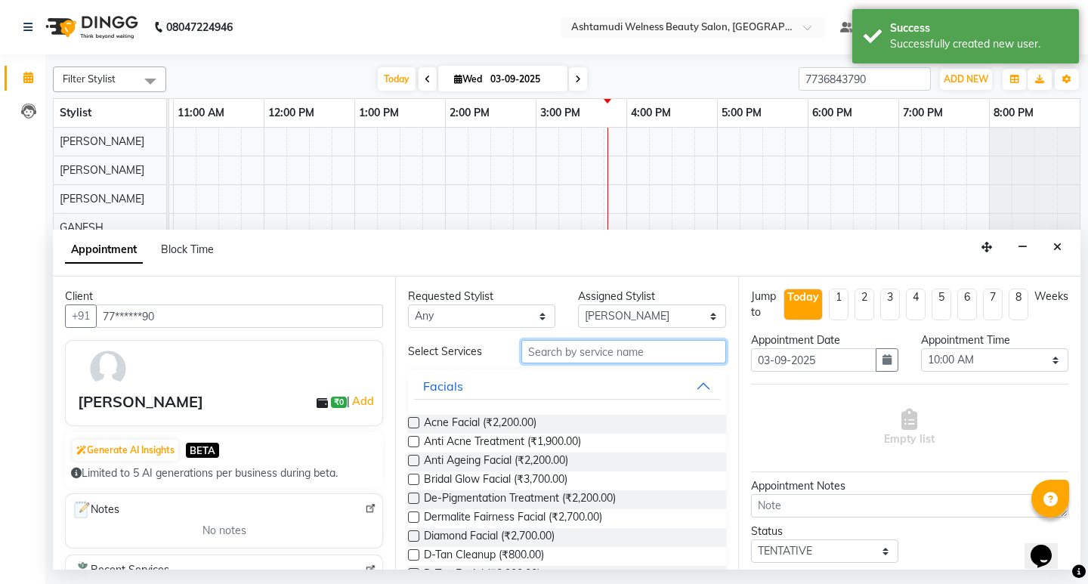
click at [591, 354] on input "text" at bounding box center [623, 351] width 204 height 23
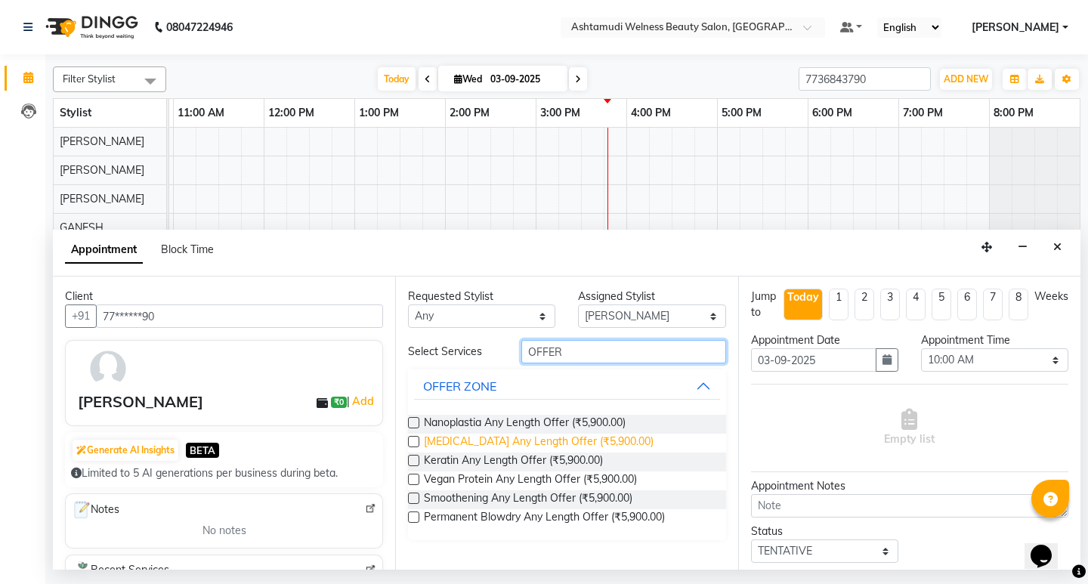
type input "OFFER"
click at [564, 438] on span "Botox Any Length Offer (₹5,900.00)" at bounding box center [539, 443] width 230 height 19
checkbox input "false"
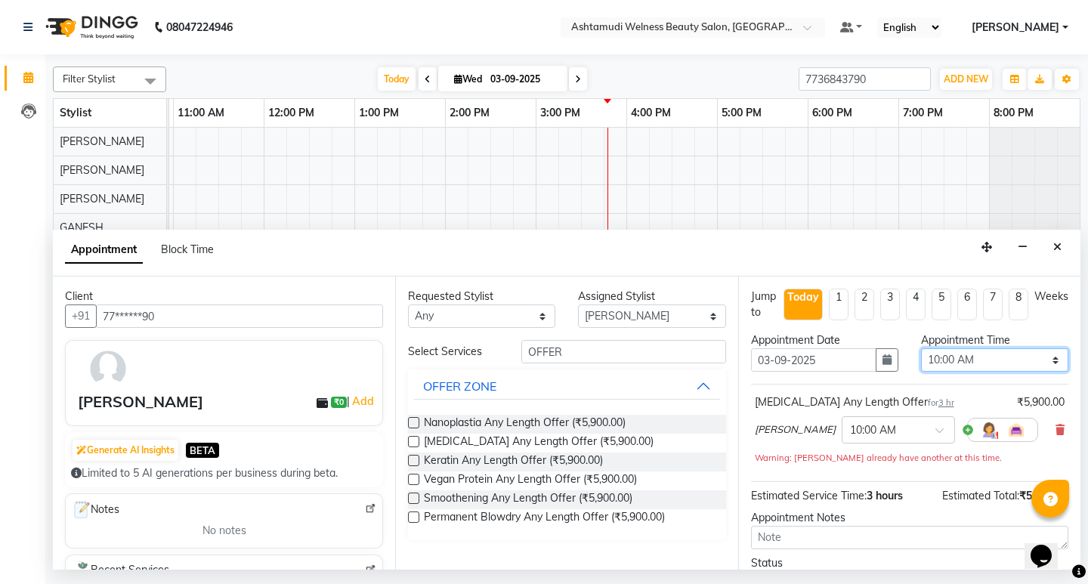
click at [979, 369] on select "Select 10:00 AM 10:15 AM 10:30 AM 10:45 AM 11:00 AM 11:15 AM 11:30 AM 11:45 AM …" at bounding box center [994, 359] width 147 height 23
select select "1050"
click at [921, 348] on select "Select 10:00 AM 10:15 AM 10:30 AM 10:45 AM 11:00 AM 11:15 AM 11:30 AM 11:45 AM …" at bounding box center [994, 359] width 147 height 23
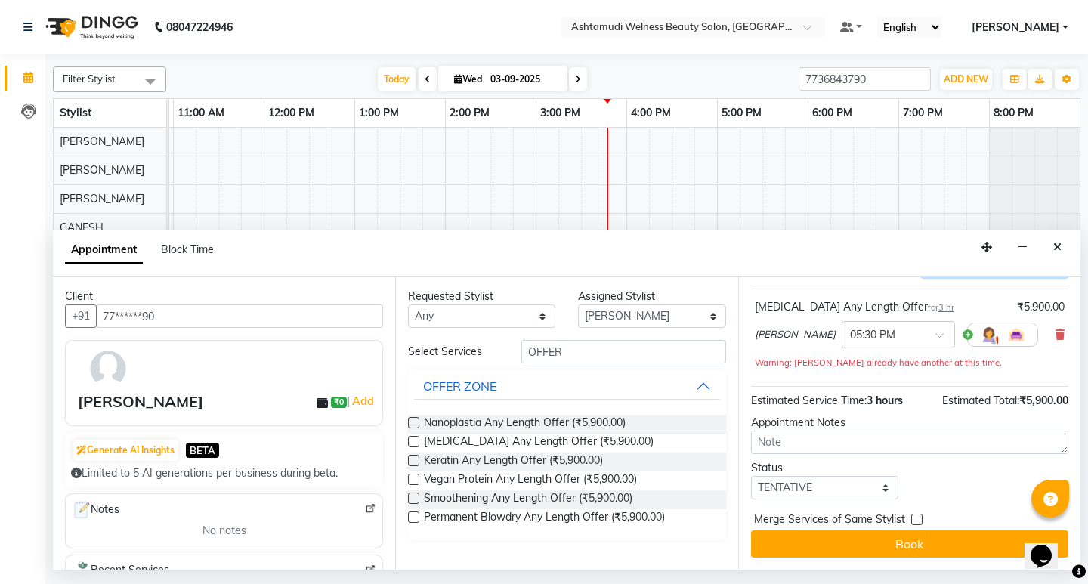
scroll to position [97, 0]
click at [816, 496] on select "Select TENTATIVE CONFIRM CHECK-IN UPCOMING" at bounding box center [824, 487] width 147 height 23
click at [751, 476] on select "Select TENTATIVE CONFIRM CHECK-IN UPCOMING" at bounding box center [824, 487] width 147 height 23
click at [823, 477] on select "Select TENTATIVE CONFIRM CHECK-IN UPCOMING" at bounding box center [824, 487] width 147 height 23
select select "confirm booking"
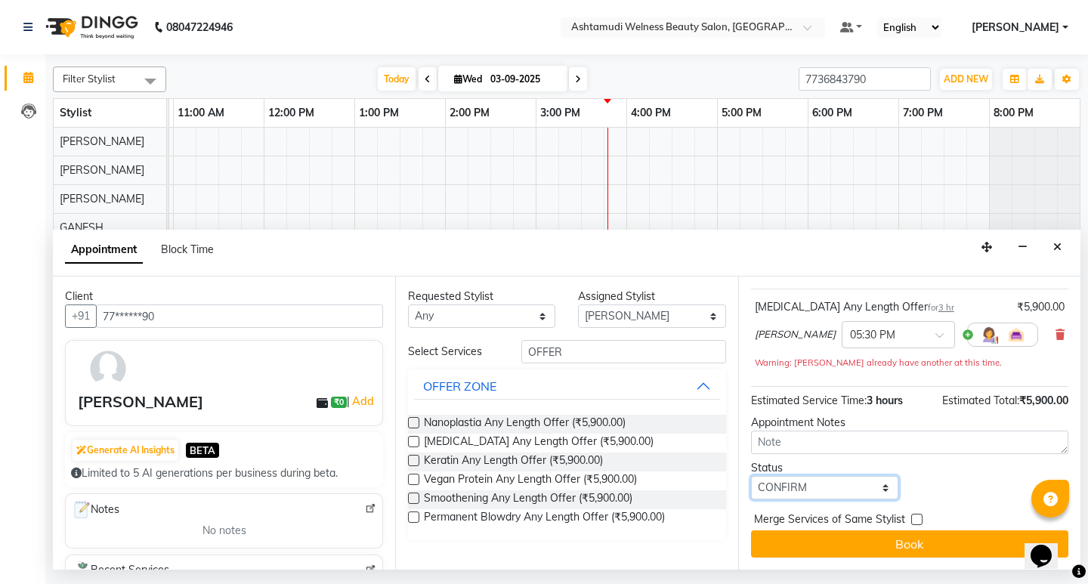
click at [751, 476] on select "Select TENTATIVE CONFIRM CHECK-IN UPCOMING" at bounding box center [824, 487] width 147 height 23
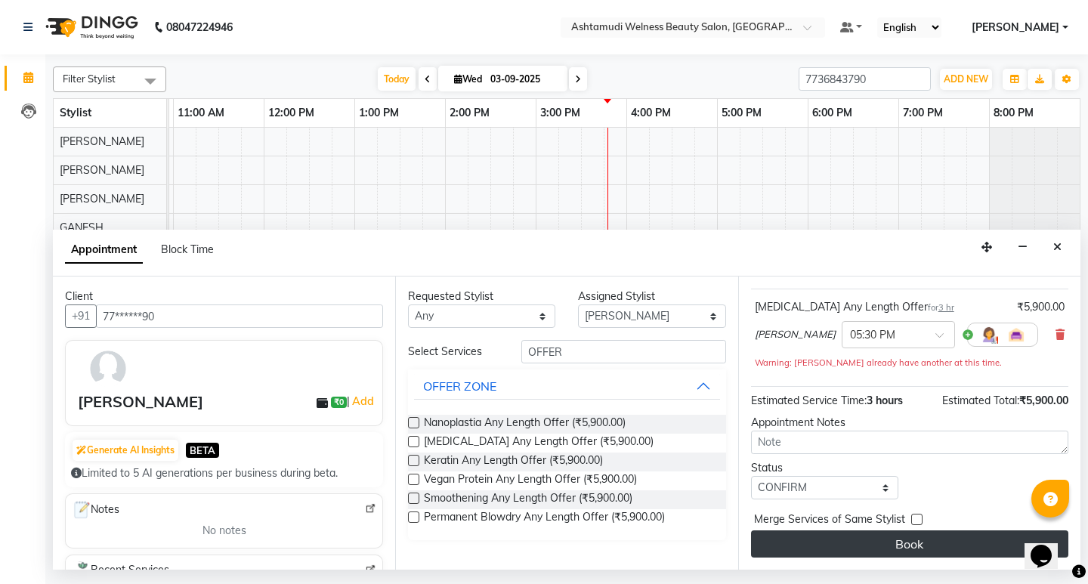
click at [970, 534] on button "Book" at bounding box center [909, 543] width 317 height 27
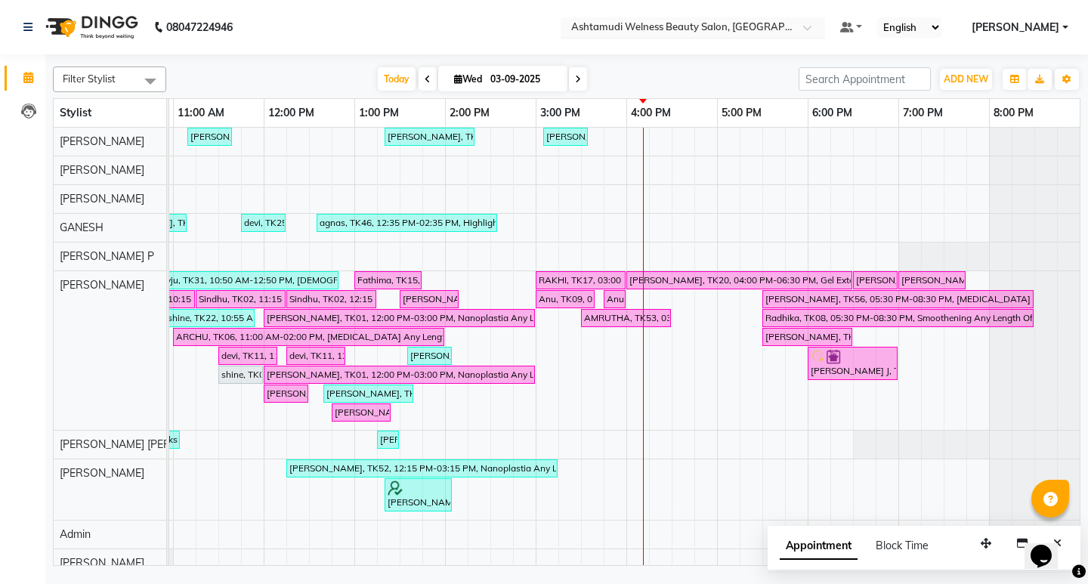
click at [822, 26] on span at bounding box center [812, 31] width 19 height 15
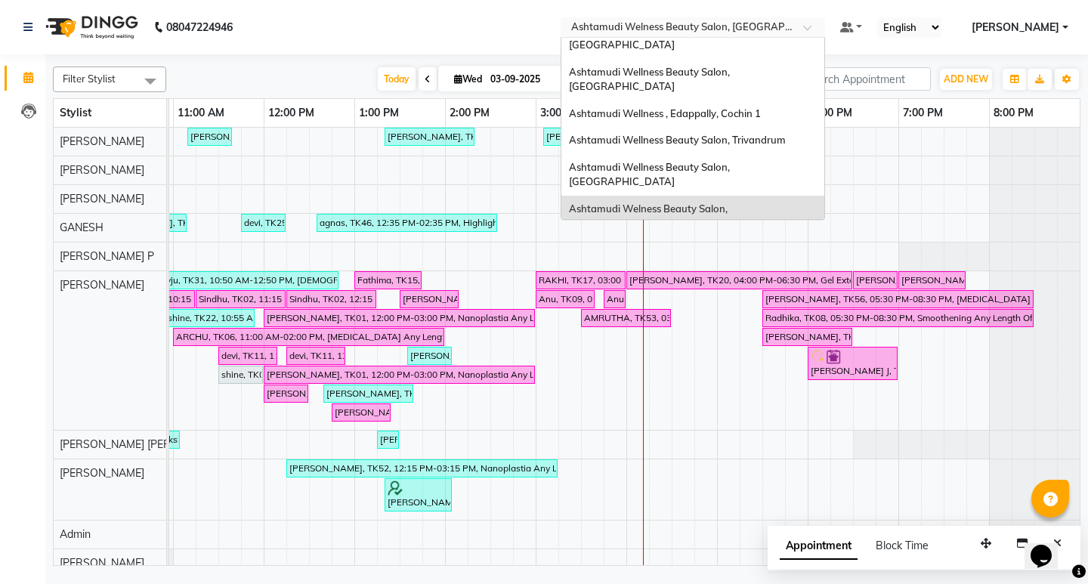
scroll to position [0, 0]
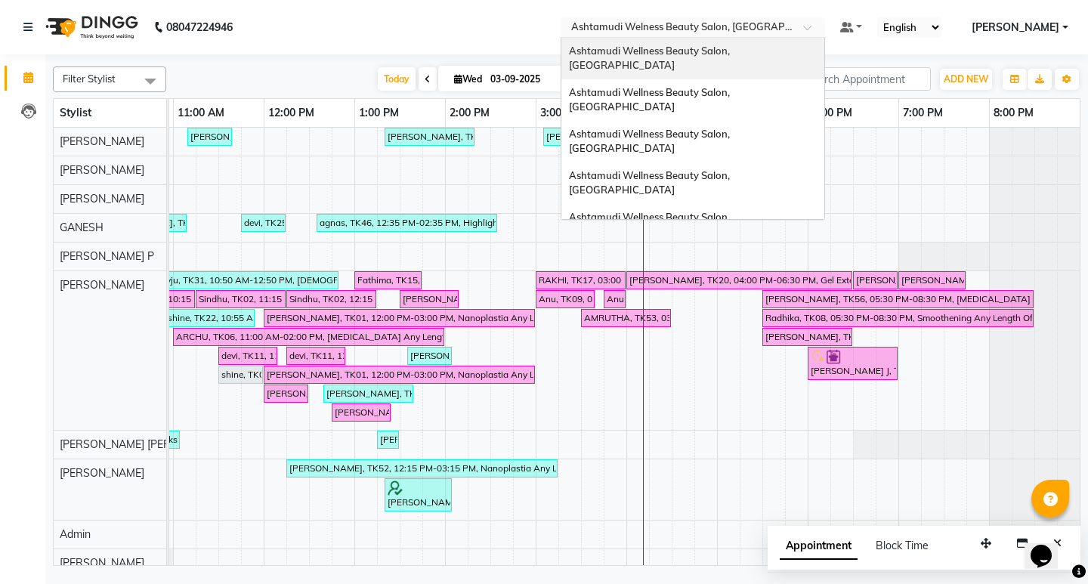
click at [732, 51] on span "Ashtamudi Wellness Beauty Salon, [GEOGRAPHIC_DATA]" at bounding box center [650, 58] width 163 height 27
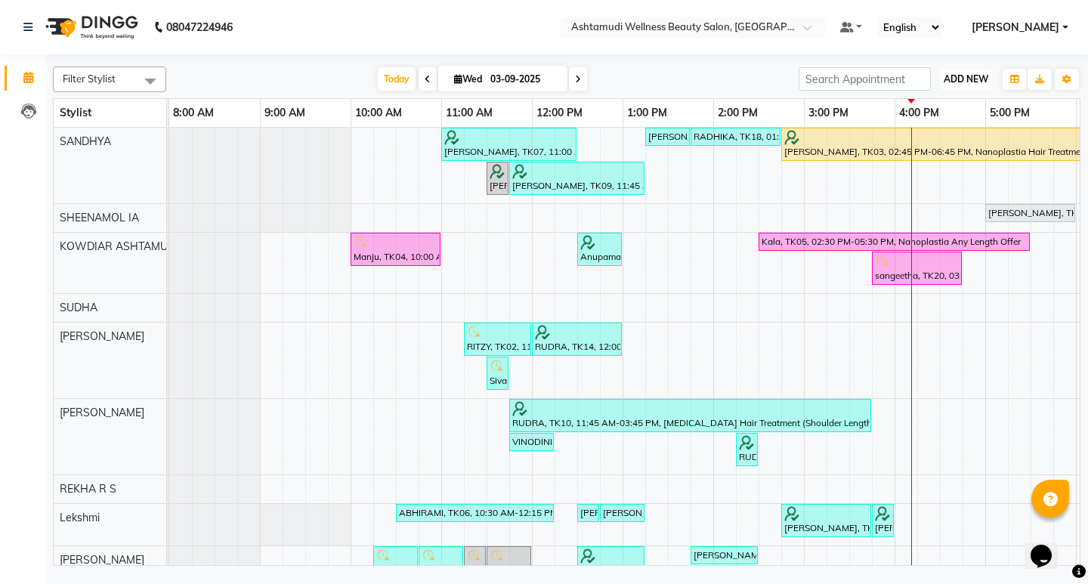
click at [972, 84] on span "ADD NEW" at bounding box center [966, 78] width 45 height 11
click at [925, 105] on button "Add Appointment" at bounding box center [931, 108] width 119 height 20
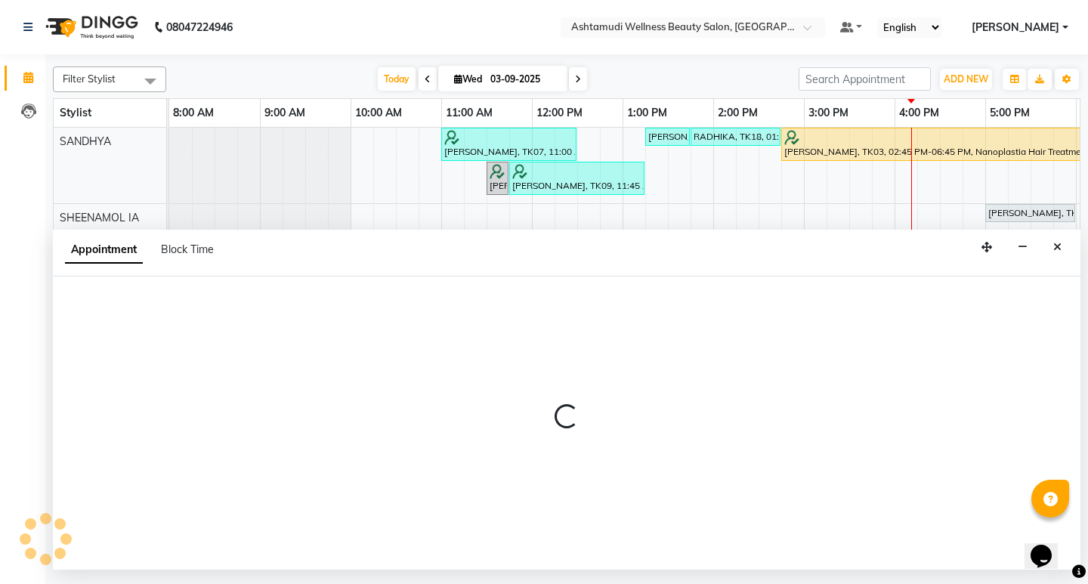
select select "tentative"
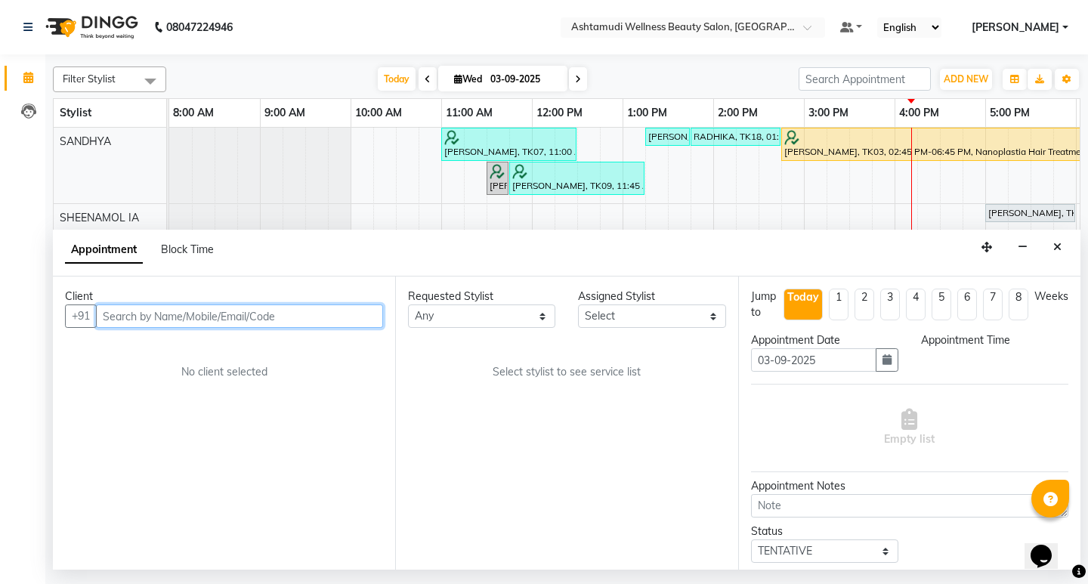
select select "540"
click at [295, 320] on input "text" at bounding box center [239, 315] width 287 height 23
paste input "[PHONE_NUMBER]"
click at [124, 317] on input "[PHONE_NUMBER]" at bounding box center [208, 315] width 224 height 23
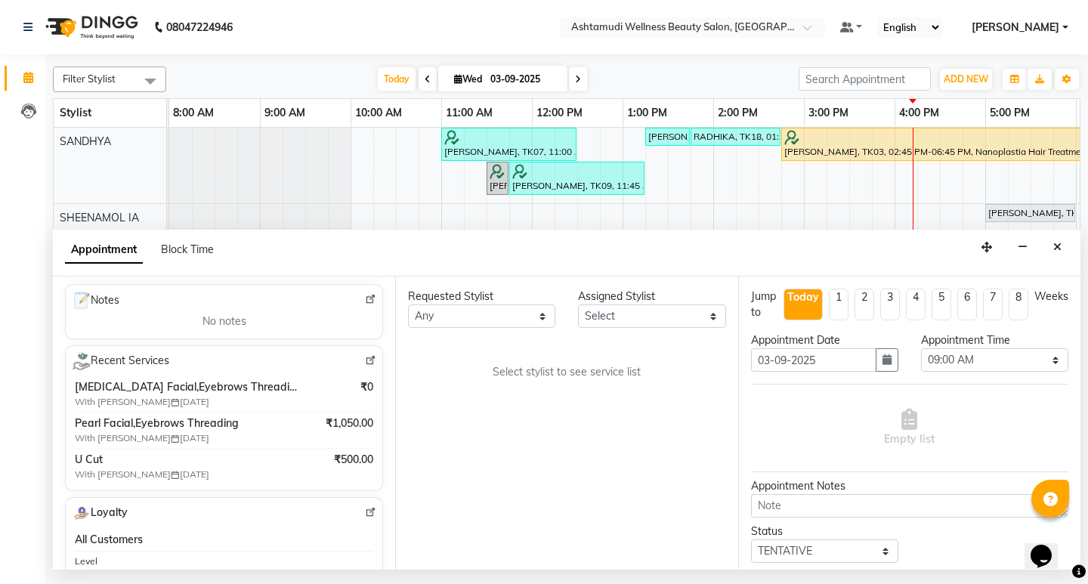
scroll to position [227, 0]
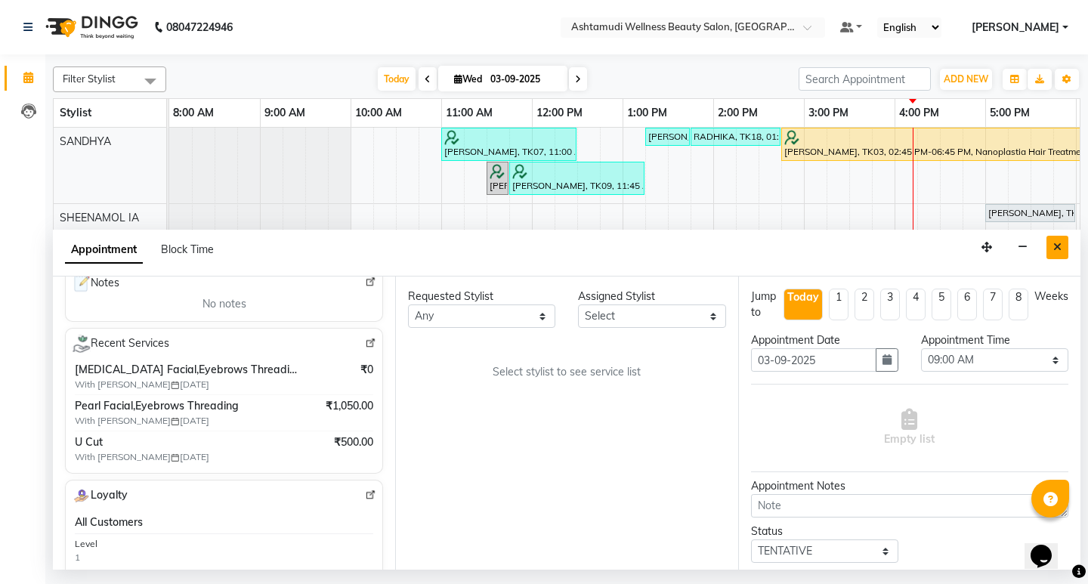
type input "9074914285"
click at [1061, 244] on button "Close" at bounding box center [1057, 247] width 22 height 23
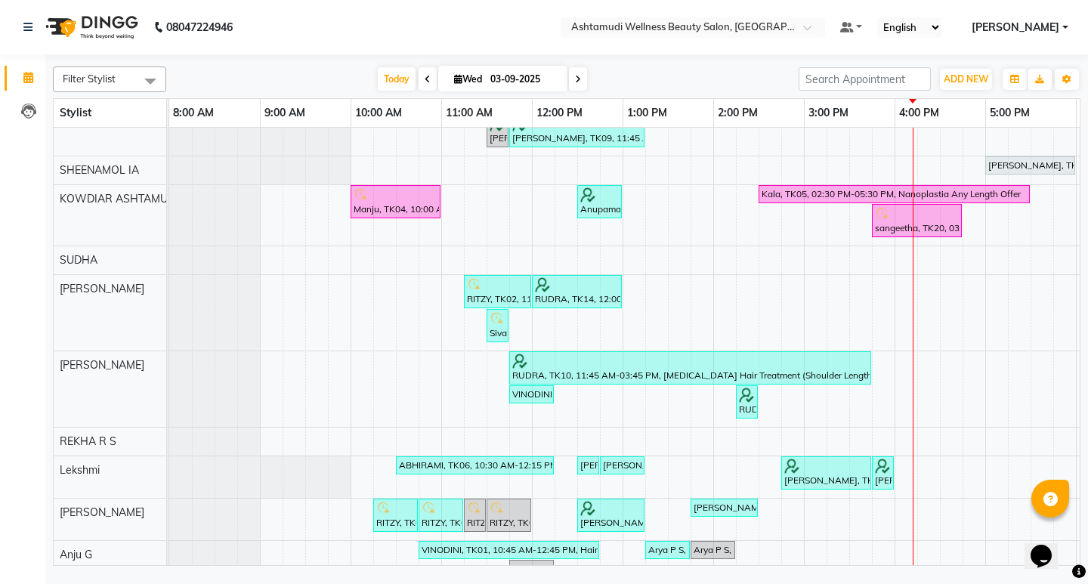
scroll to position [0, 0]
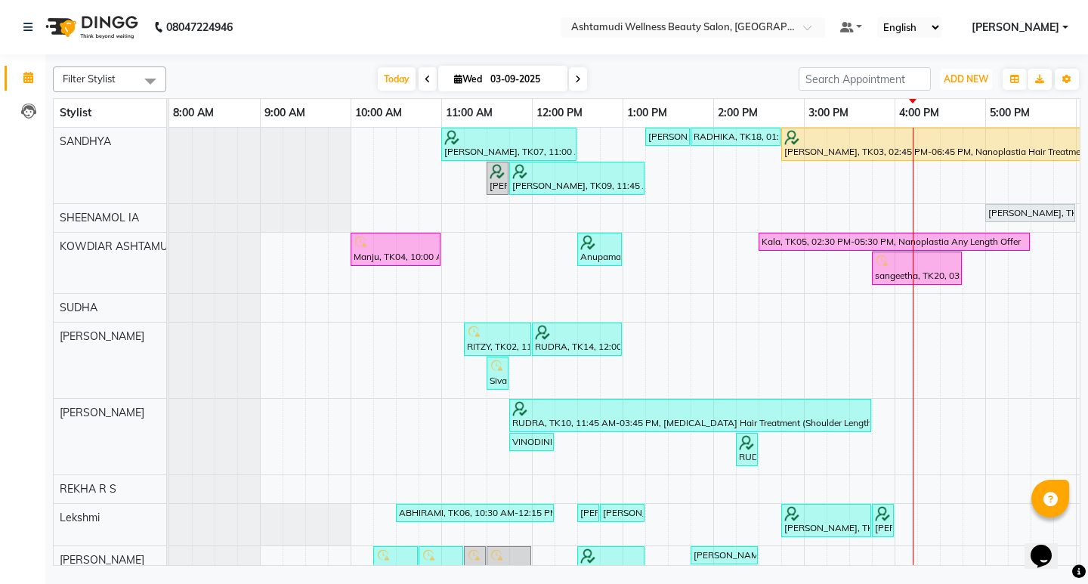
drag, startPoint x: 964, startPoint y: 81, endPoint x: 962, endPoint y: 93, distance: 12.2
click at [965, 82] on span "ADD NEW" at bounding box center [966, 78] width 45 height 11
click at [945, 113] on button "Add Appointment" at bounding box center [931, 108] width 119 height 20
select select "540"
select select "tentative"
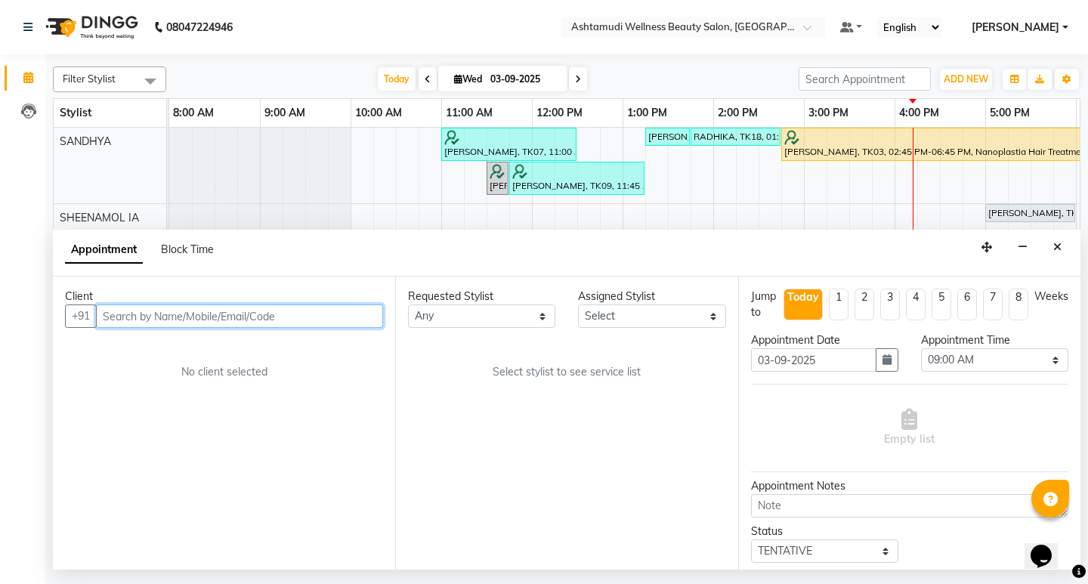
click at [287, 320] on input "text" at bounding box center [239, 315] width 287 height 23
type input "V"
click at [175, 323] on input "text" at bounding box center [239, 315] width 287 height 23
paste input "[PHONE_NUMBER]"
click at [124, 318] on input "[PHONE_NUMBER]" at bounding box center [208, 315] width 224 height 23
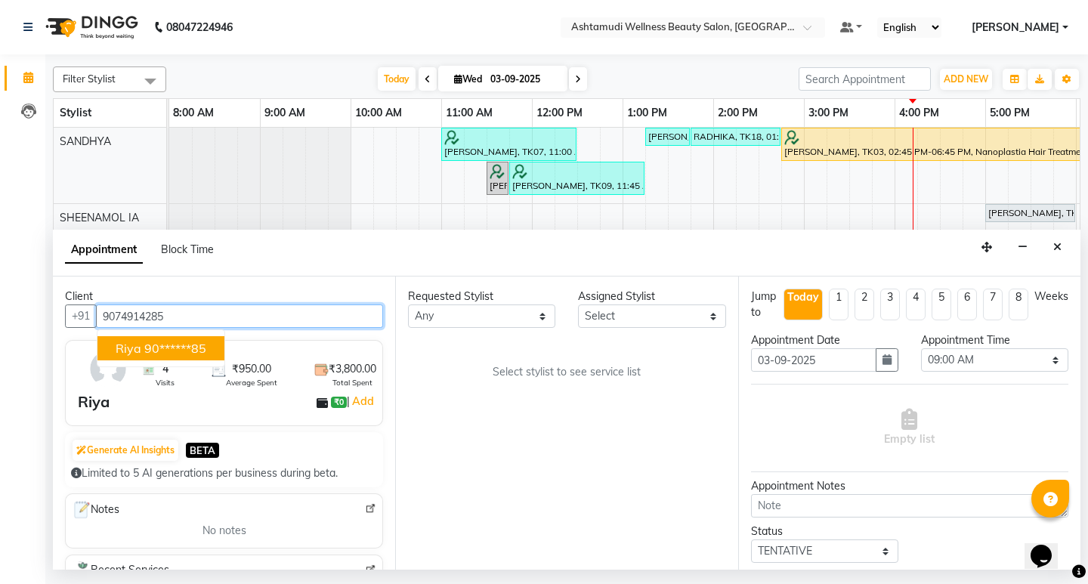
type input "9074914285"
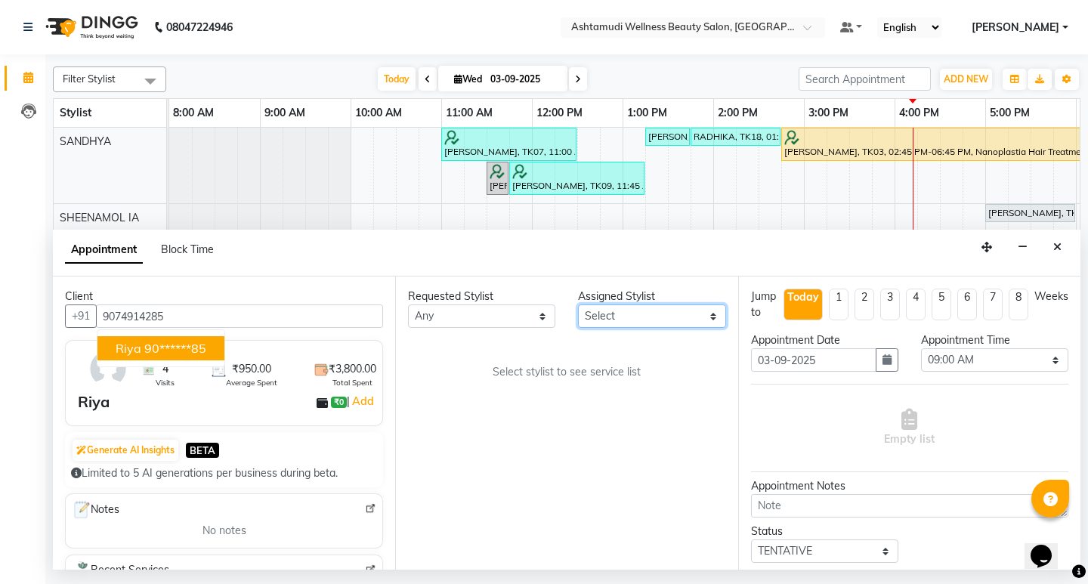
click at [628, 319] on select "Select [PERSON_NAME] Anju G KOWDIAR ASHTAMUDI [PERSON_NAME] R S [PERSON_NAME] […" at bounding box center [651, 315] width 147 height 23
select select "27461"
click at [578, 304] on select "Select [PERSON_NAME] Anju G KOWDIAR ASHTAMUDI [PERSON_NAME] R S [PERSON_NAME] […" at bounding box center [651, 315] width 147 height 23
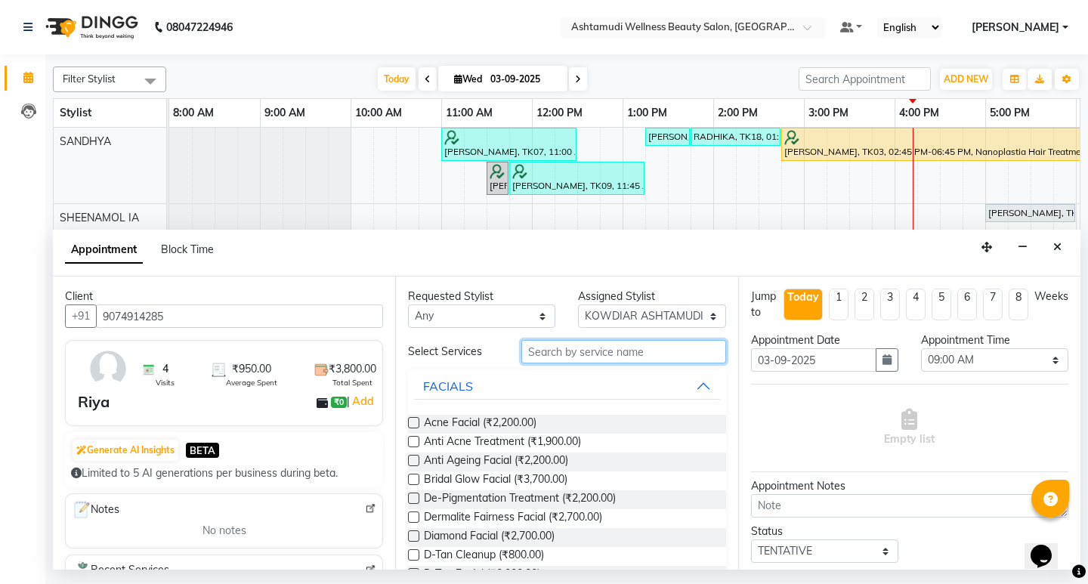
click at [564, 352] on input "text" at bounding box center [623, 351] width 204 height 23
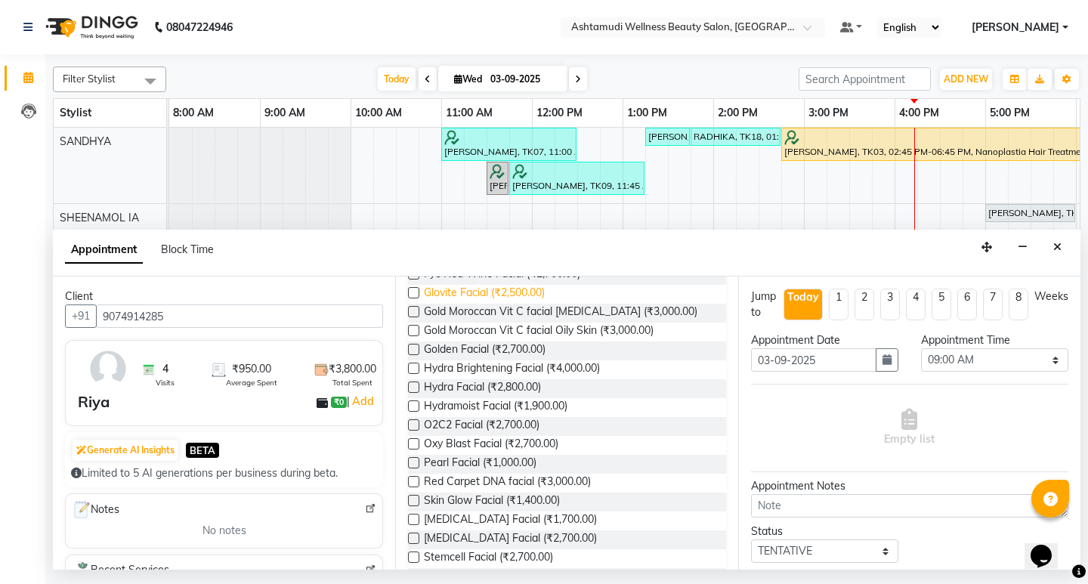
scroll to position [389, 0]
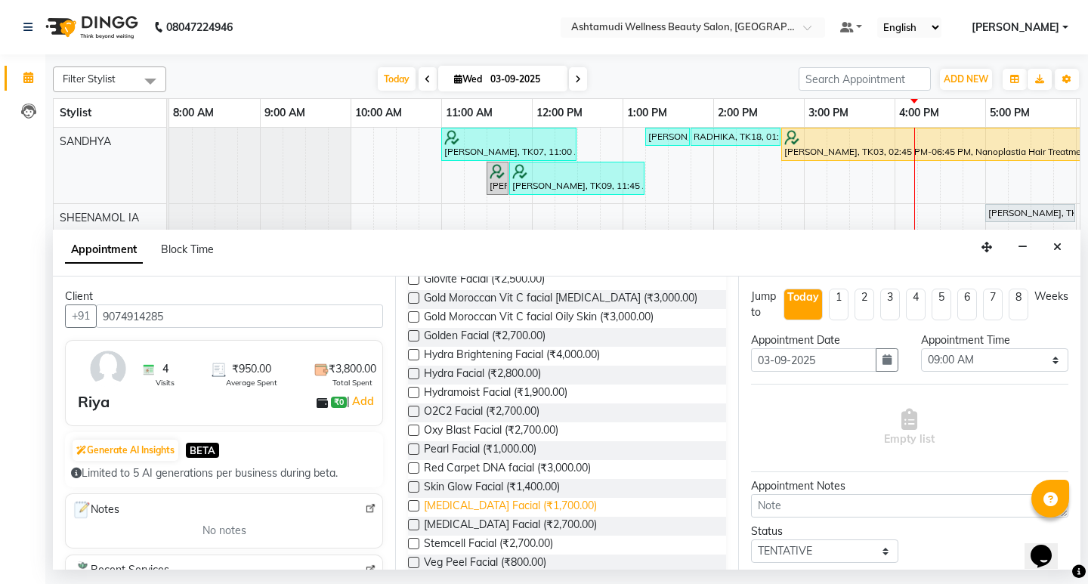
type input "FAC"
click at [459, 508] on span "[MEDICAL_DATA] Facial (₹1,700.00)" at bounding box center [510, 507] width 173 height 19
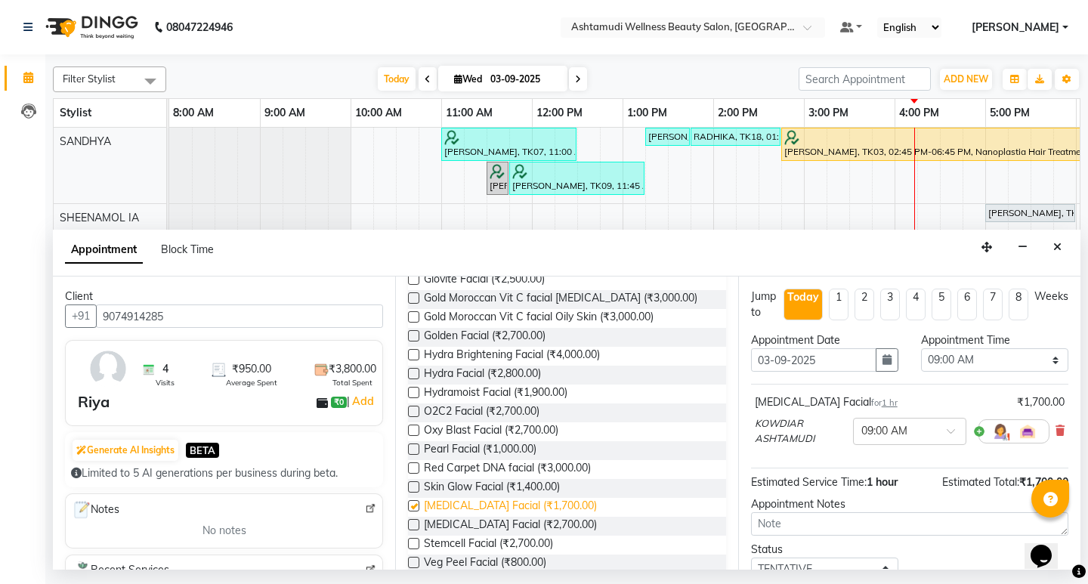
checkbox input "false"
click at [884, 361] on icon "button" at bounding box center [886, 359] width 9 height 11
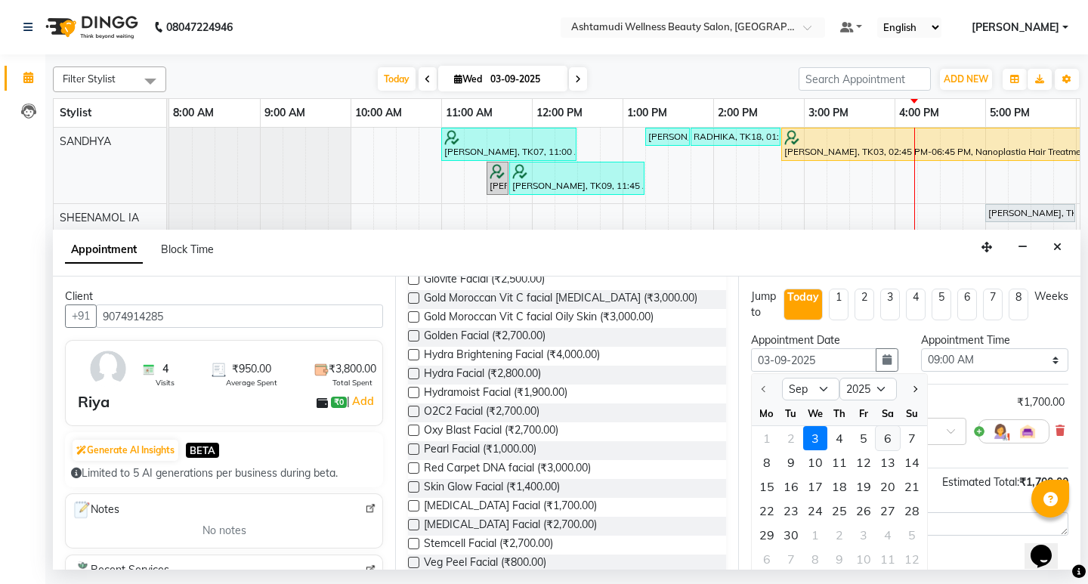
click at [891, 440] on div "6" at bounding box center [888, 438] width 24 height 24
type input "[DATE]"
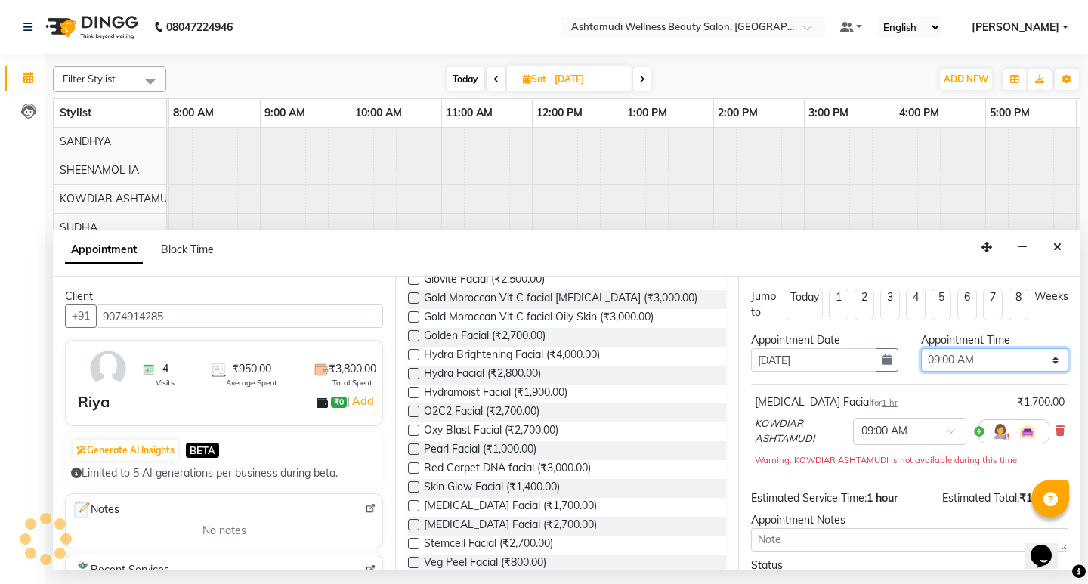
click at [956, 361] on select "Select 09:00 AM 09:15 AM 09:30 AM 09:45 AM 10:00 AM 10:15 AM 10:30 AM 10:45 AM …" at bounding box center [994, 359] width 147 height 23
select select "600"
click at [921, 348] on select "Select 09:00 AM 09:15 AM 09:30 AM 09:45 AM 10:00 AM 10:15 AM 10:30 AM 10:45 AM …" at bounding box center [994, 359] width 147 height 23
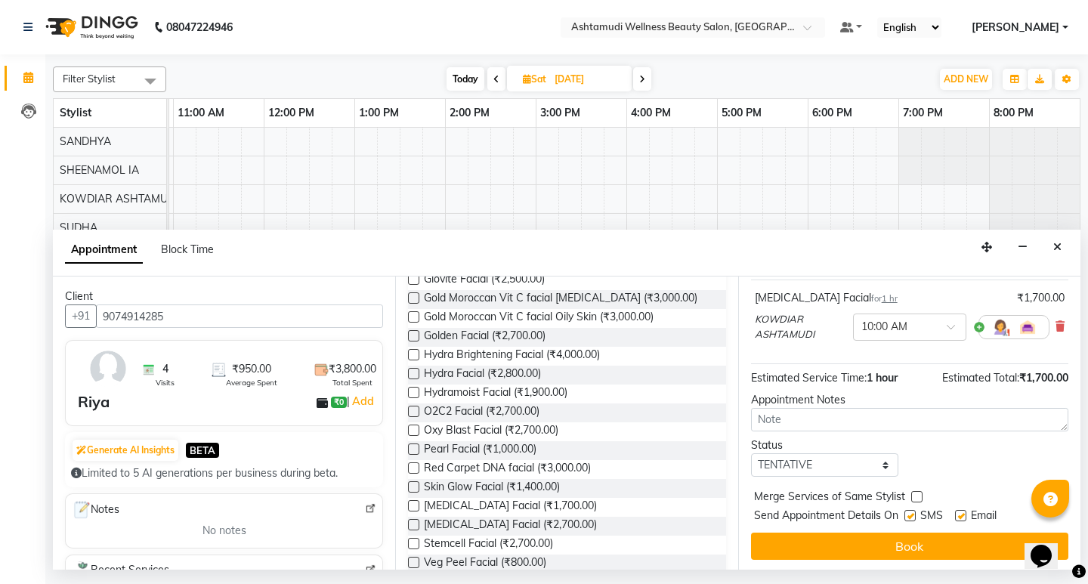
scroll to position [107, 0]
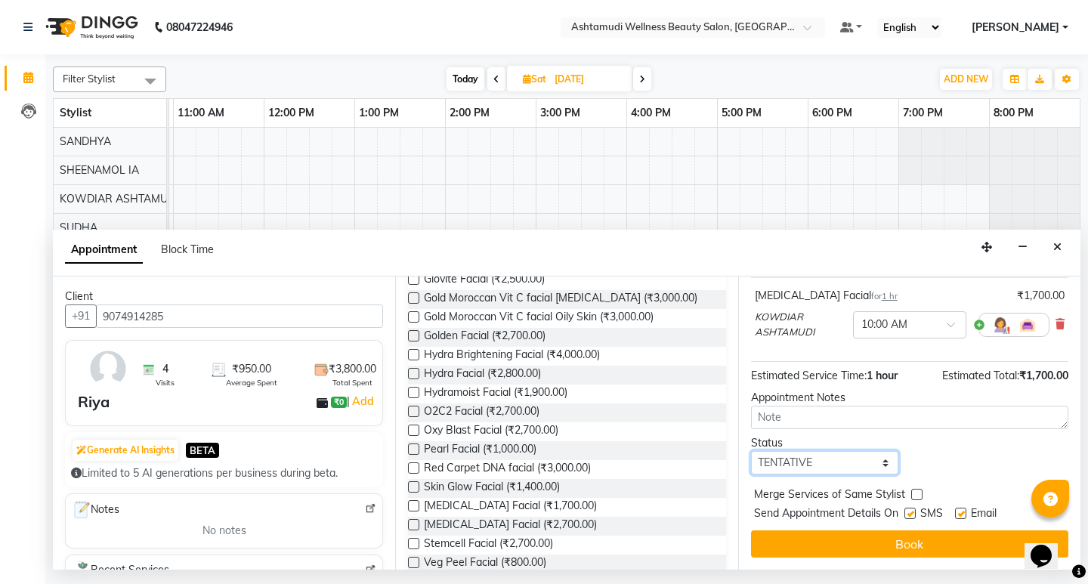
click at [819, 460] on select "Select TENTATIVE CONFIRM UPCOMING" at bounding box center [824, 462] width 147 height 23
select select "confirm booking"
click at [751, 451] on select "Select TENTATIVE CONFIRM UPCOMING" at bounding box center [824, 462] width 147 height 23
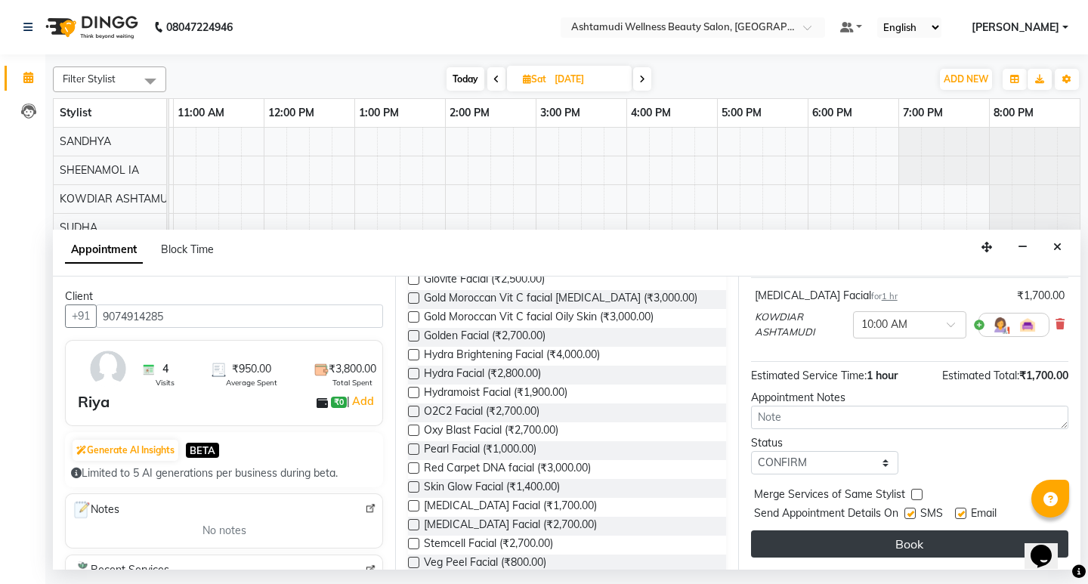
click at [902, 544] on button "Book" at bounding box center [909, 543] width 317 height 27
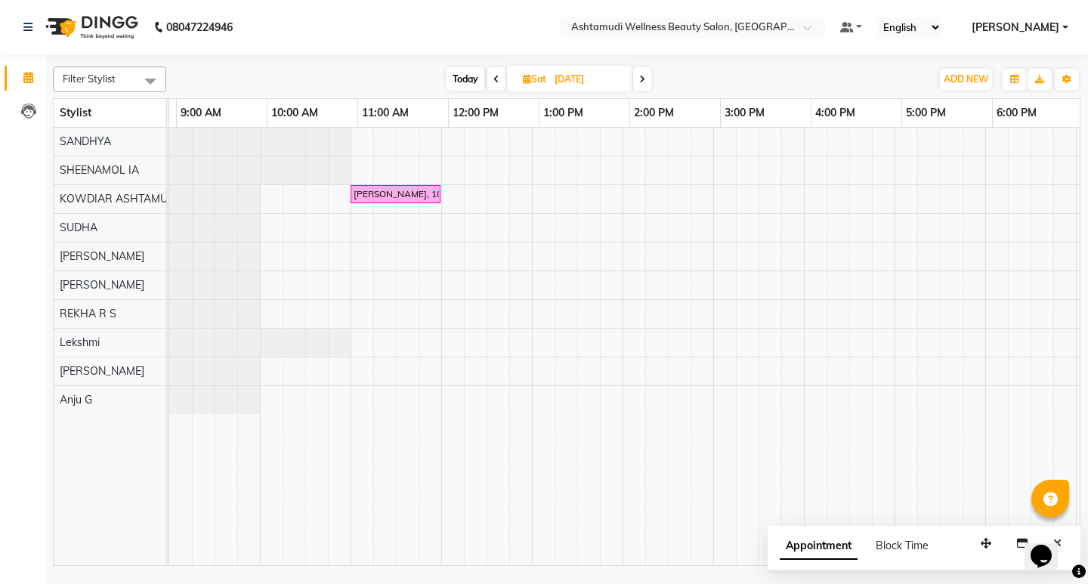
scroll to position [0, 0]
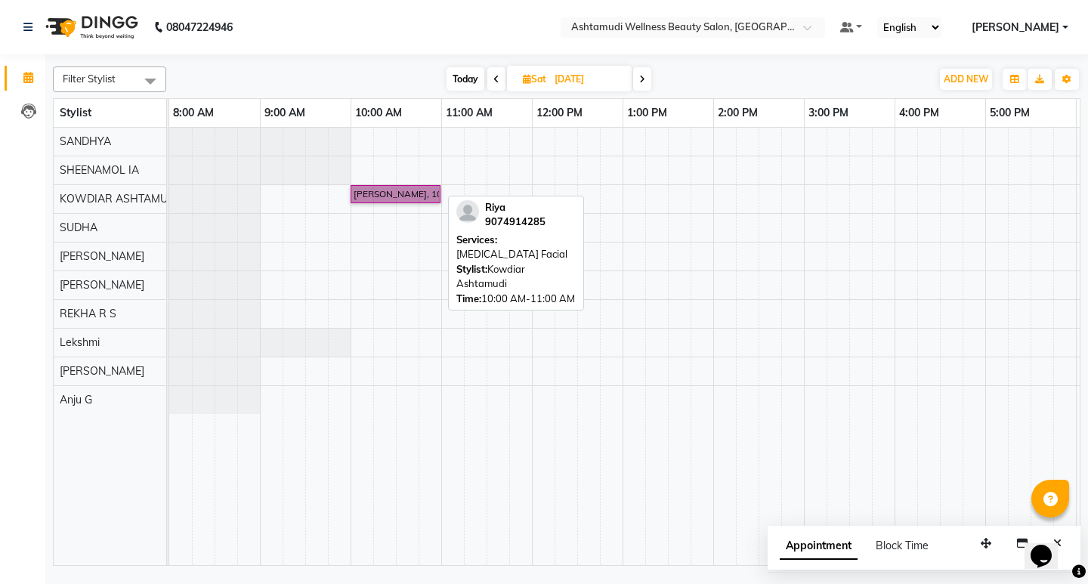
drag, startPoint x: 399, startPoint y: 191, endPoint x: 391, endPoint y: 187, distance: 8.4
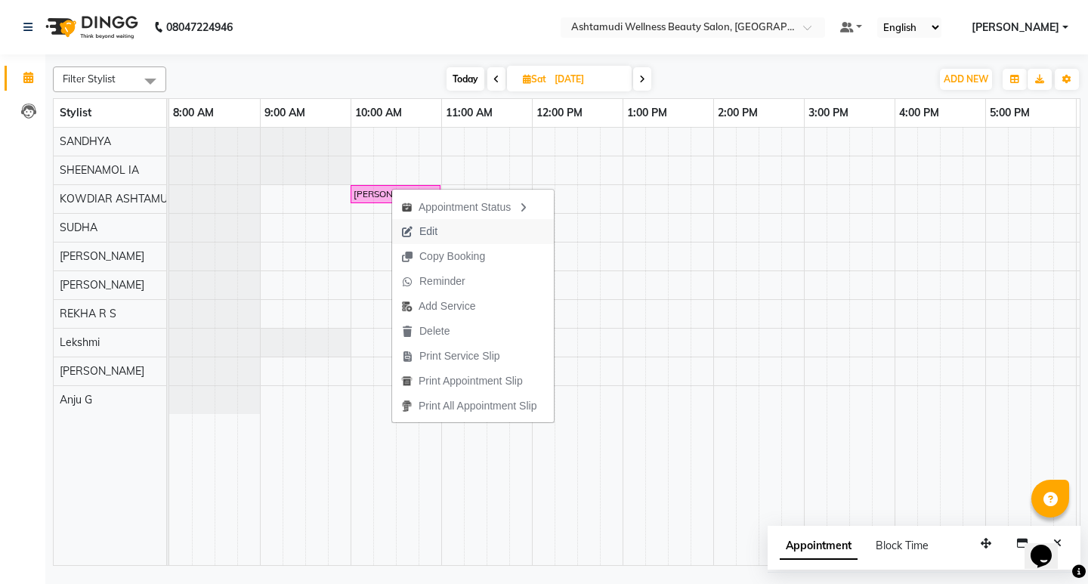
click at [442, 232] on span "Edit" at bounding box center [419, 231] width 54 height 25
select select "tentative"
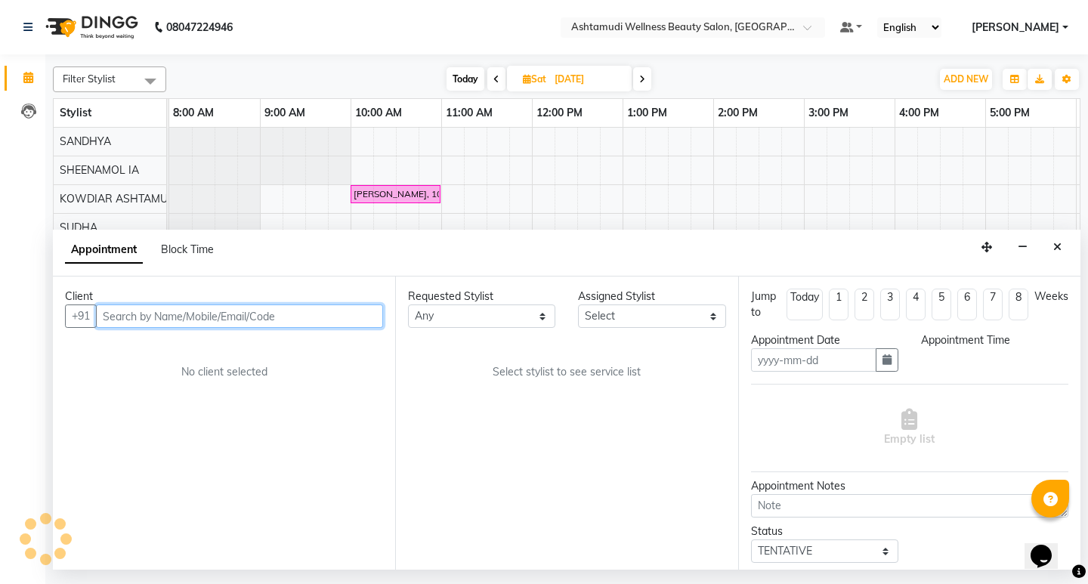
type input "[DATE]"
select select "confirm booking"
select select "600"
select select "27461"
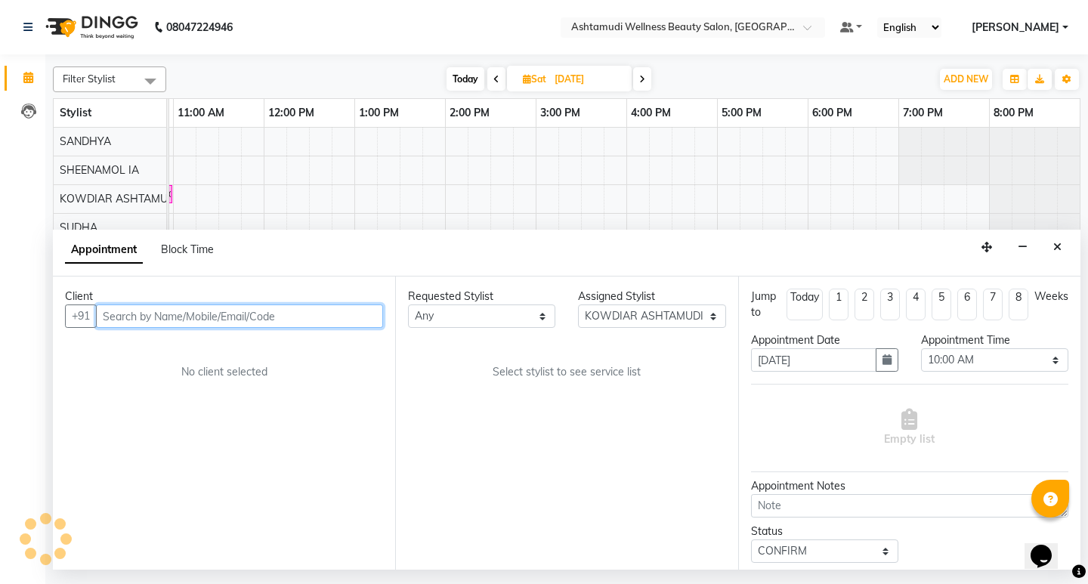
select select "2026"
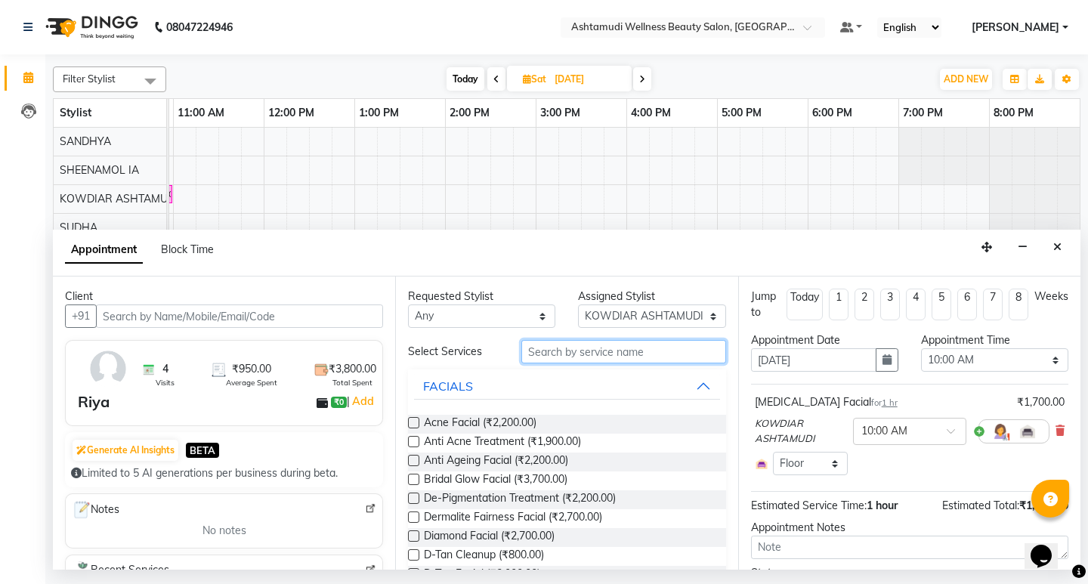
click at [588, 351] on input "text" at bounding box center [623, 351] width 204 height 23
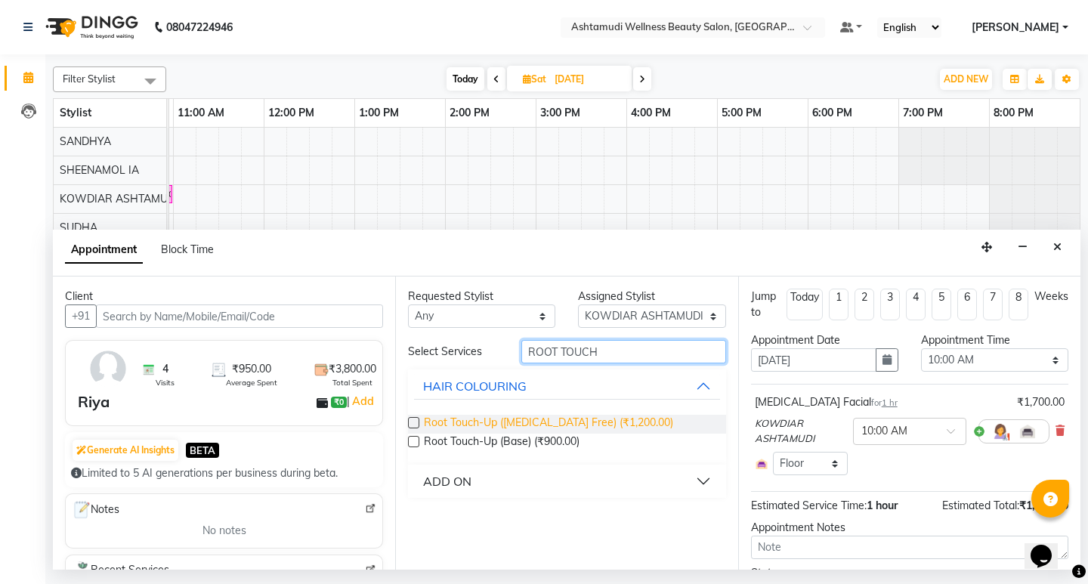
type input "ROOT TOUCH"
click at [580, 423] on span "Root Touch-Up ([MEDICAL_DATA] Free) (₹1,200.00)" at bounding box center [548, 424] width 249 height 19
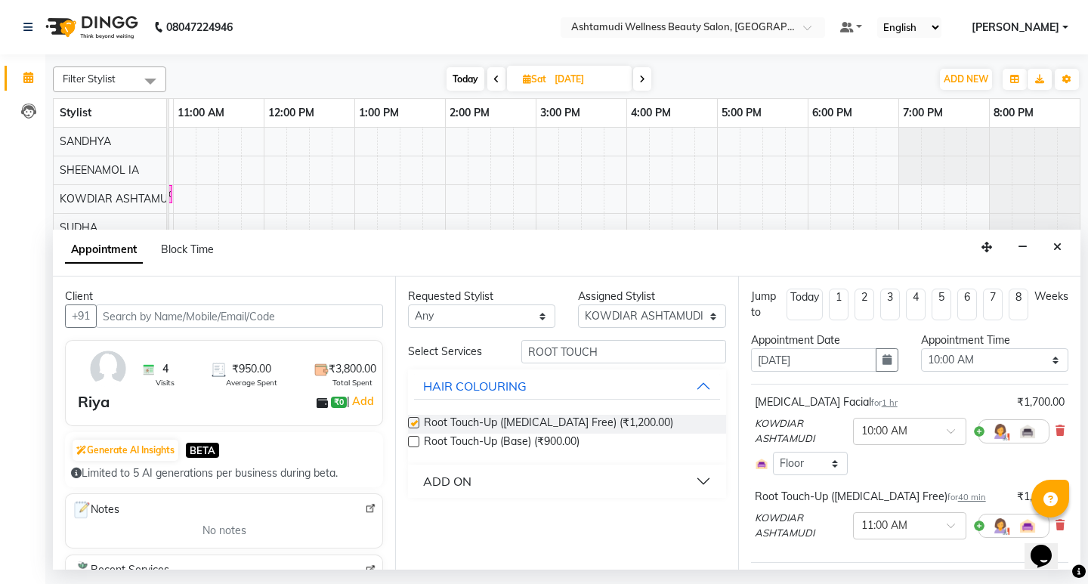
checkbox input "false"
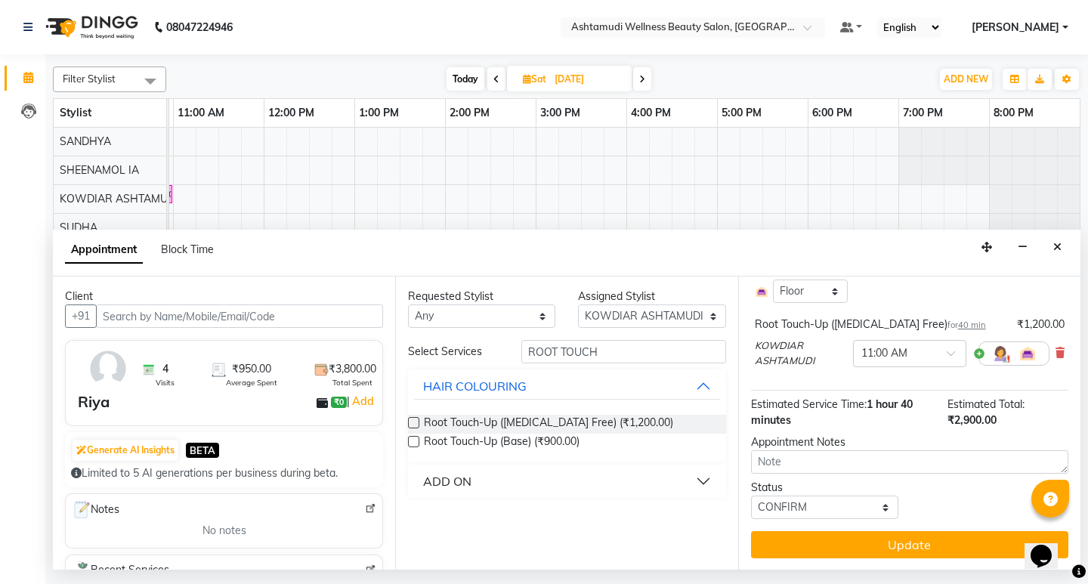
scroll to position [173, 0]
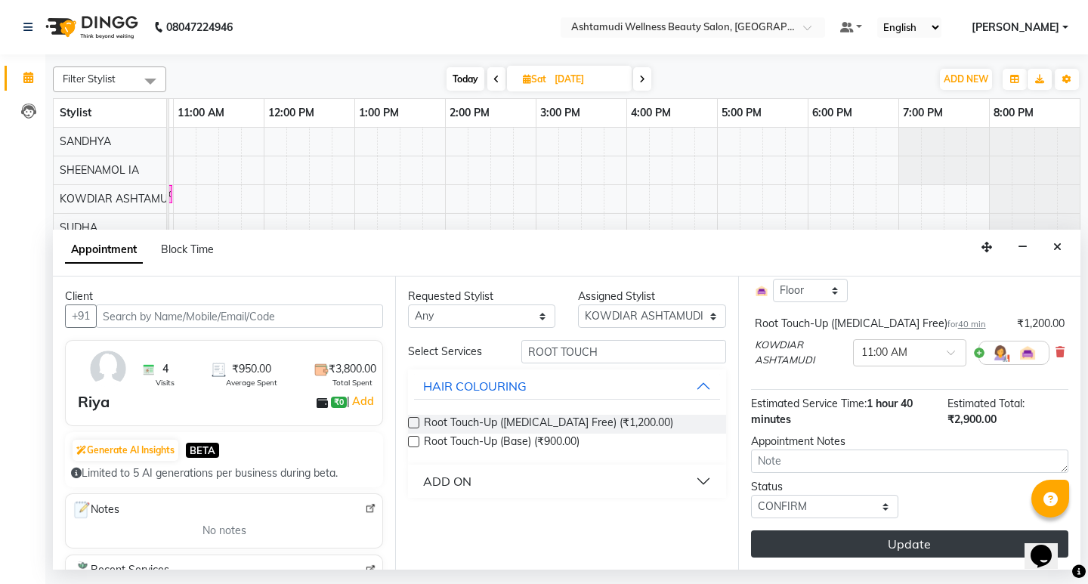
click at [892, 539] on button "Update" at bounding box center [909, 543] width 317 height 27
